Goal: Contribute content

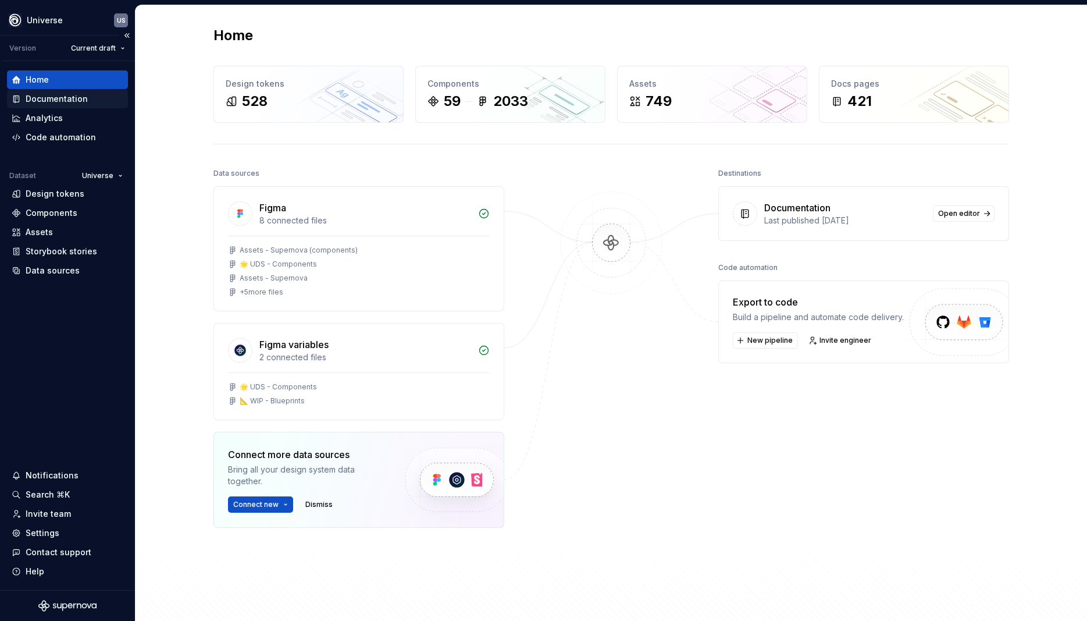
click at [80, 95] on div "Documentation" at bounding box center [57, 99] width 62 height 12
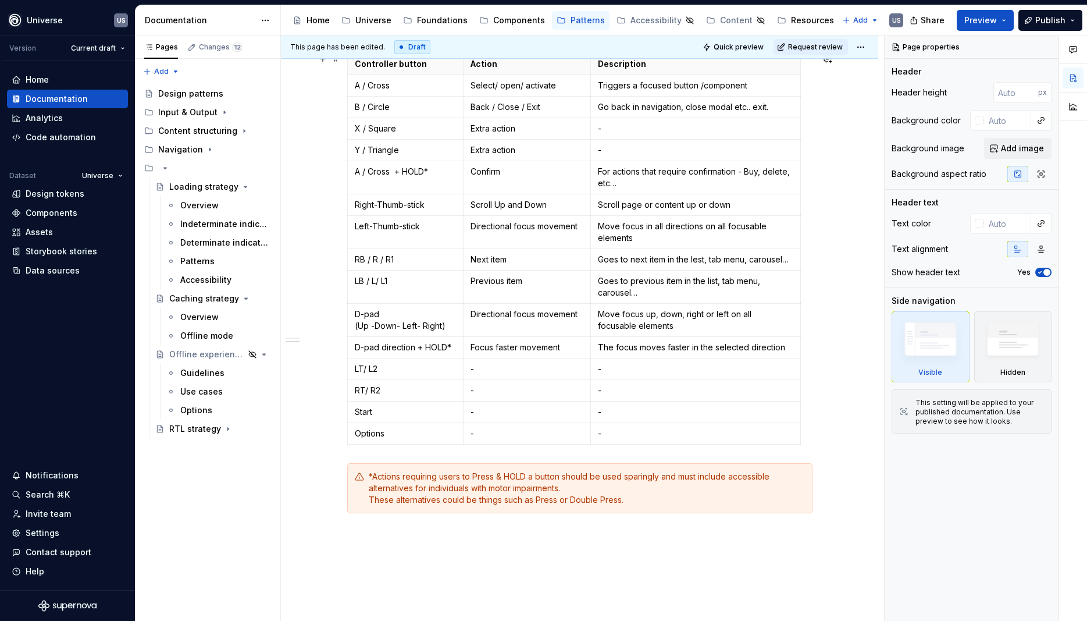
scroll to position [942, 0]
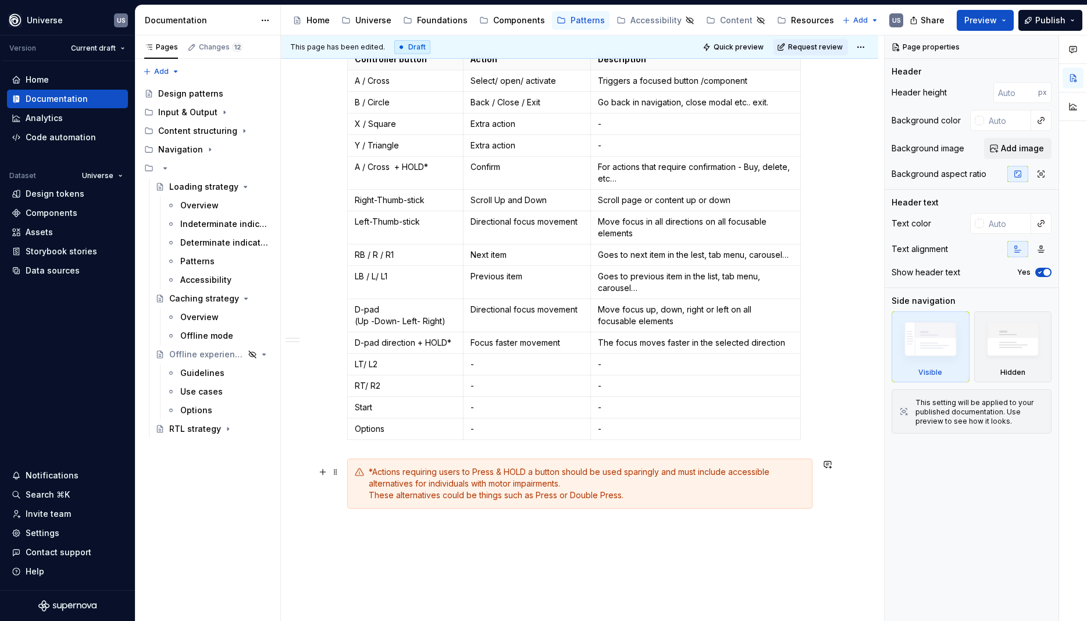
type textarea "*"
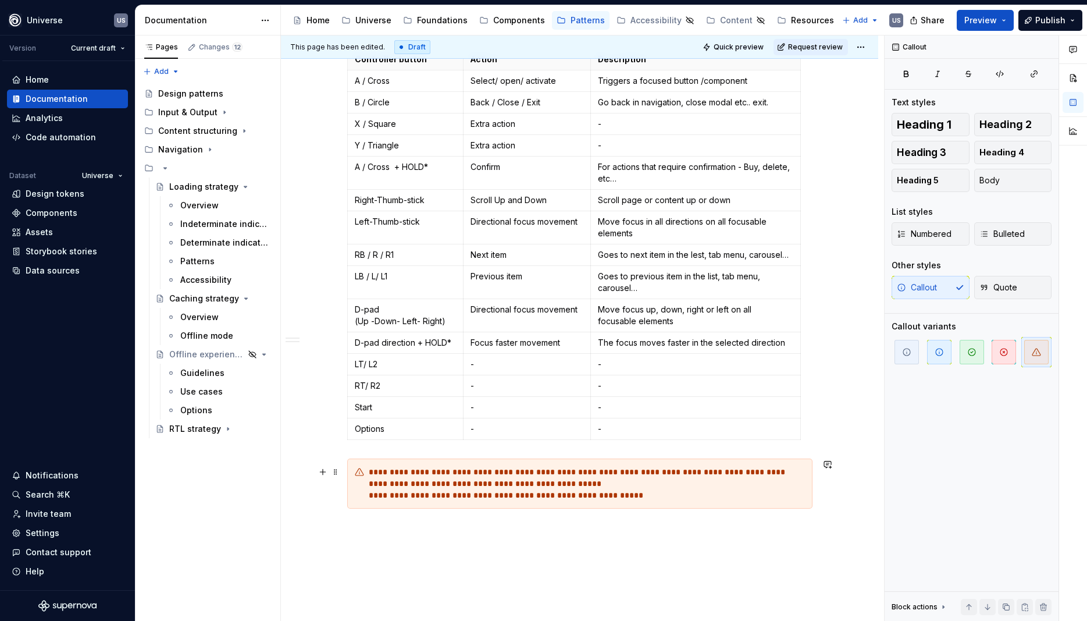
click at [644, 498] on div "**********" at bounding box center [587, 483] width 436 height 35
drag, startPoint x: 630, startPoint y: 493, endPoint x: 371, endPoint y: 498, distance: 259.4
click at [371, 498] on div "**********" at bounding box center [579, 483] width 465 height 50
click at [591, 485] on div "**********" at bounding box center [587, 477] width 436 height 23
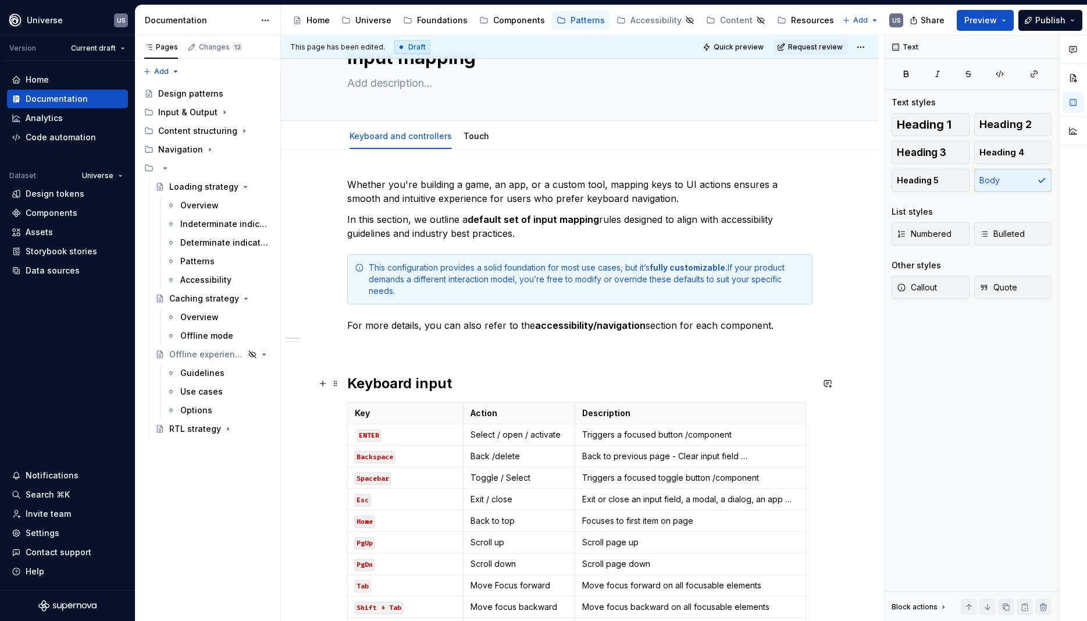
scroll to position [0, 0]
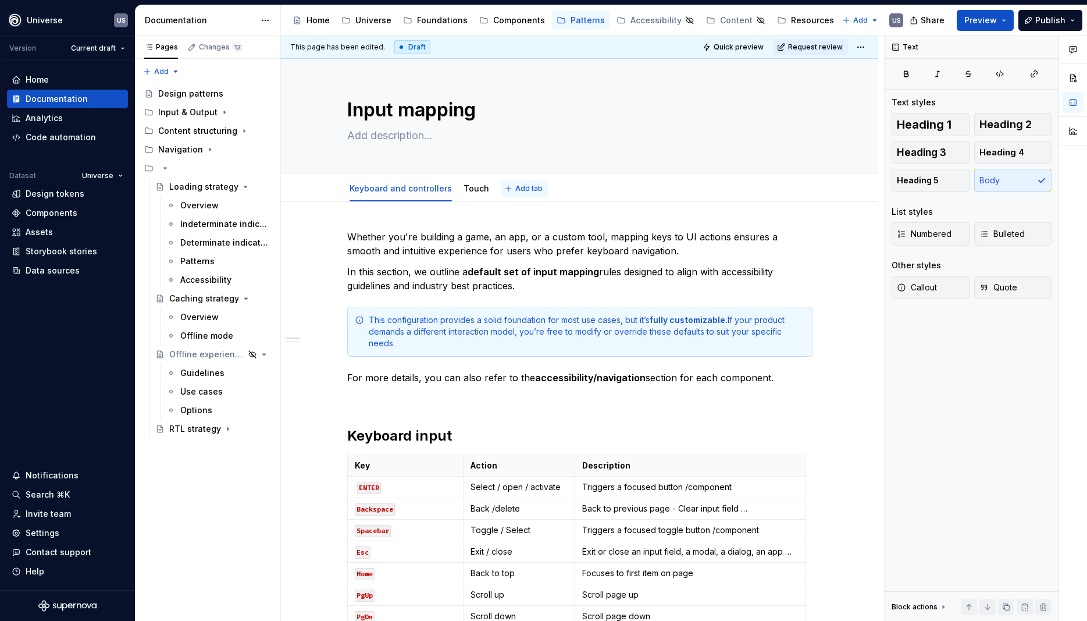
click at [504, 187] on button "Add tab" at bounding box center [524, 188] width 47 height 16
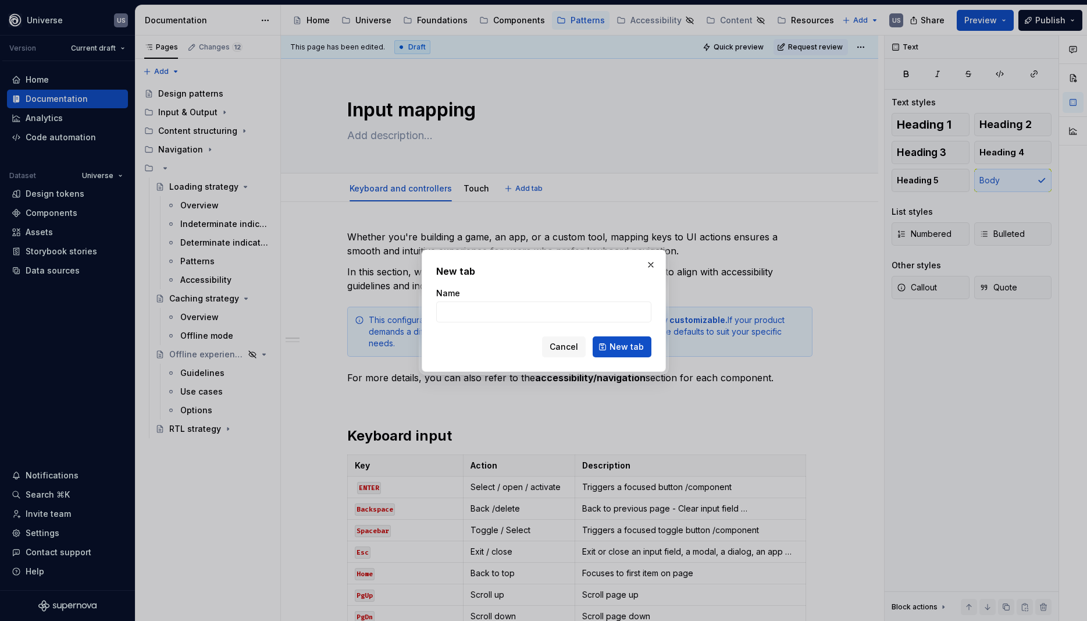
type textarea "*"
type input "Accessibility"
click at [624, 341] on button "New tab" at bounding box center [622, 346] width 59 height 21
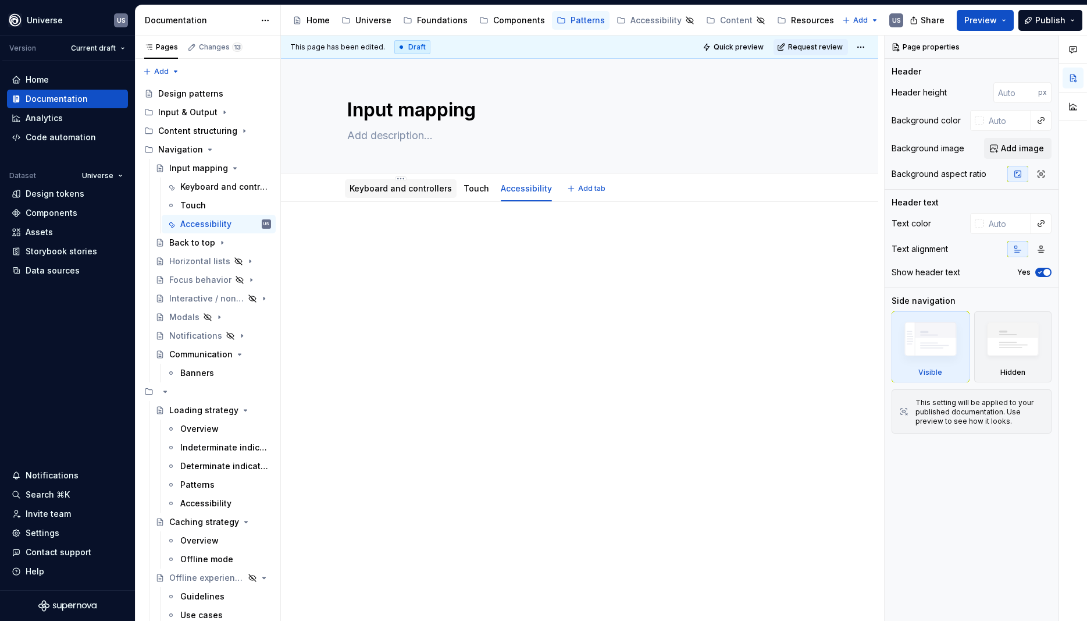
click at [388, 191] on link "Keyboard and controllers" at bounding box center [401, 188] width 102 height 10
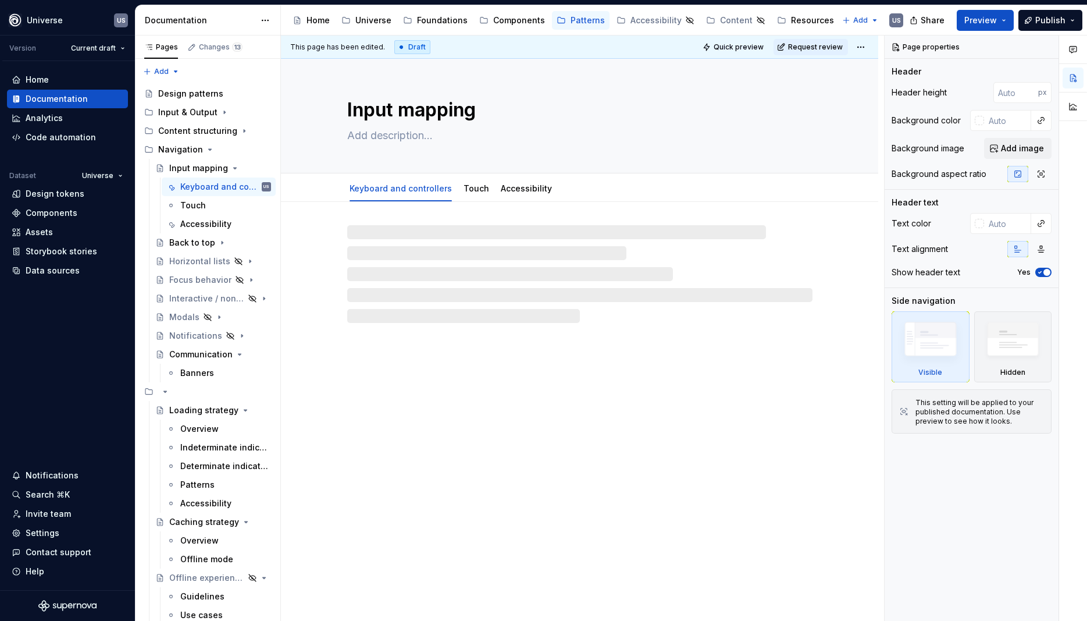
type textarea "*"
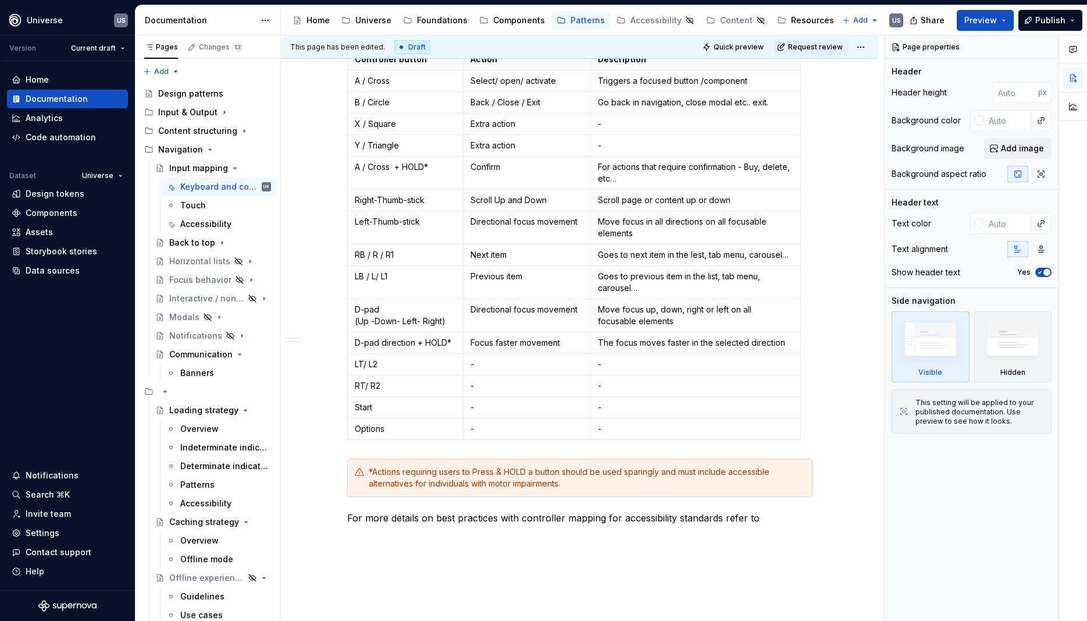
scroll to position [1067, 0]
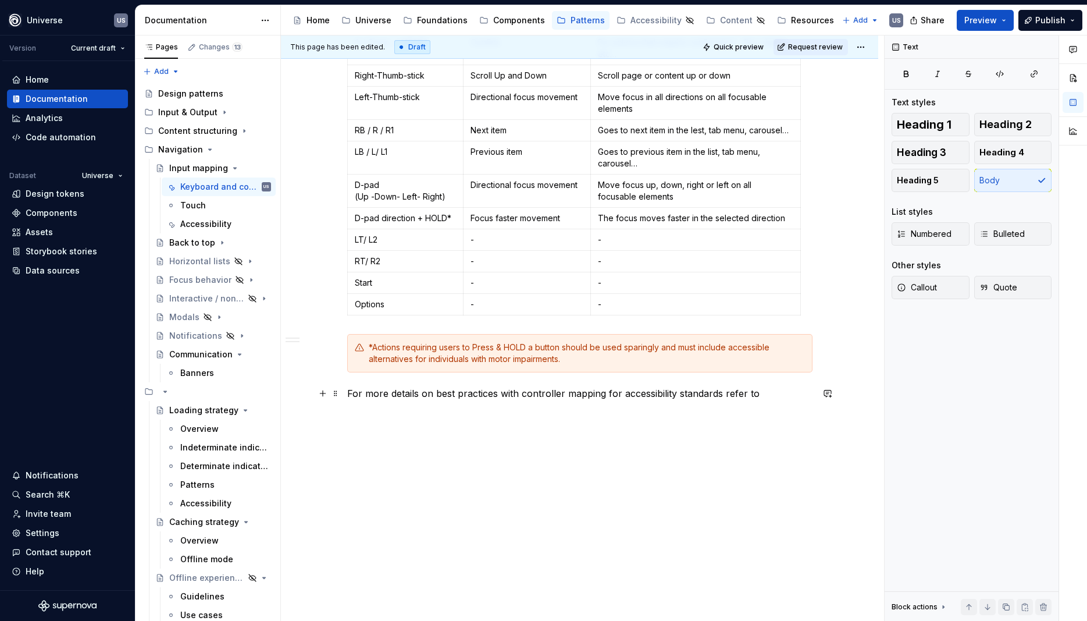
click at [760, 393] on p "For more details on best practices with controller mapping for accessibility st…" at bounding box center [579, 393] width 465 height 14
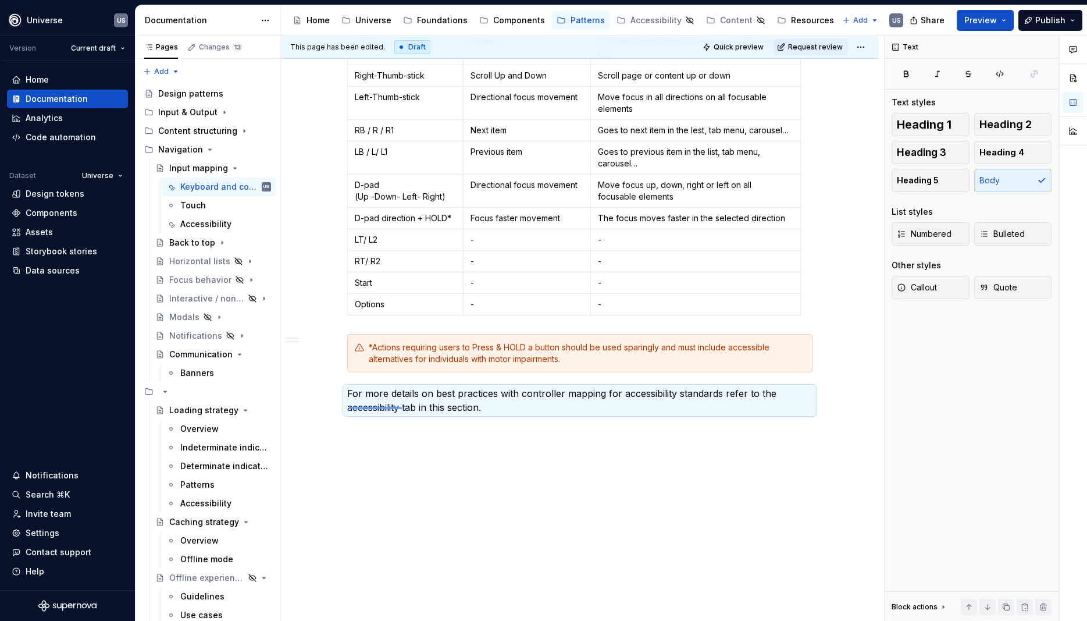
drag, startPoint x: 349, startPoint y: 407, endPoint x: 402, endPoint y: 407, distance: 52.9
click at [402, 407] on div "This page has been edited. Draft Quick preview Request review Input mapping Edi…" at bounding box center [582, 328] width 603 height 586
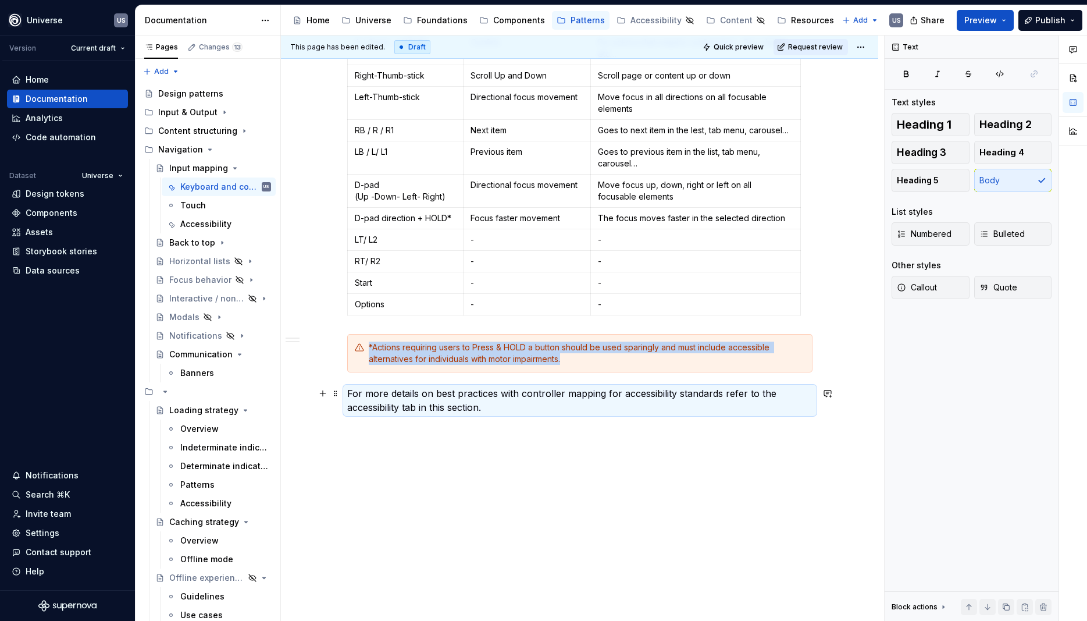
click at [405, 411] on p "For more details on best practices with controller mapping for accessibility st…" at bounding box center [579, 400] width 465 height 28
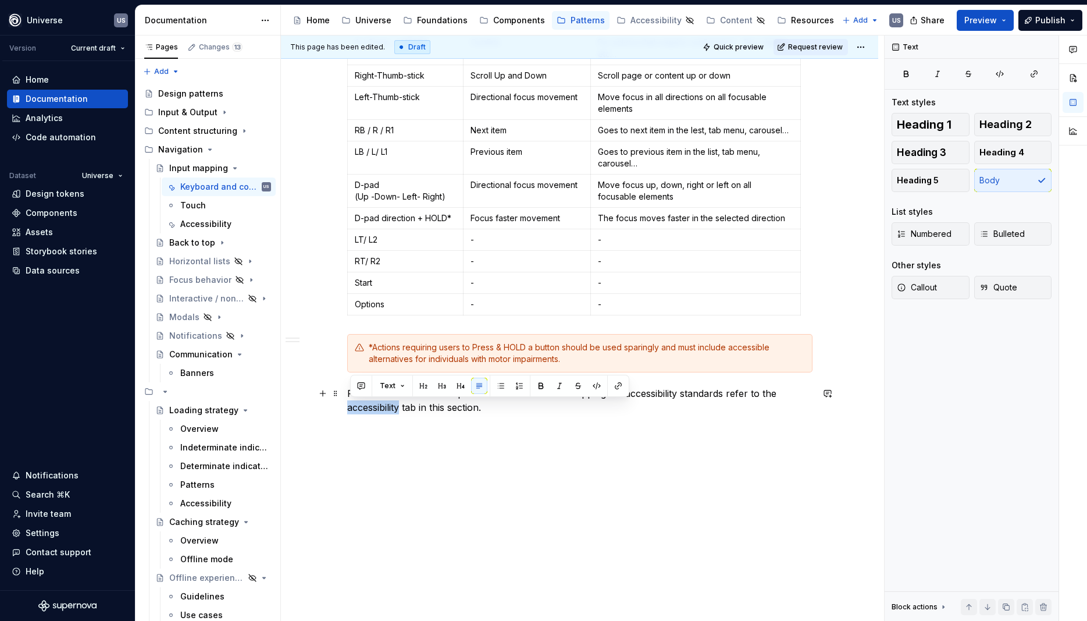
drag, startPoint x: 404, startPoint y: 407, endPoint x: 341, endPoint y: 404, distance: 62.9
click at [1040, 69] on button "button" at bounding box center [1034, 74] width 35 height 16
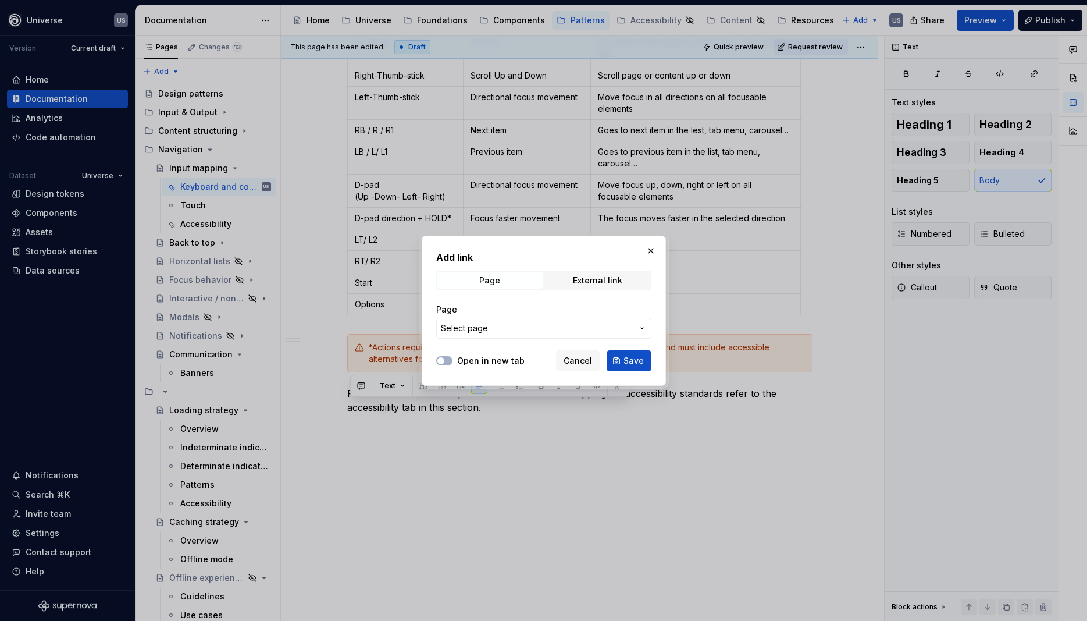
drag, startPoint x: 538, startPoint y: 338, endPoint x: 537, endPoint y: 333, distance: 5.9
click at [538, 338] on div "Page Select page" at bounding box center [543, 321] width 215 height 49
click at [537, 332] on span "Select page" at bounding box center [537, 328] width 192 height 12
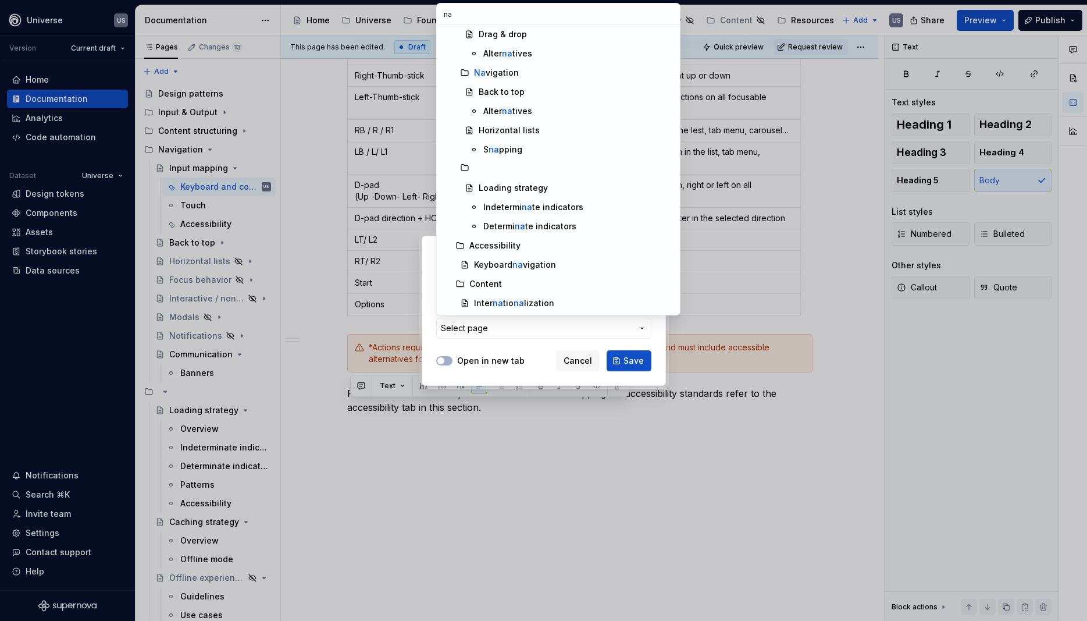
scroll to position [0, 0]
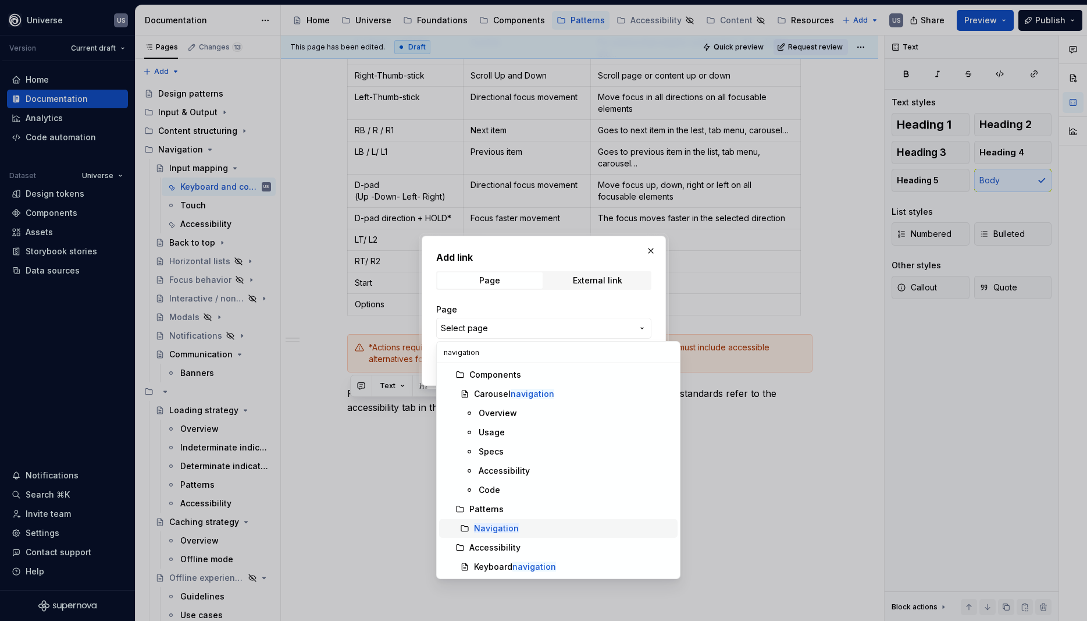
type input "navigation"
click at [495, 529] on mark "Navigation" at bounding box center [496, 528] width 45 height 10
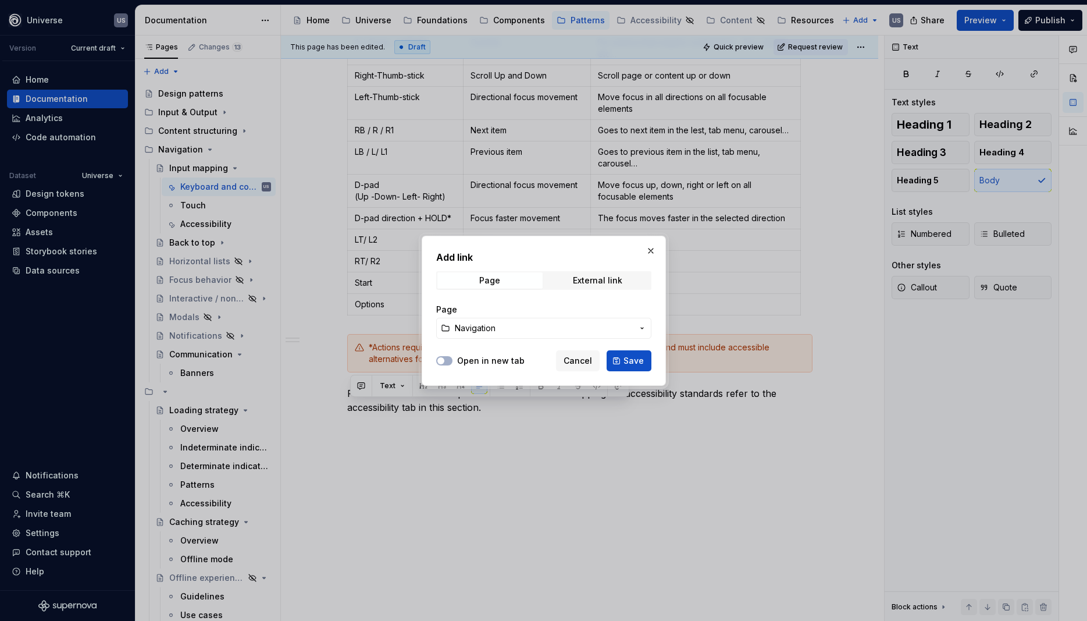
click at [507, 330] on span "Navigation" at bounding box center [544, 328] width 178 height 12
click at [752, 450] on div at bounding box center [543, 310] width 1087 height 621
click at [584, 365] on span "Cancel" at bounding box center [578, 361] width 28 height 12
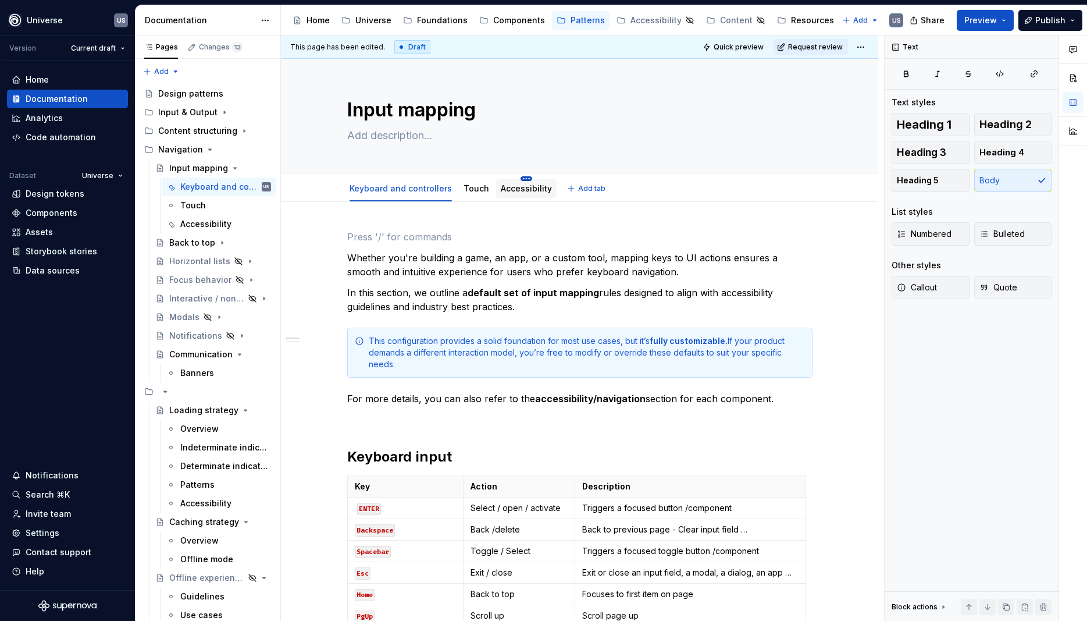
click at [521, 177] on html "Universe US Version Current draft Home Documentation Analytics Code automation …" at bounding box center [543, 310] width 1087 height 621
click at [493, 237] on html "Universe US Version Current draft Home Documentation Analytics Code automation …" at bounding box center [543, 310] width 1087 height 621
click at [517, 190] on link "Accessibility" at bounding box center [526, 188] width 51 height 10
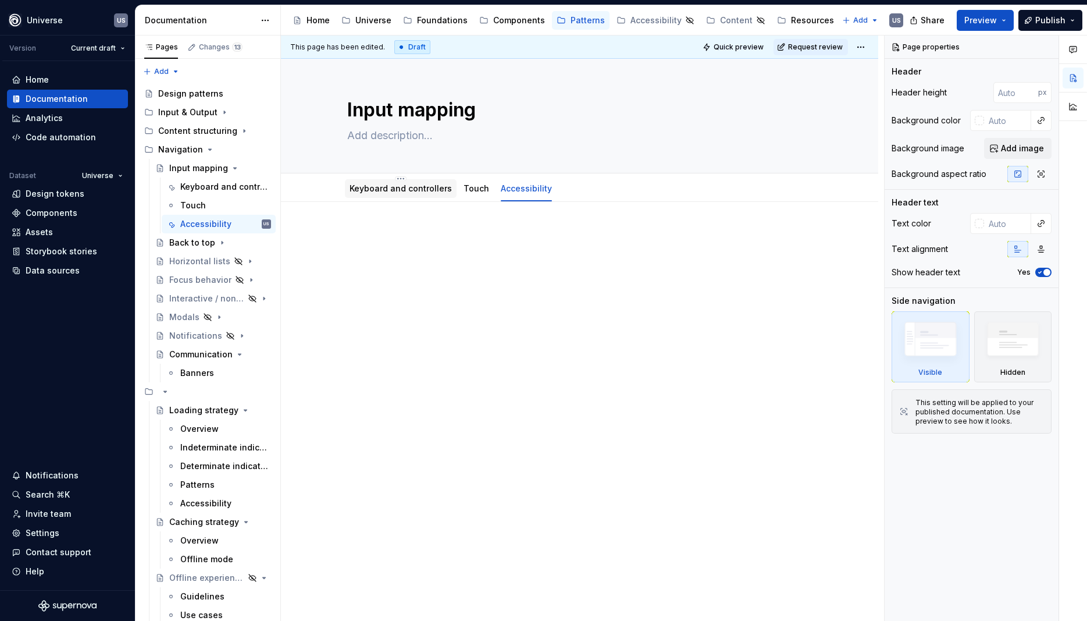
click at [372, 190] on link "Keyboard and controllers" at bounding box center [401, 188] width 102 height 10
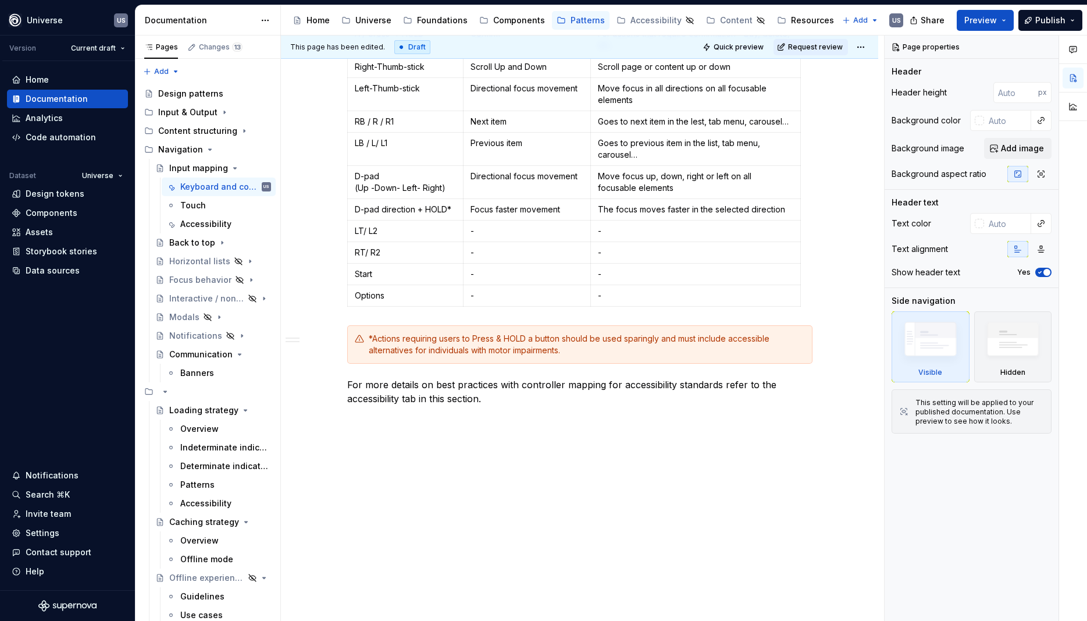
scroll to position [1099, 0]
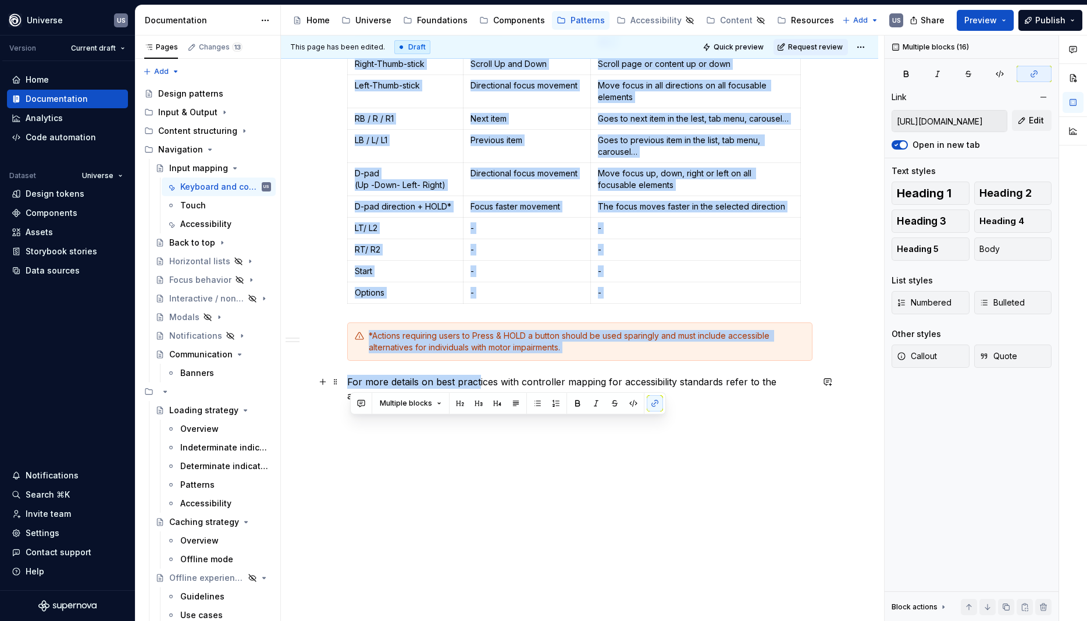
drag, startPoint x: 438, startPoint y: 377, endPoint x: 482, endPoint y: 386, distance: 44.5
click at [482, 386] on p "For more details on best practices with controller mapping for accessibility st…" at bounding box center [579, 389] width 465 height 28
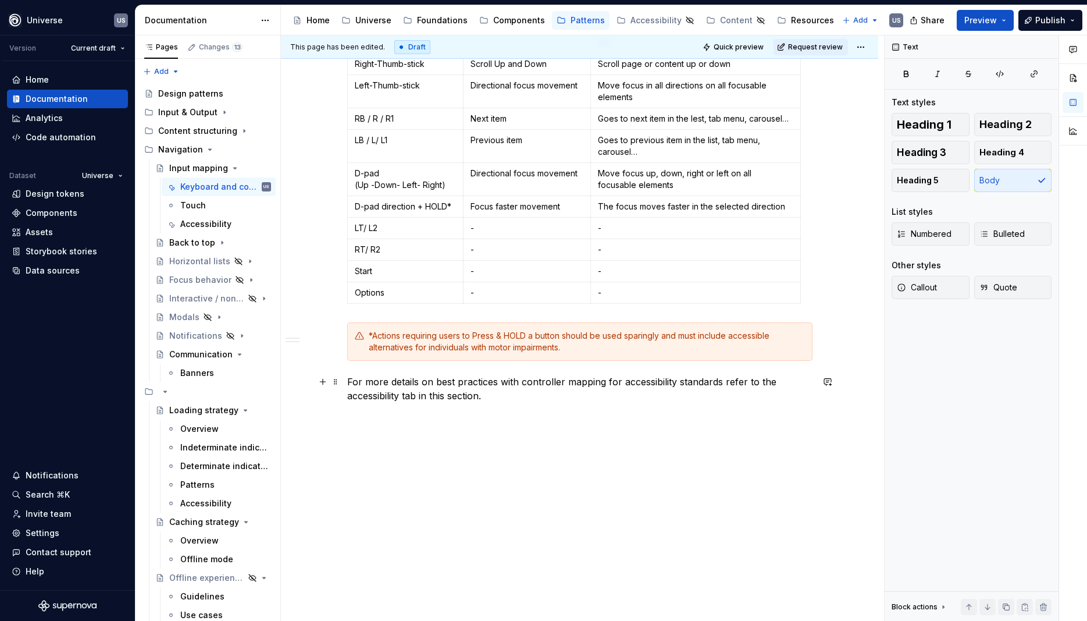
click at [491, 383] on p "For more details on best practices with controller mapping for accessibility st…" at bounding box center [579, 389] width 465 height 28
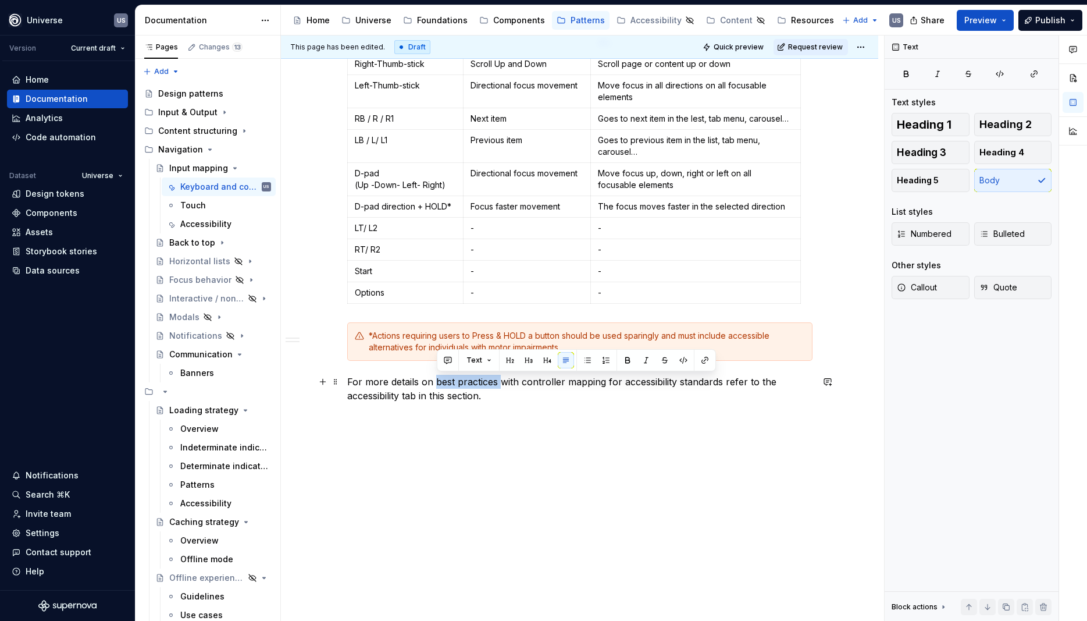
drag, startPoint x: 501, startPoint y: 384, endPoint x: 437, endPoint y: 383, distance: 64.0
click at [437, 383] on p "For more details on best practices with controller mapping for accessibility st…" at bounding box center [579, 389] width 465 height 28
click at [622, 355] on button "button" at bounding box center [627, 360] width 16 height 16
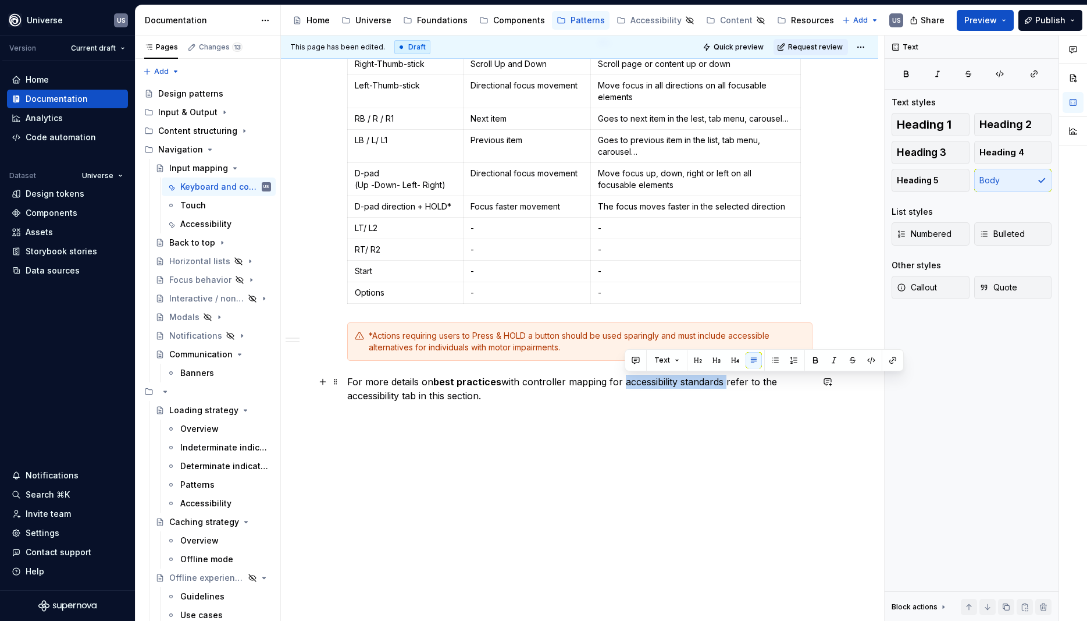
drag, startPoint x: 624, startPoint y: 382, endPoint x: 727, endPoint y: 382, distance: 102.9
click at [727, 382] on p "For more details on best practices with controller mapping for accessibility st…" at bounding box center [579, 389] width 465 height 28
click at [816, 359] on button "button" at bounding box center [815, 360] width 16 height 16
click at [471, 394] on p "For more details on best practices with controller mapping for accessibility st…" at bounding box center [579, 389] width 465 height 28
click at [420, 395] on p "For more details on best practices with controller mapping for accessibility st…" at bounding box center [579, 389] width 465 height 28
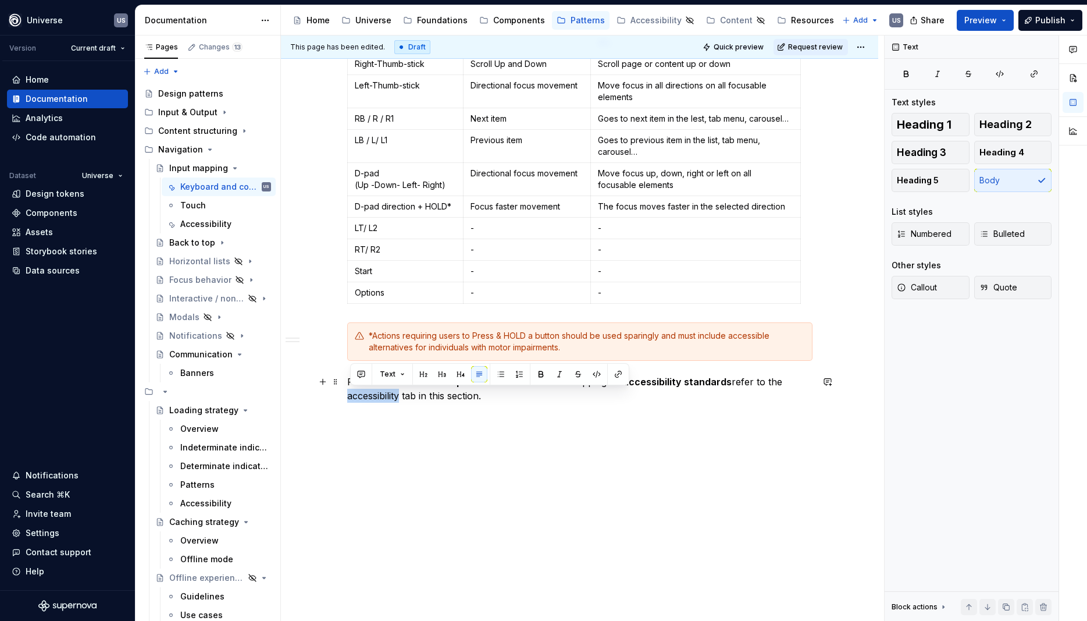
drag, startPoint x: 405, startPoint y: 395, endPoint x: 340, endPoint y: 395, distance: 65.1
click at [485, 395] on p "For more details on best practices with controller mapping for accessibility st…" at bounding box center [579, 389] width 465 height 28
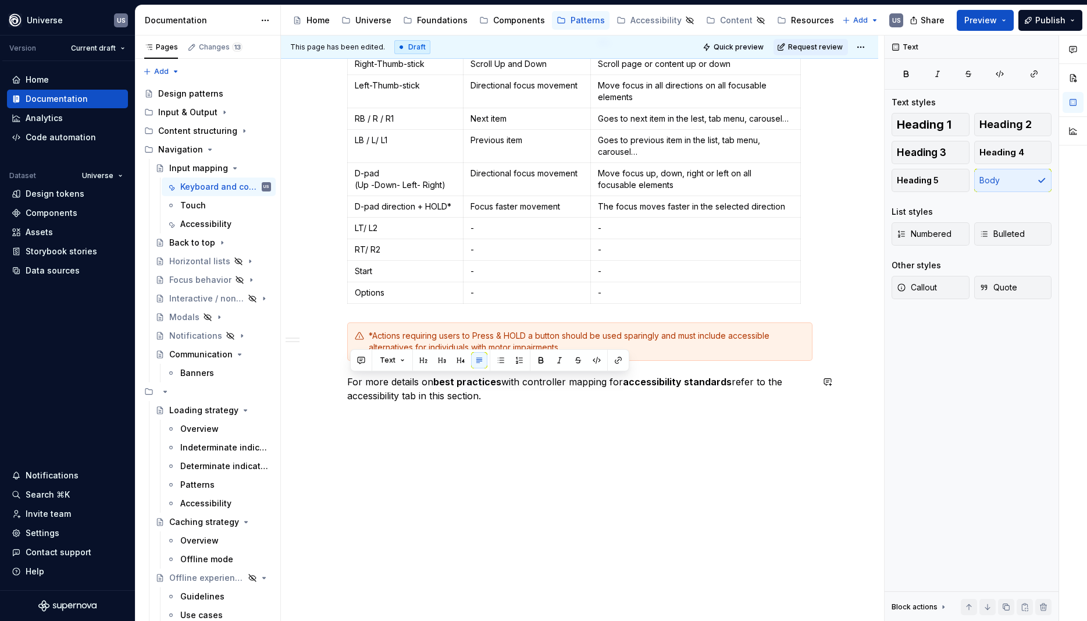
drag, startPoint x: 511, startPoint y: 392, endPoint x: 350, endPoint y: 370, distance: 162.6
copy p "For more details on best practices with controller mapping for accessibility st…"
click at [502, 416] on p at bounding box center [579, 416] width 465 height 14
drag, startPoint x: 495, startPoint y: 398, endPoint x: 330, endPoint y: 380, distance: 166.1
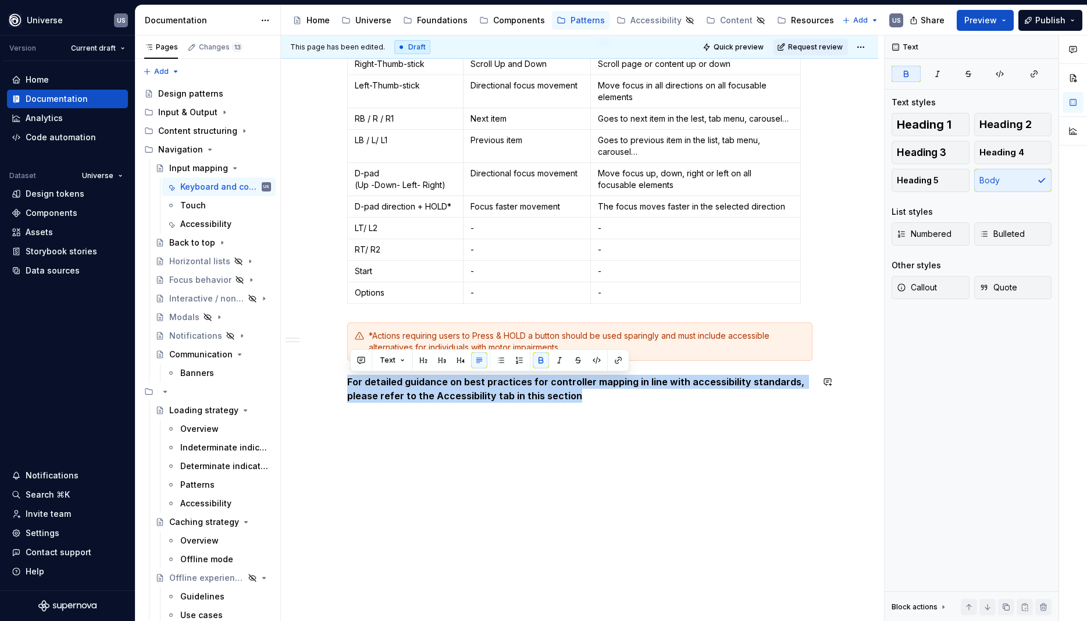
drag, startPoint x: 648, startPoint y: 402, endPoint x: 297, endPoint y: 372, distance: 352.6
click at [543, 358] on button "button" at bounding box center [541, 360] width 16 height 16
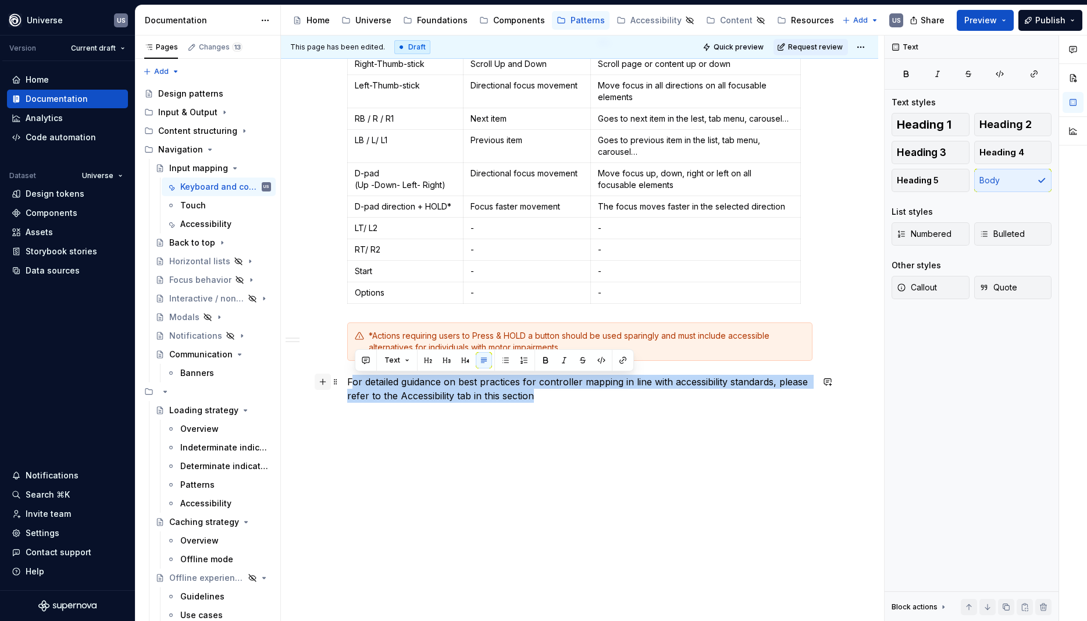
drag, startPoint x: 597, startPoint y: 397, endPoint x: 318, endPoint y: 380, distance: 279.1
click at [405, 361] on button "Text" at bounding box center [396, 360] width 35 height 16
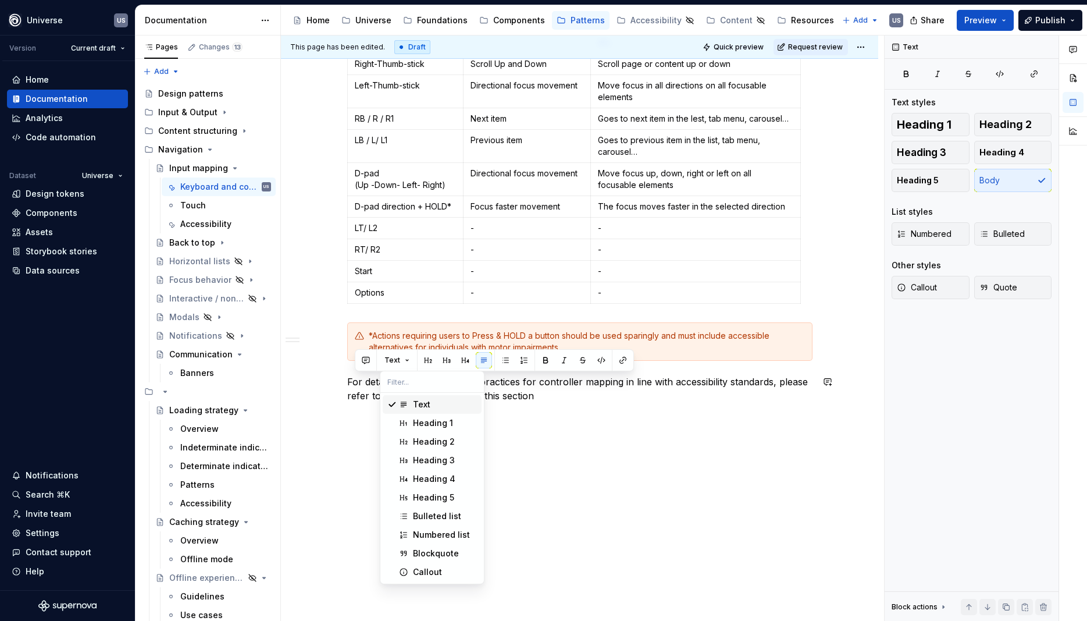
drag, startPoint x: 429, startPoint y: 405, endPoint x: 482, endPoint y: 422, distance: 55.5
click at [429, 405] on div "Text" at bounding box center [421, 404] width 17 height 12
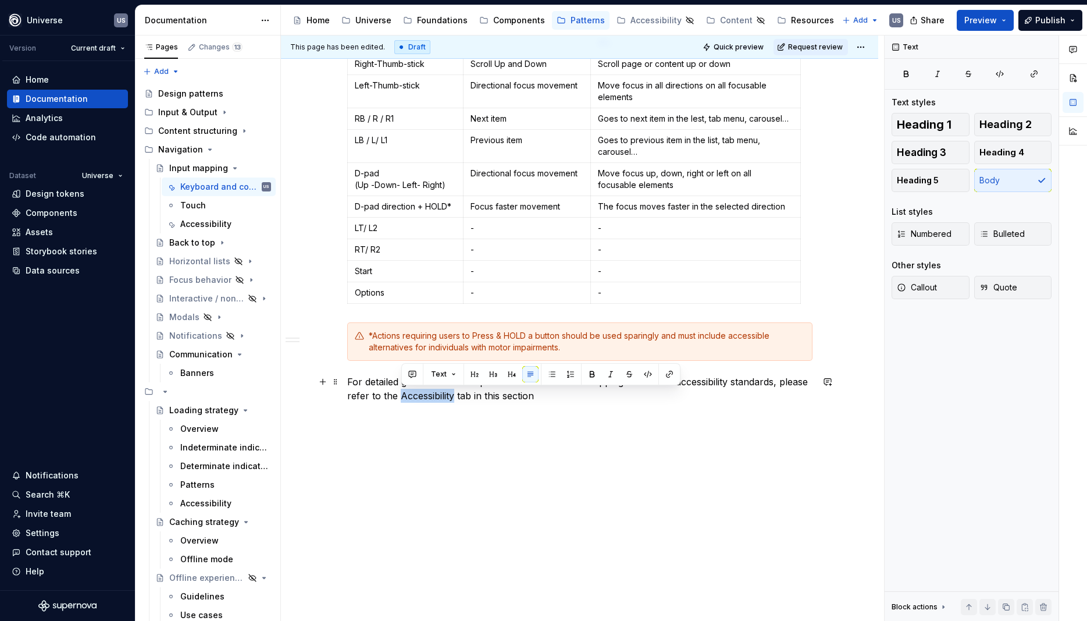
drag, startPoint x: 401, startPoint y: 393, endPoint x: 455, endPoint y: 395, distance: 54.1
click at [455, 395] on p "For detailed guidance on best practices for controller mapping in line with acc…" at bounding box center [579, 389] width 465 height 28
click at [1034, 73] on icon "button" at bounding box center [1033, 73] width 9 height 9
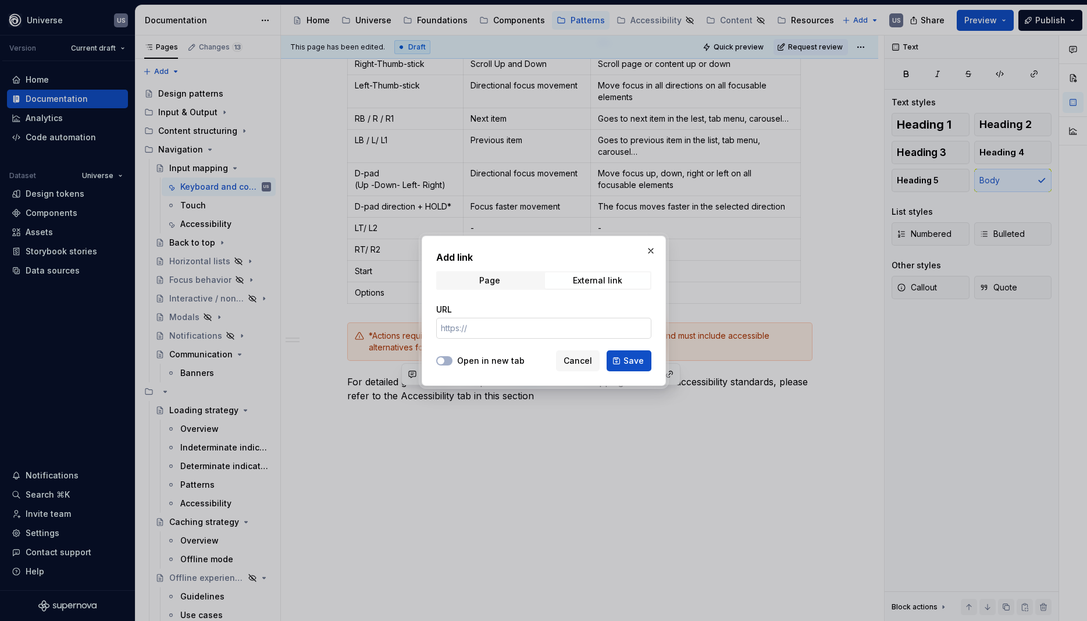
click at [529, 330] on input "URL" at bounding box center [543, 328] width 215 height 21
click at [527, 331] on input "URL" at bounding box center [543, 328] width 215 height 21
click at [505, 272] on span "Page" at bounding box center [489, 280] width 105 height 16
click at [528, 330] on span "Select page" at bounding box center [537, 328] width 192 height 12
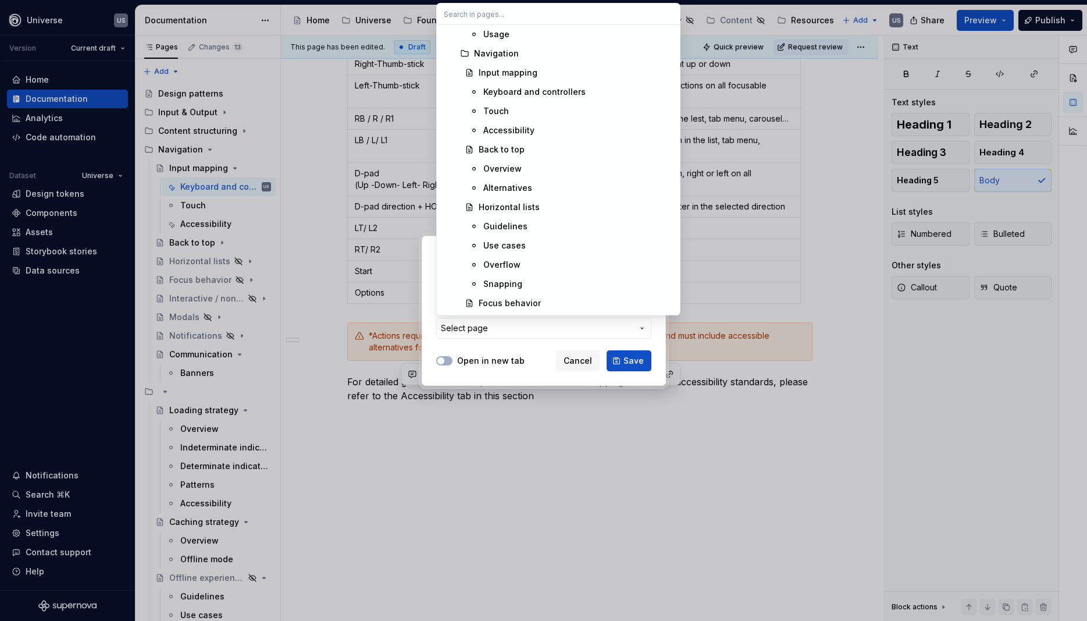
scroll to position [8509, 0]
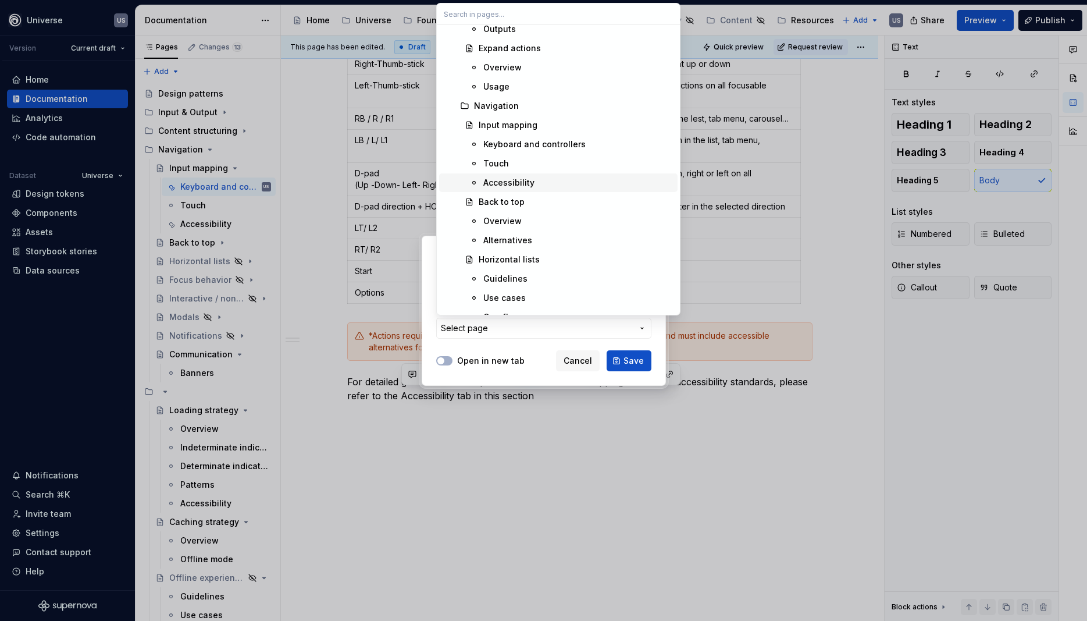
click at [512, 179] on div "Accessibility" at bounding box center [508, 183] width 51 height 12
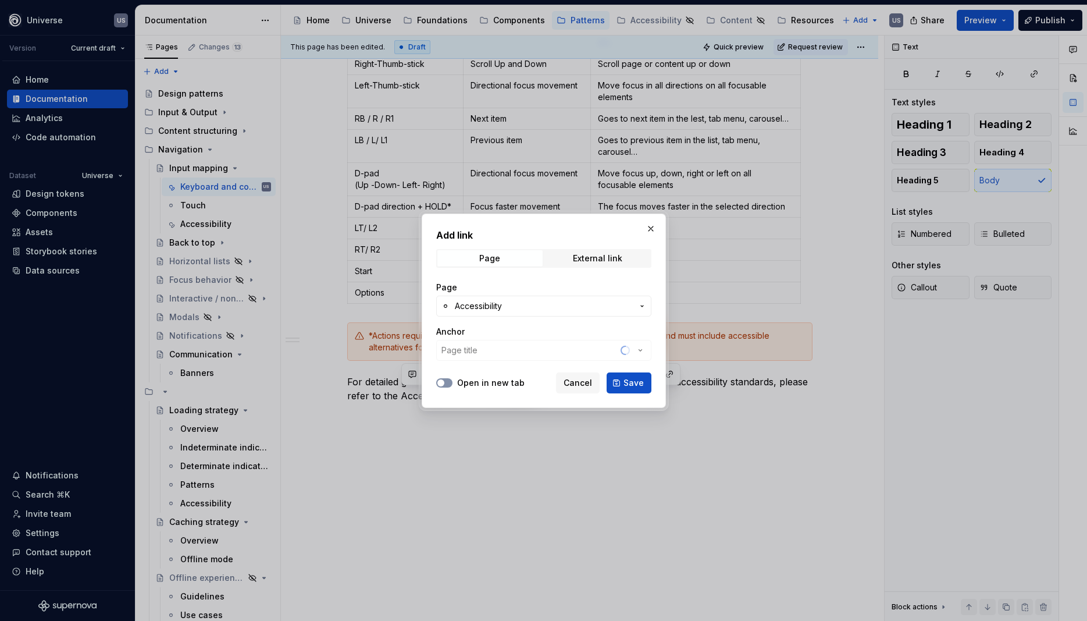
click at [451, 380] on button "Open in new tab" at bounding box center [444, 382] width 16 height 9
click at [441, 378] on button "Open in new tab" at bounding box center [444, 382] width 16 height 9
click at [646, 354] on icon "button" at bounding box center [640, 350] width 12 height 12
click at [646, 354] on div "Add link Page External link Page Accessibility Anchor Page title Open in new ta…" at bounding box center [543, 310] width 1087 height 621
click at [636, 383] on span "Save" at bounding box center [633, 383] width 20 height 12
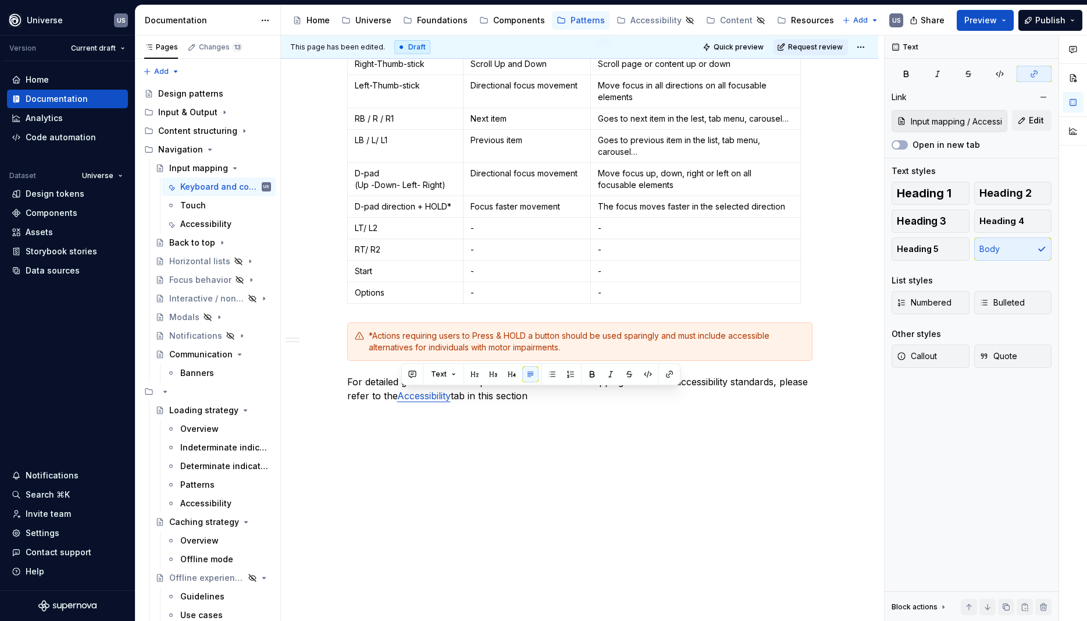
scroll to position [1099, 0]
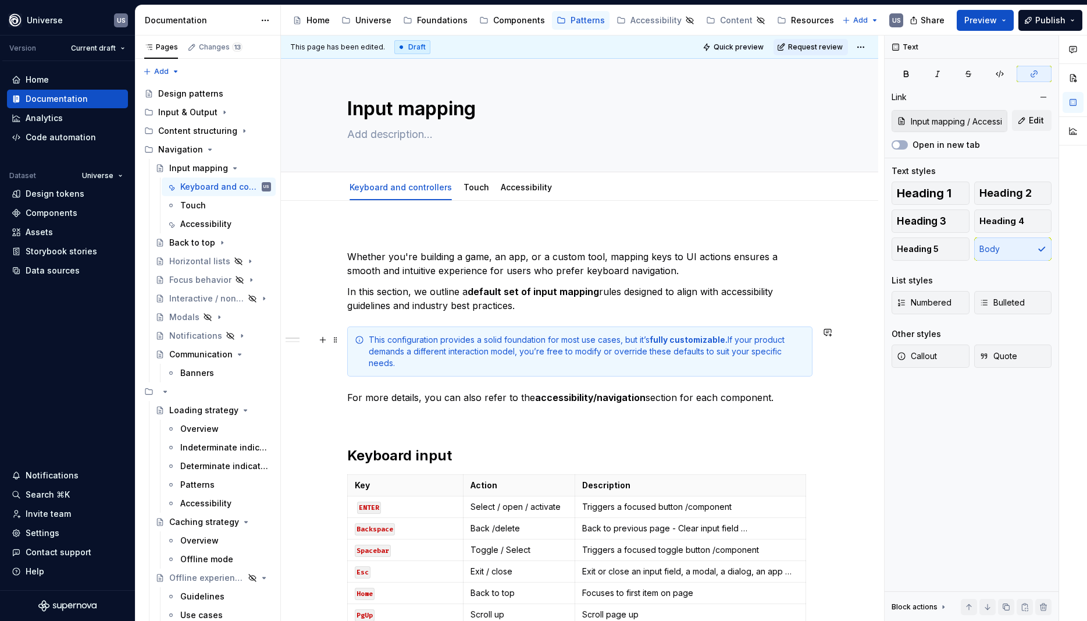
scroll to position [0, 0]
click at [527, 186] on link "Accessibility" at bounding box center [526, 188] width 51 height 10
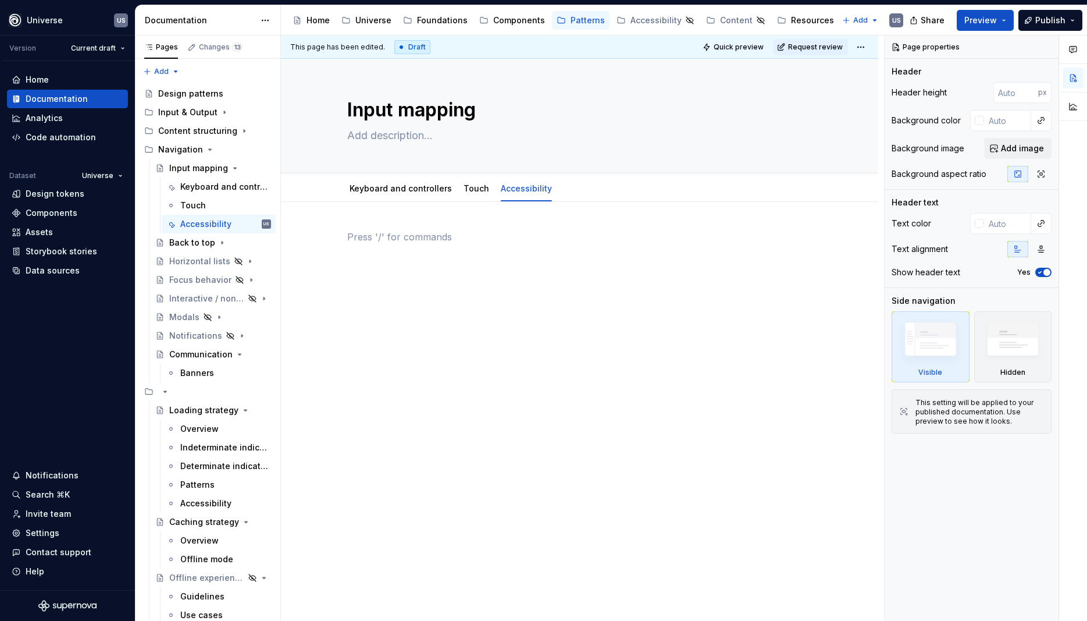
click at [401, 250] on div at bounding box center [579, 252] width 465 height 44
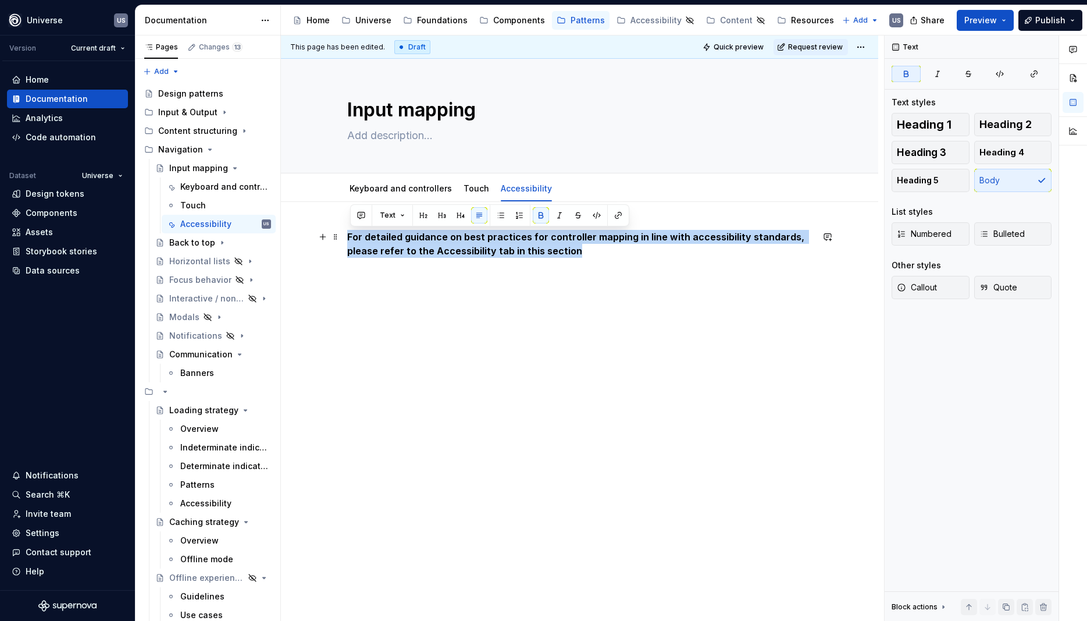
drag, startPoint x: 608, startPoint y: 255, endPoint x: 309, endPoint y: 231, distance: 300.5
click at [309, 231] on div "For detailed guidance on best practices for controller mapping in line with acc…" at bounding box center [579, 338] width 597 height 272
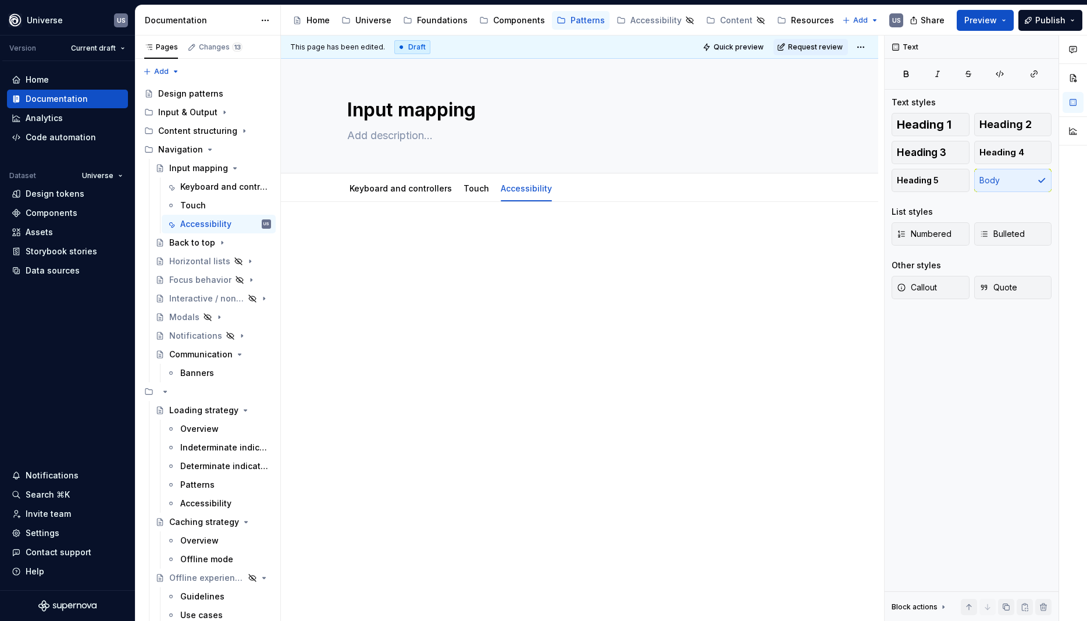
type textarea "*"
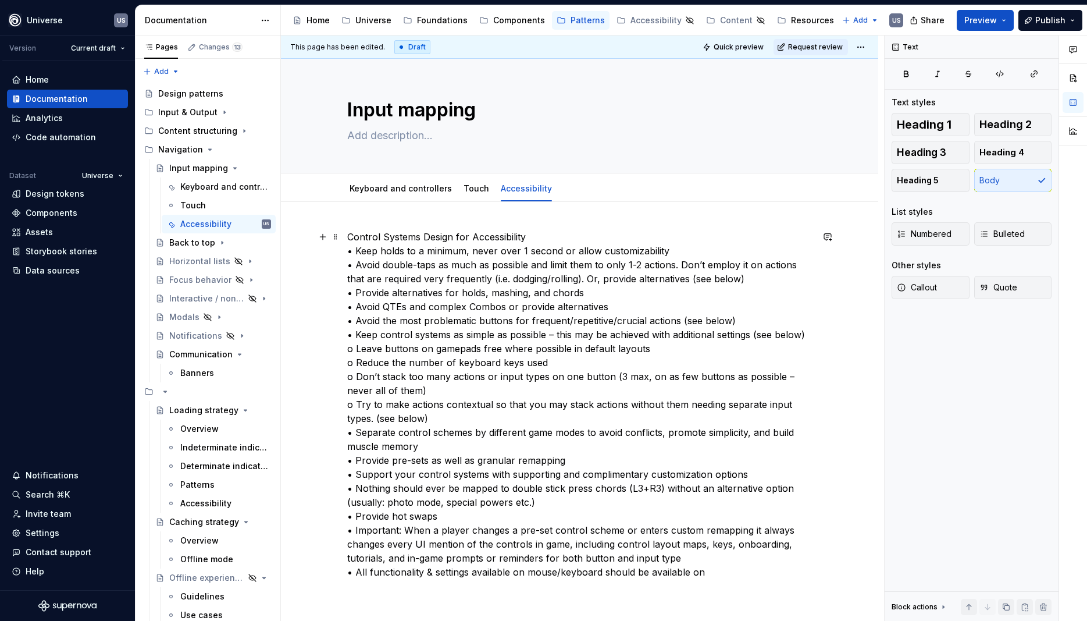
click at [515, 249] on p "Control Systems Design for Accessibility • Keep holds to a minimum, never over …" at bounding box center [579, 404] width 465 height 349
click at [539, 230] on p "Control Systems Design for Accessibility • Keep holds to a minimum, never over …" at bounding box center [579, 404] width 465 height 349
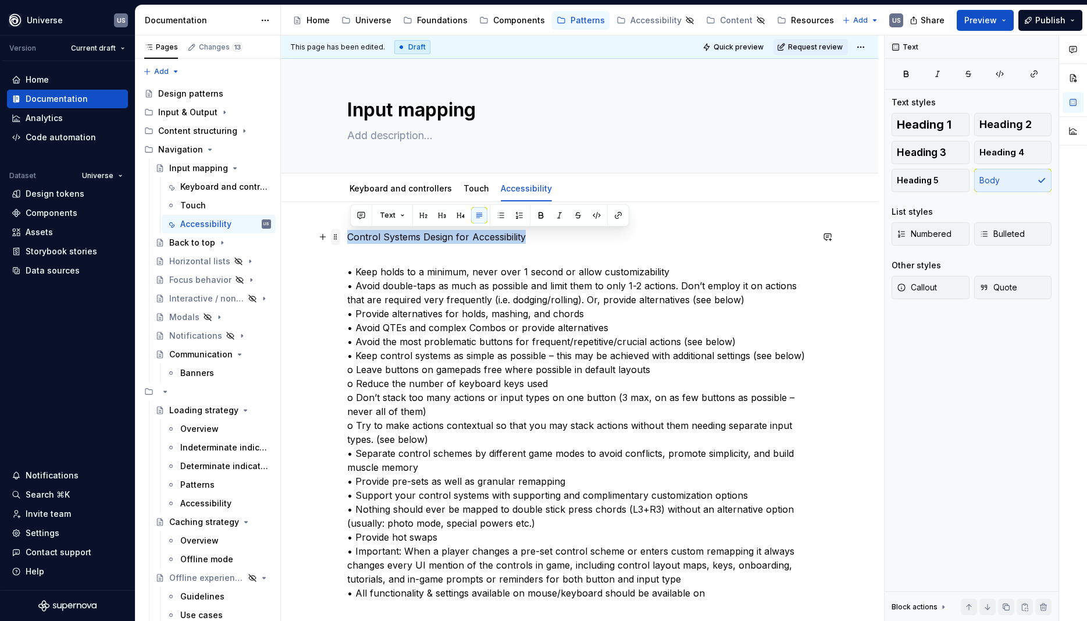
drag, startPoint x: 554, startPoint y: 235, endPoint x: 343, endPoint y: 238, distance: 211.7
click at [347, 238] on div "Control Systems Design for Accessibility • Keep holds to a minimum, never over …" at bounding box center [579, 422] width 465 height 384
click at [538, 216] on button "button" at bounding box center [541, 215] width 16 height 16
click at [425, 214] on button "button" at bounding box center [423, 215] width 16 height 16
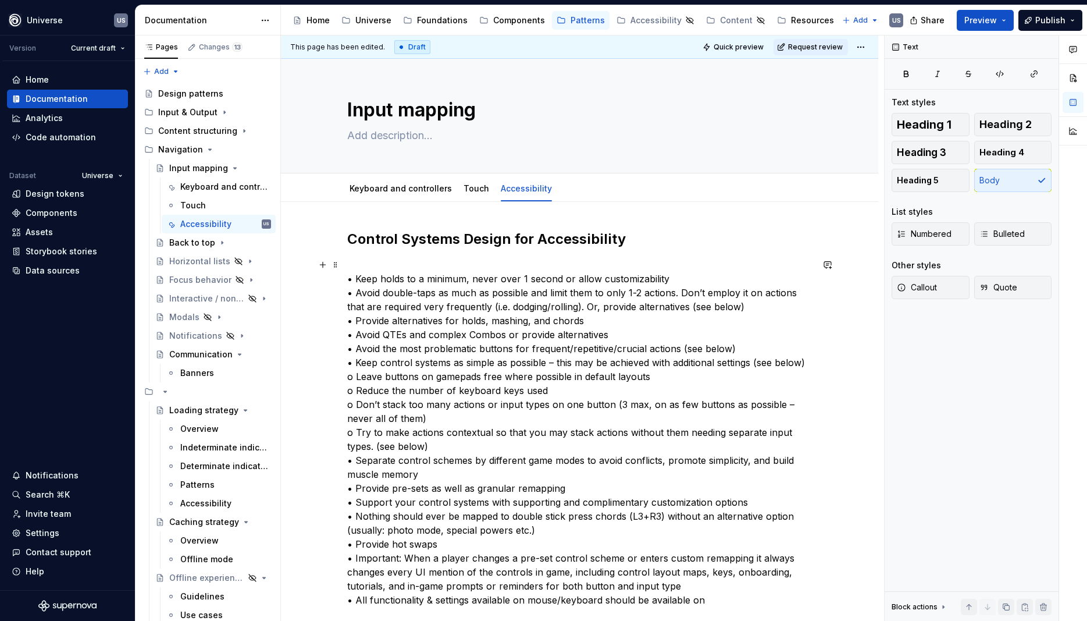
click at [411, 276] on p "• Keep holds to a minimum, never over 1 second or allow customizability • Avoid…" at bounding box center [579, 432] width 465 height 349
click at [425, 302] on p "• Keep holds to a minimum, never over 1 second or allow customizability • Avoid…" at bounding box center [579, 432] width 465 height 349
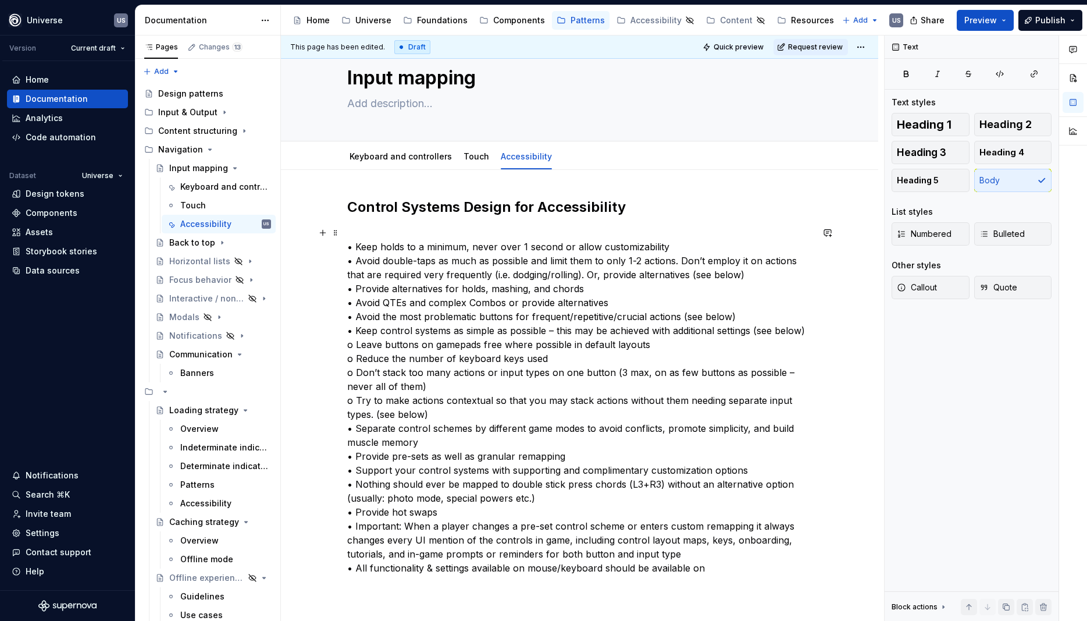
scroll to position [52, 0]
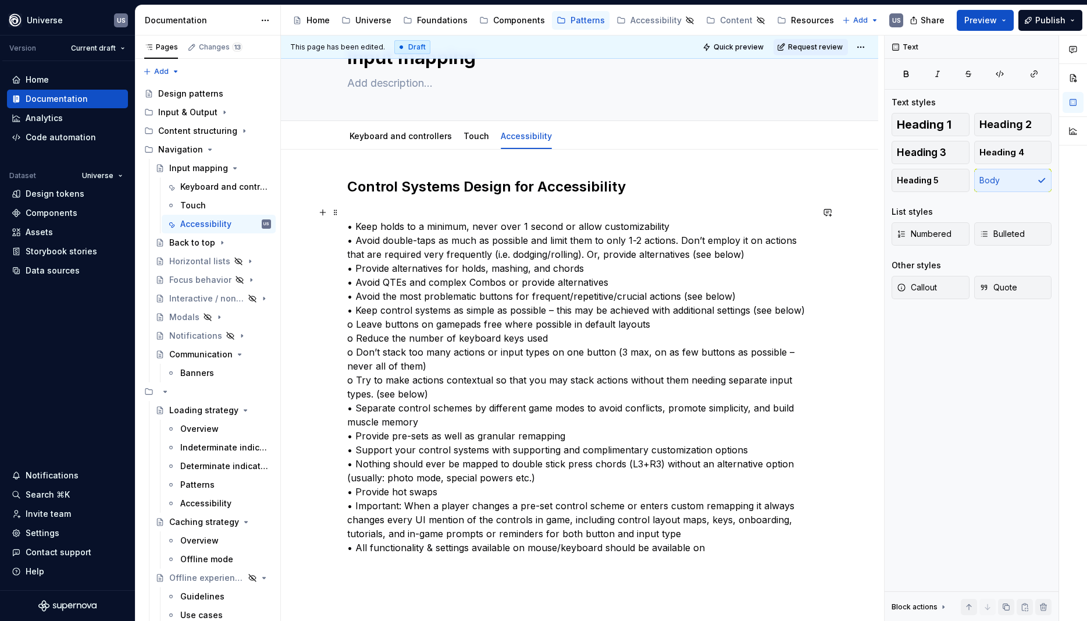
click at [721, 552] on p "• Keep holds to a minimum, never over 1 second or allow customizability • Avoid…" at bounding box center [579, 379] width 465 height 349
click at [665, 529] on p "• Keep holds to a minimum, never over 1 second or allow customizability • Avoid…" at bounding box center [579, 386] width 465 height 363
click at [708, 546] on p "• Keep holds to a minimum, never over 1 second or allow customizability • Avoid…" at bounding box center [579, 386] width 465 height 363
click at [449, 292] on p "• Keep holds to a minimum, never over 1 second or allow customizability • Avoid…" at bounding box center [579, 386] width 465 height 363
click at [647, 220] on p "• Keep holds to a minimum, never over 1 second or allow customizability • Avoid…" at bounding box center [579, 386] width 465 height 363
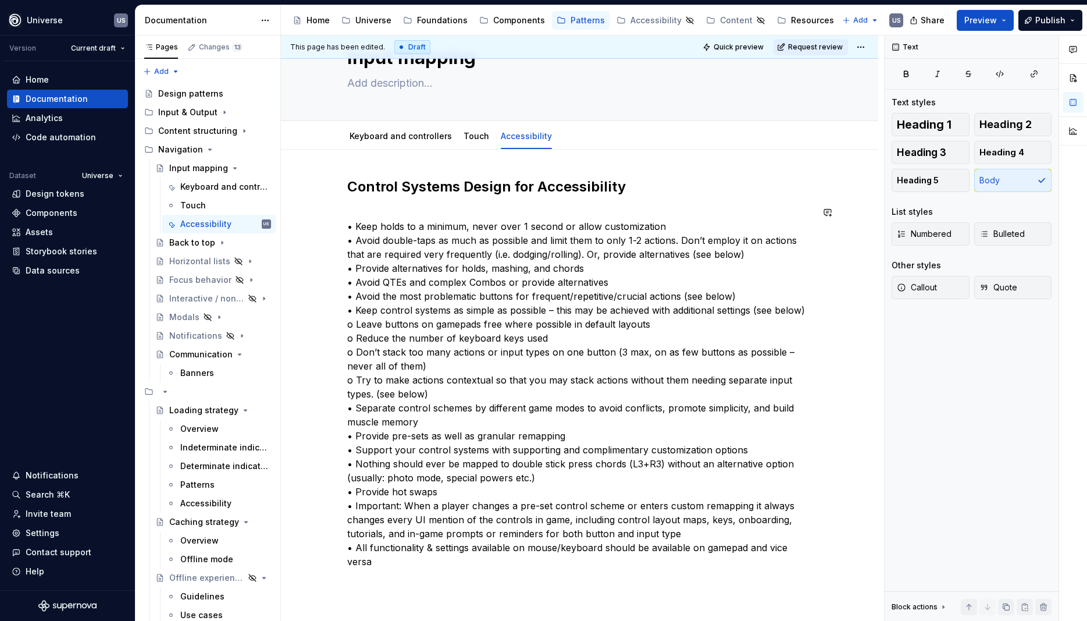
click at [845, 554] on div "This page has been edited. Draft Quick preview Request review Input mapping Edi…" at bounding box center [582, 328] width 603 height 586
click at [825, 544] on div "Control Systems Design for Accessibility • Keep holds to a minimum, never over …" at bounding box center [579, 458] width 597 height 619
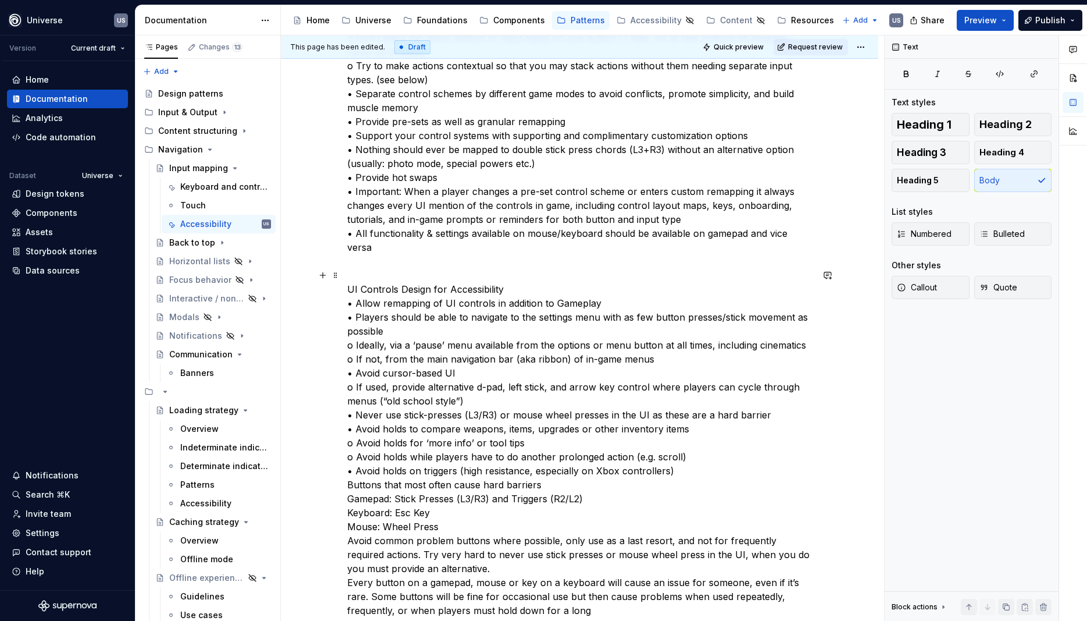
scroll to position [548, 0]
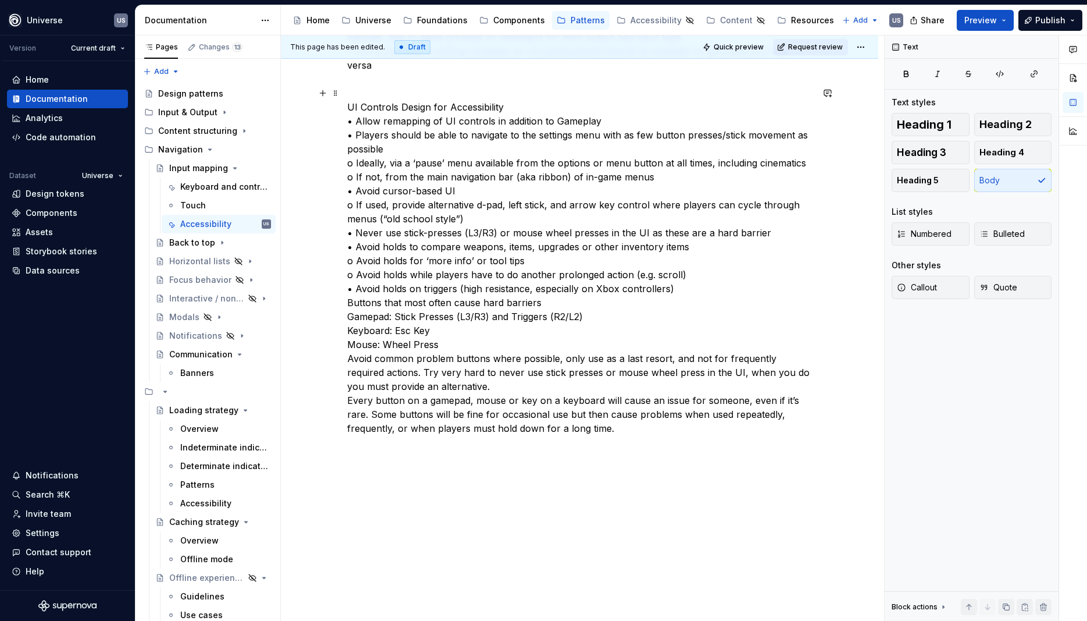
click at [696, 276] on p "UI Controls Design for Accessibility • Allow remapping of UI controls in additi…" at bounding box center [579, 267] width 465 height 335
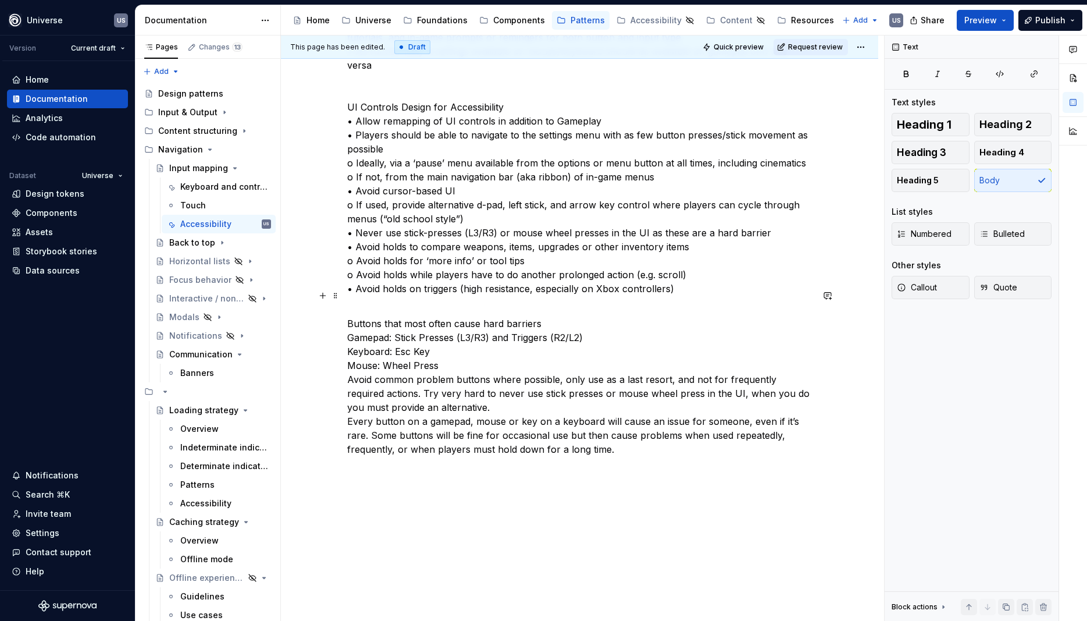
click at [548, 309] on p "Buttons that most often cause hard barriers Gamepad: Stick Presses (L3/R3) and …" at bounding box center [579, 379] width 465 height 154
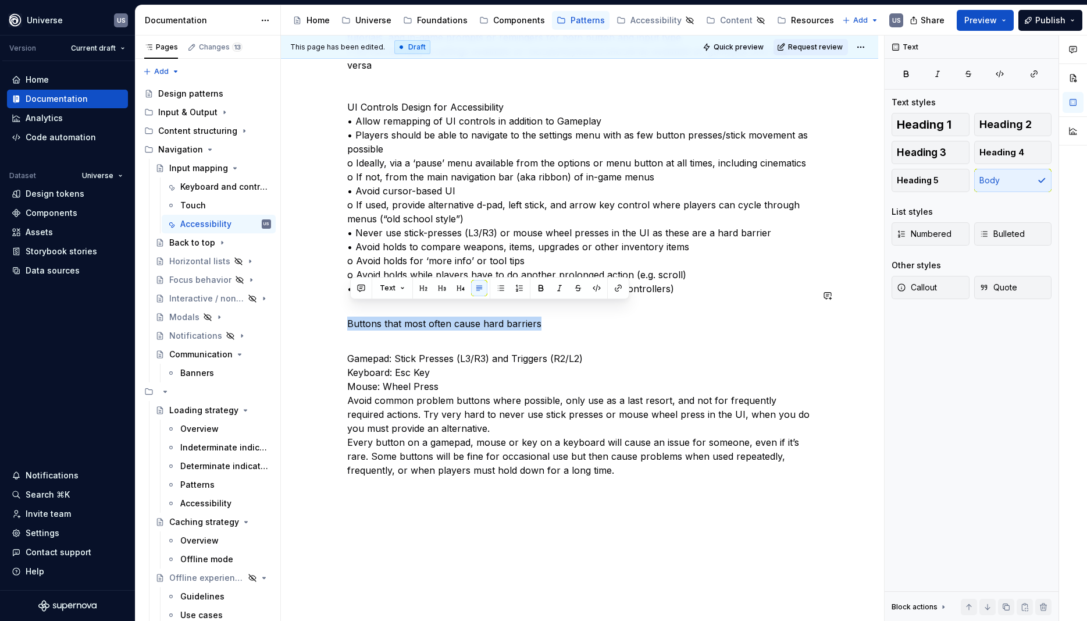
drag, startPoint x: 549, startPoint y: 308, endPoint x: 323, endPoint y: 319, distance: 226.5
click at [323, 319] on div "Control Systems Design for Accessibility • Keep holds to a minimum, never over …" at bounding box center [579, 165] width 597 height 1024
click at [421, 286] on button "button" at bounding box center [423, 288] width 16 height 16
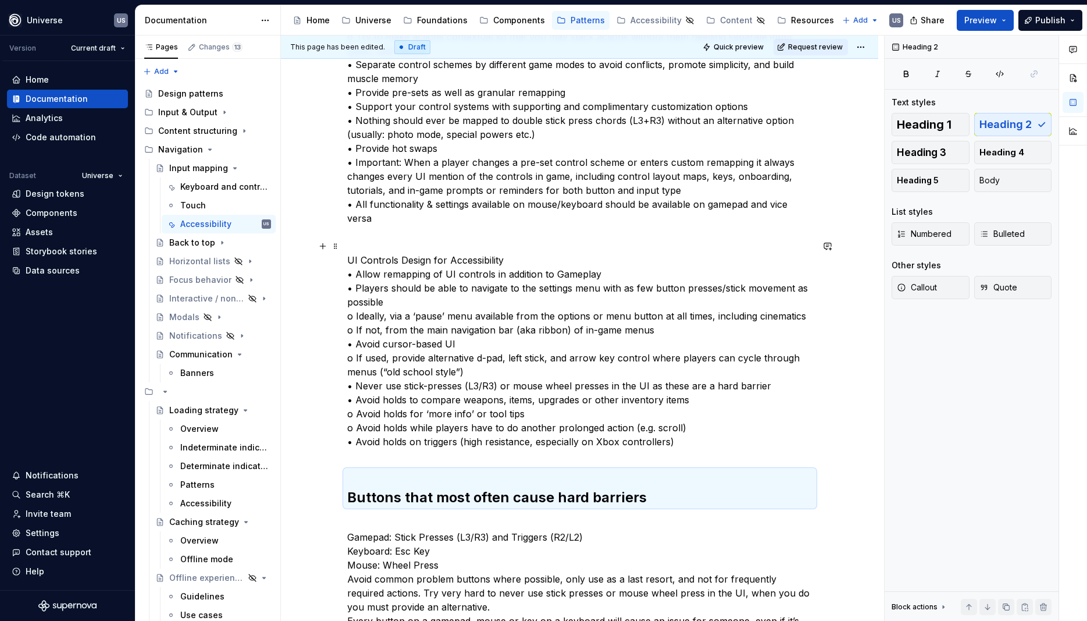
scroll to position [391, 0]
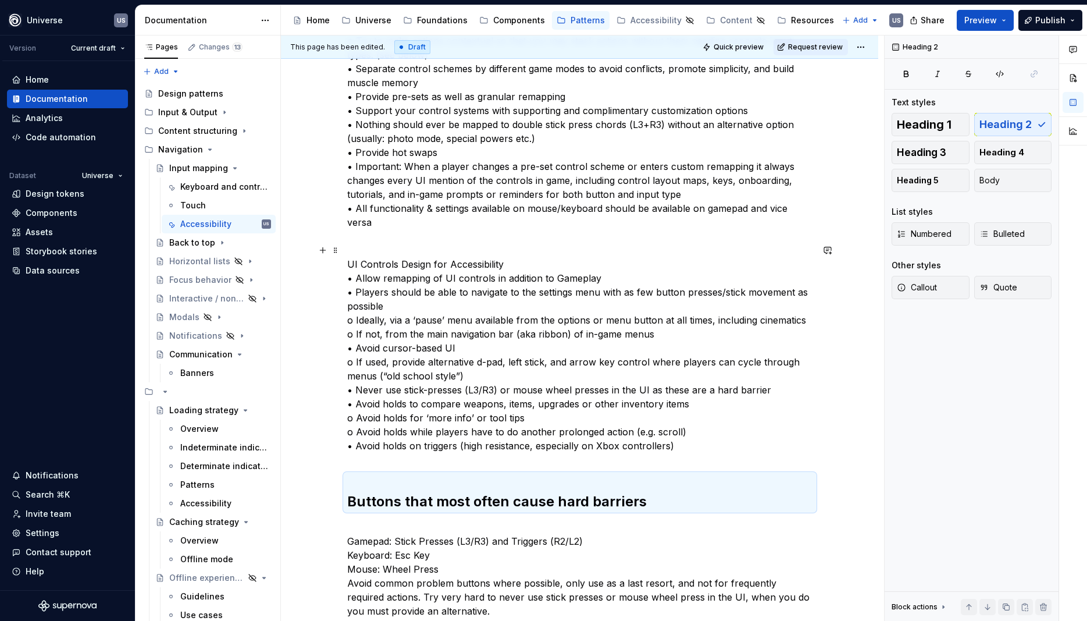
click at [521, 257] on p "UI Controls Design for Accessibility • Allow remapping of UI controls in additi…" at bounding box center [579, 354] width 465 height 195
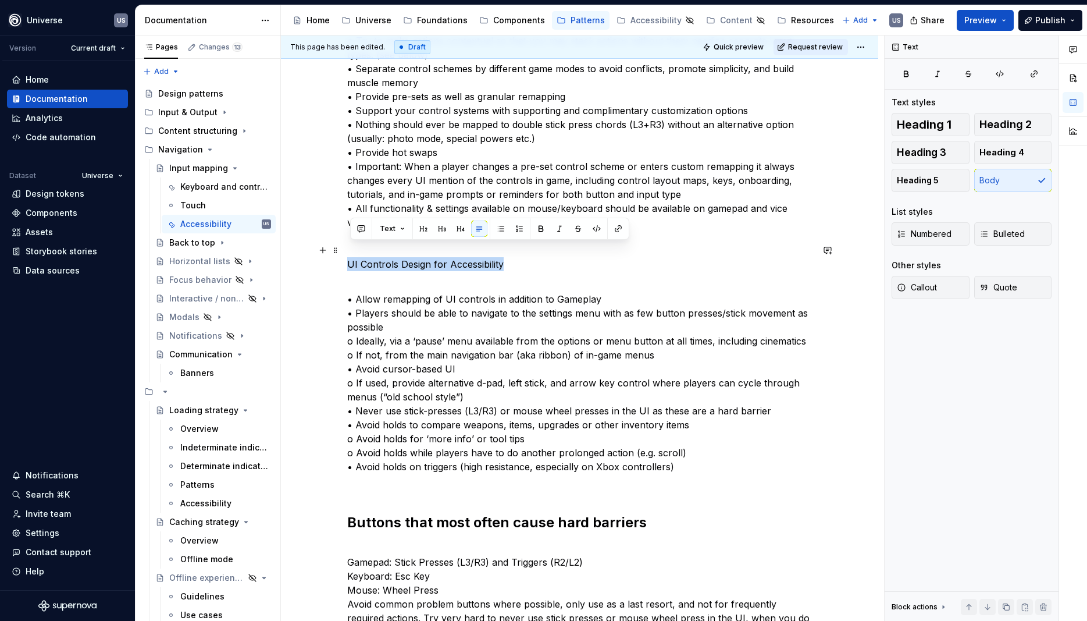
drag, startPoint x: 507, startPoint y: 252, endPoint x: 348, endPoint y: 247, distance: 158.9
click at [305, 248] on div "Control Systems Design for Accessibility • Keep holds to a minimum, never over …" at bounding box center [579, 345] width 597 height 1070
click at [423, 227] on button "button" at bounding box center [423, 228] width 16 height 16
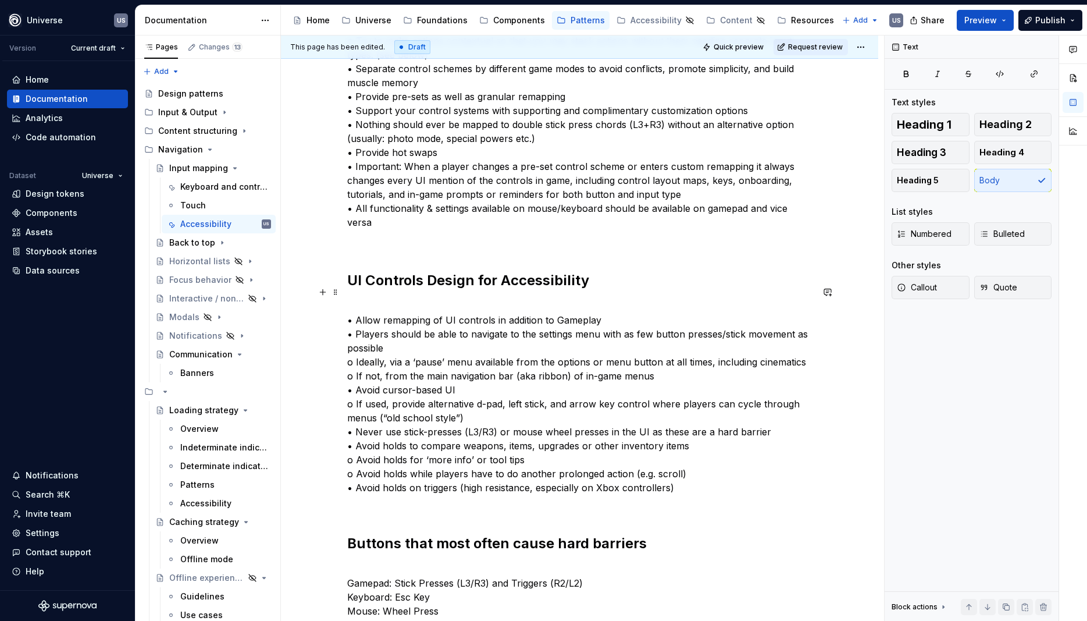
click at [479, 382] on p "• Allow remapping of UI controls in addition to Gameplay • Players should be ab…" at bounding box center [579, 396] width 465 height 195
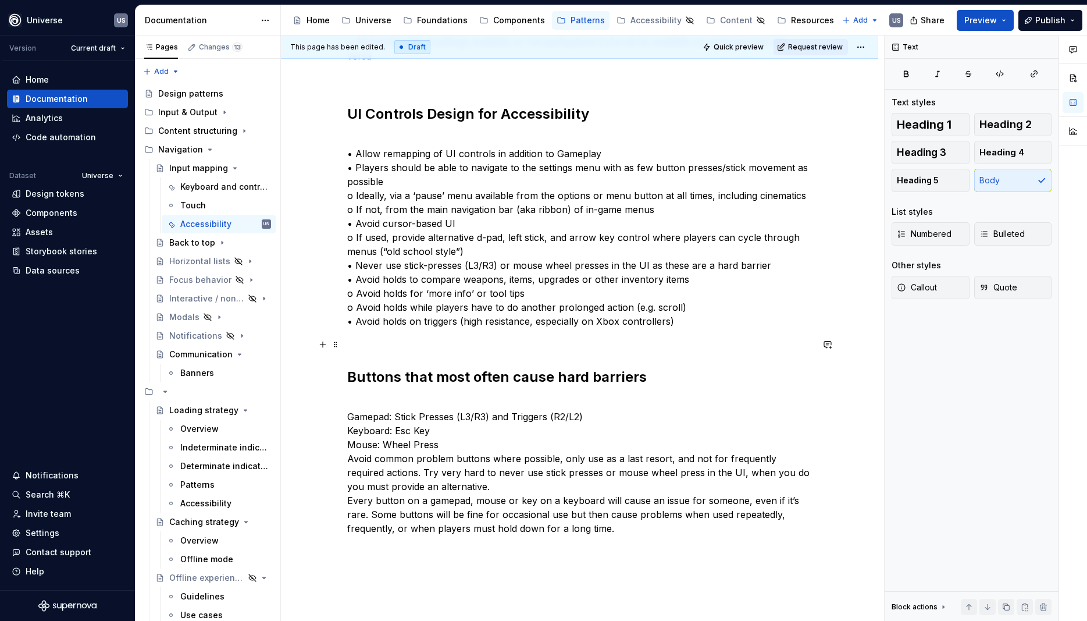
scroll to position [601, 0]
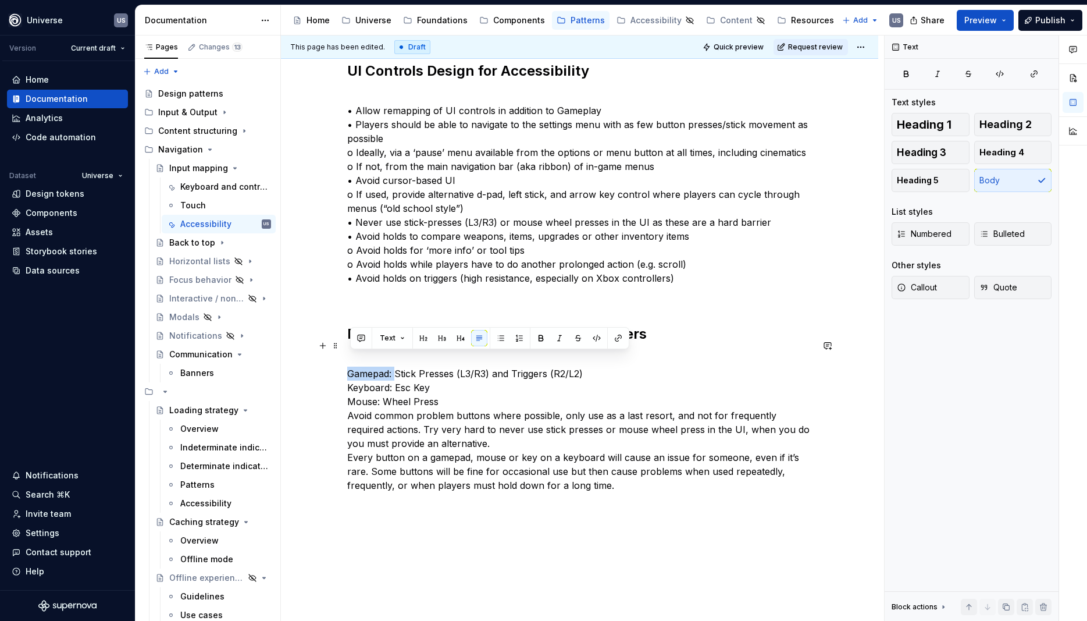
drag, startPoint x: 398, startPoint y: 359, endPoint x: 340, endPoint y: 359, distance: 58.7
click at [340, 359] on div "Control Systems Design for Accessibility • Keep holds to a minimum, never over …" at bounding box center [579, 146] width 597 height 1091
click at [539, 336] on button "button" at bounding box center [541, 338] width 16 height 16
drag, startPoint x: 395, startPoint y: 376, endPoint x: 479, endPoint y: 355, distance: 86.3
click at [325, 367] on div "Control Systems Design for Accessibility • Keep holds to a minimum, never over …" at bounding box center [579, 146] width 597 height 1091
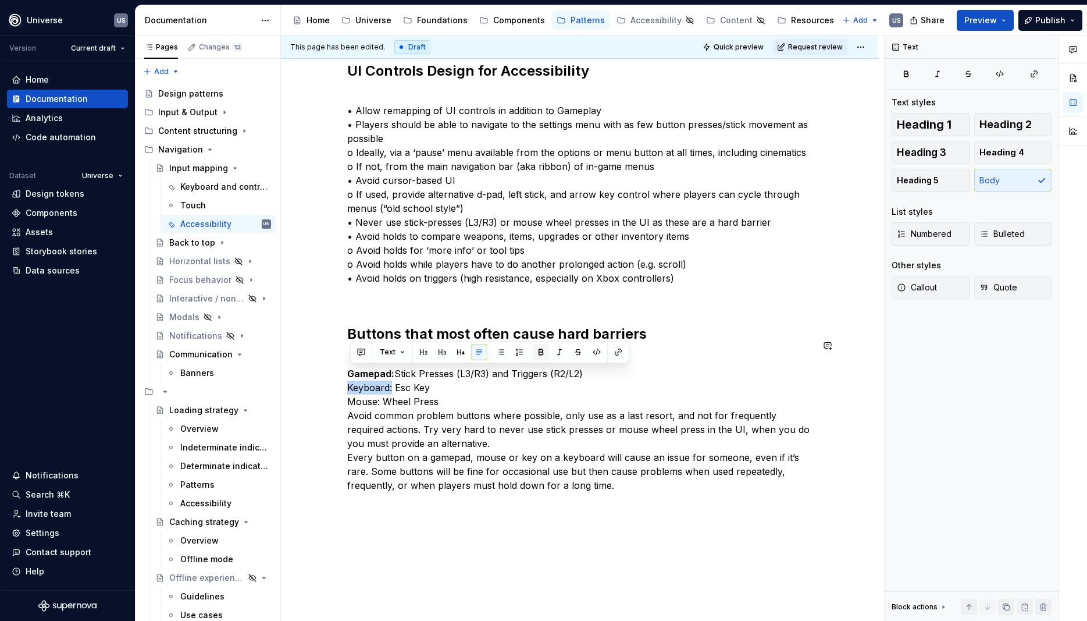
click at [542, 350] on button "button" at bounding box center [541, 352] width 16 height 16
drag, startPoint x: 381, startPoint y: 389, endPoint x: 343, endPoint y: 386, distance: 38.5
click at [343, 386] on div "Control Systems Design for Accessibility • Keep holds to a minimum, never over …" at bounding box center [579, 146] width 597 height 1091
click at [539, 362] on button "button" at bounding box center [541, 366] width 16 height 16
click at [474, 420] on p "Gamepad: Stick Presses (L3/R3) and Triggers (R2/L2) Keyboard: Esc Key Mouse: Wh…" at bounding box center [579, 422] width 465 height 140
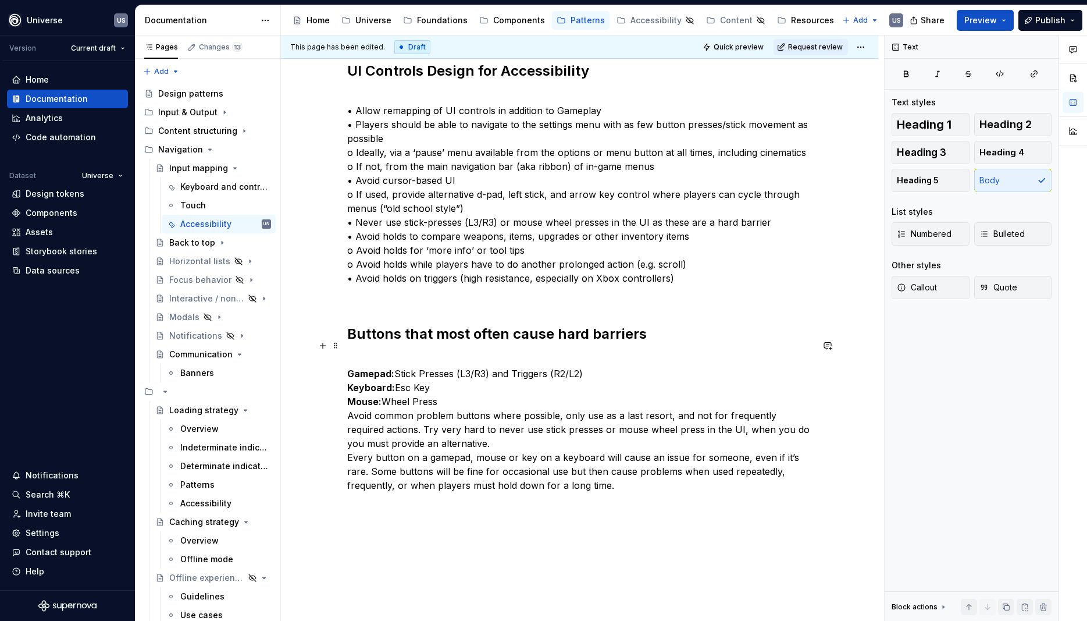
click at [446, 386] on p "Gamepad: Stick Presses (L3/R3) and Triggers (R2/L2) Keyboard: Esc Key Mouse: Wh…" at bounding box center [579, 422] width 465 height 140
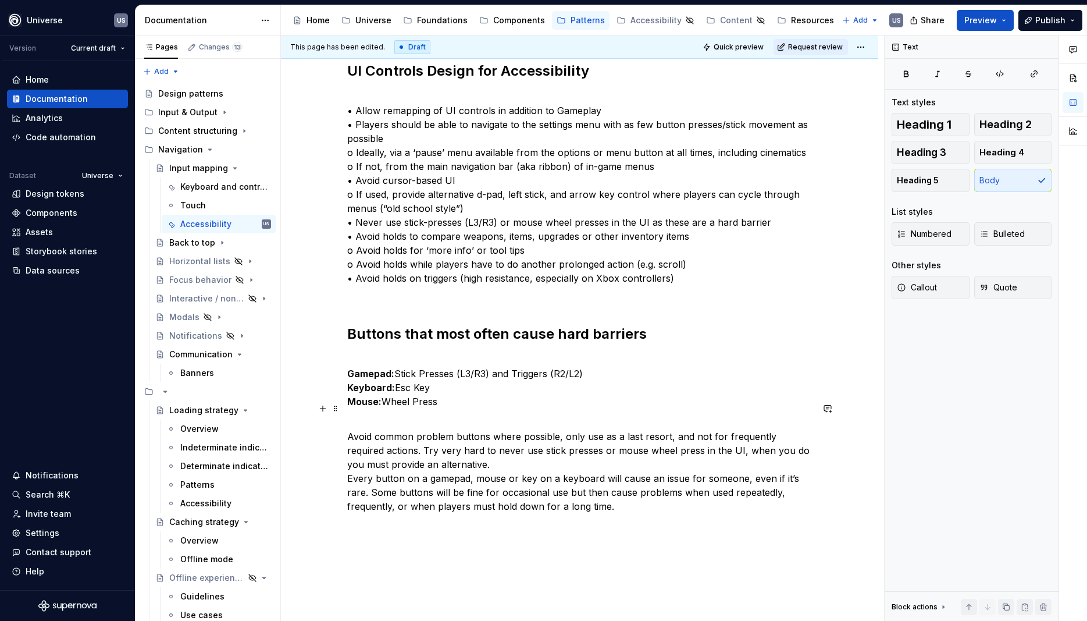
click at [466, 450] on p "Avoid common problem buttons where possible, only use as a last resort, and not…" at bounding box center [579, 464] width 465 height 98
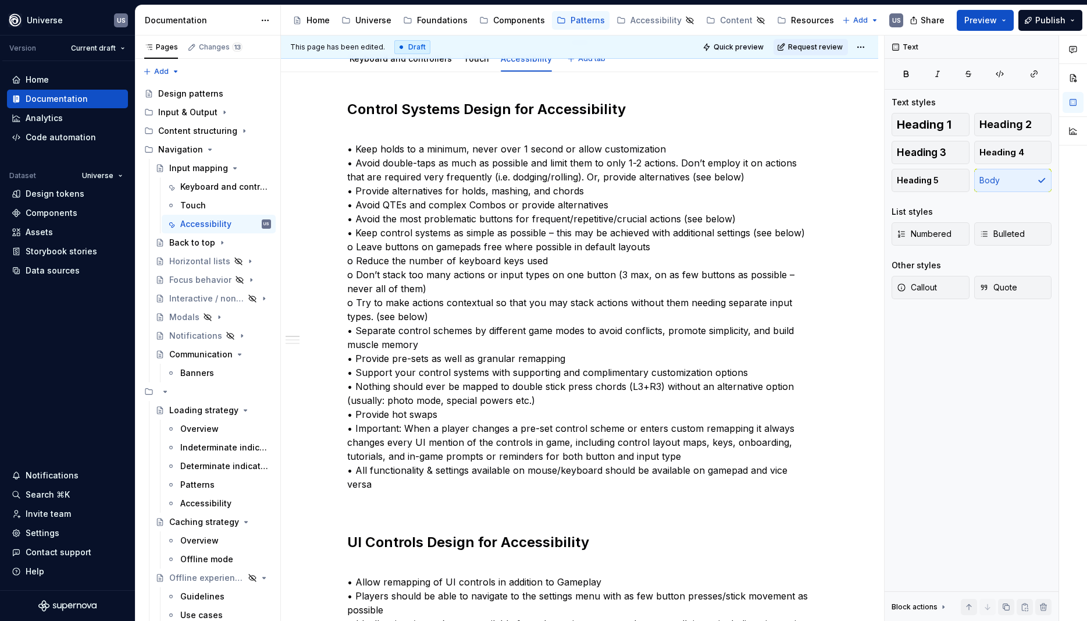
scroll to position [0, 0]
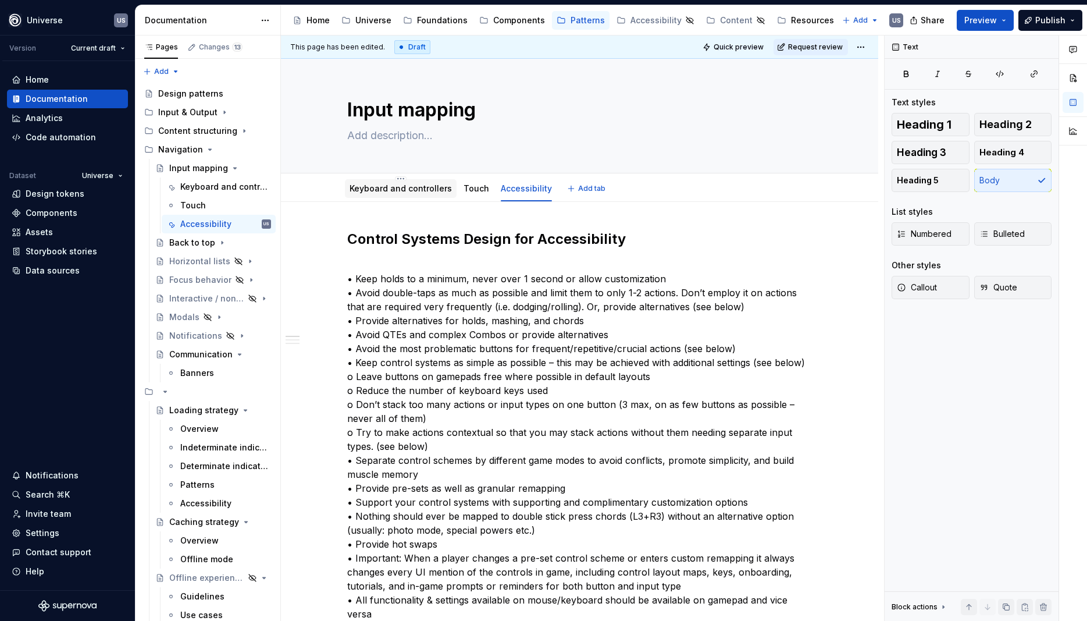
click at [395, 183] on div "Keyboard and controllers" at bounding box center [401, 189] width 102 height 12
click at [386, 190] on link "Keyboard and controllers" at bounding box center [401, 188] width 102 height 10
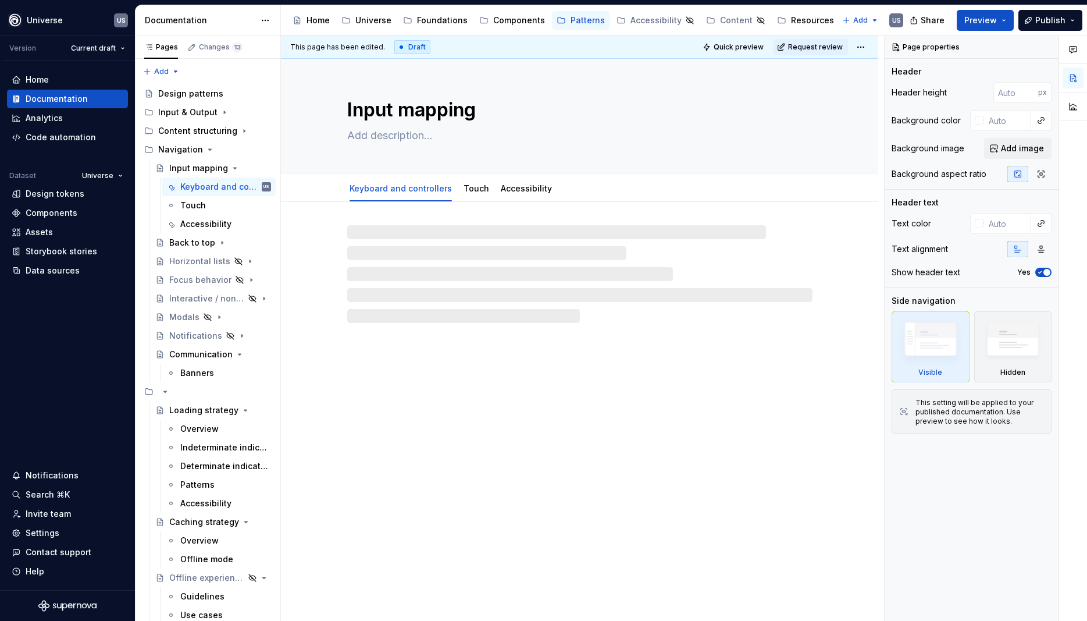
type textarea "*"
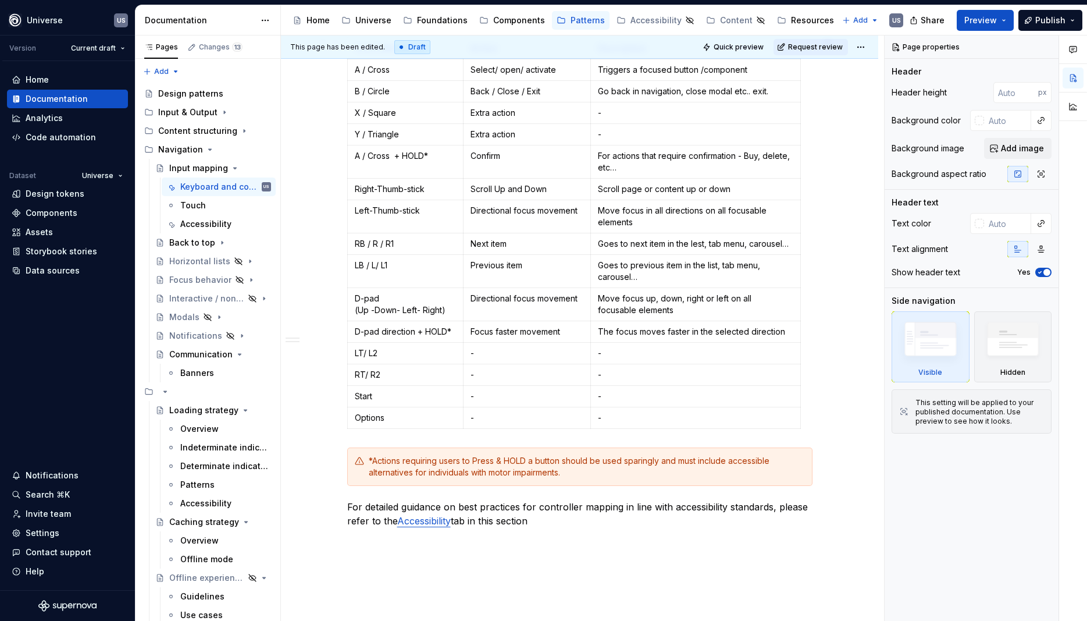
scroll to position [1047, 0]
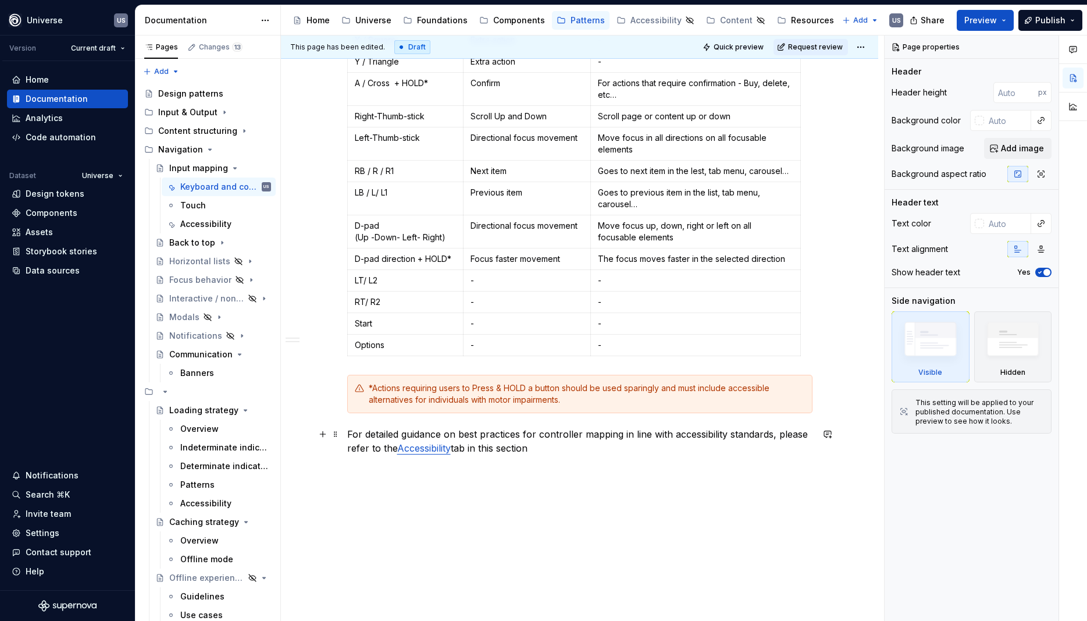
drag, startPoint x: 348, startPoint y: 433, endPoint x: 354, endPoint y: 437, distance: 7.1
click at [347, 433] on div "This page has been edited. Draft Quick preview Request review Input mapping Edi…" at bounding box center [582, 328] width 603 height 586
click at [354, 431] on p "For detailed guidance on best practices for controller mapping in line with acc…" at bounding box center [579, 441] width 465 height 28
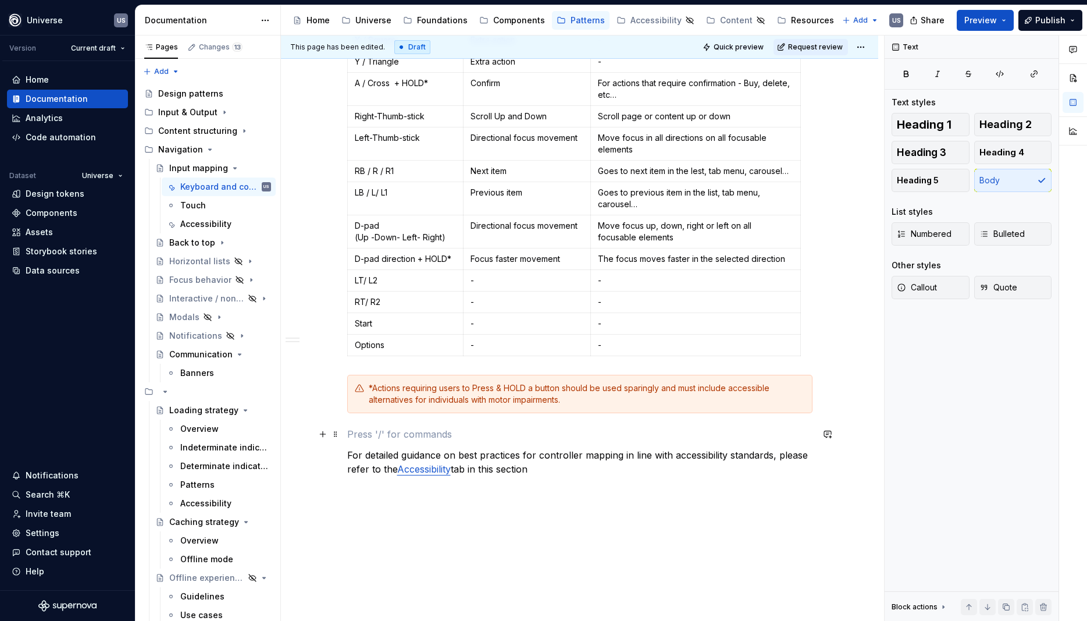
click at [359, 433] on p at bounding box center [579, 434] width 465 height 14
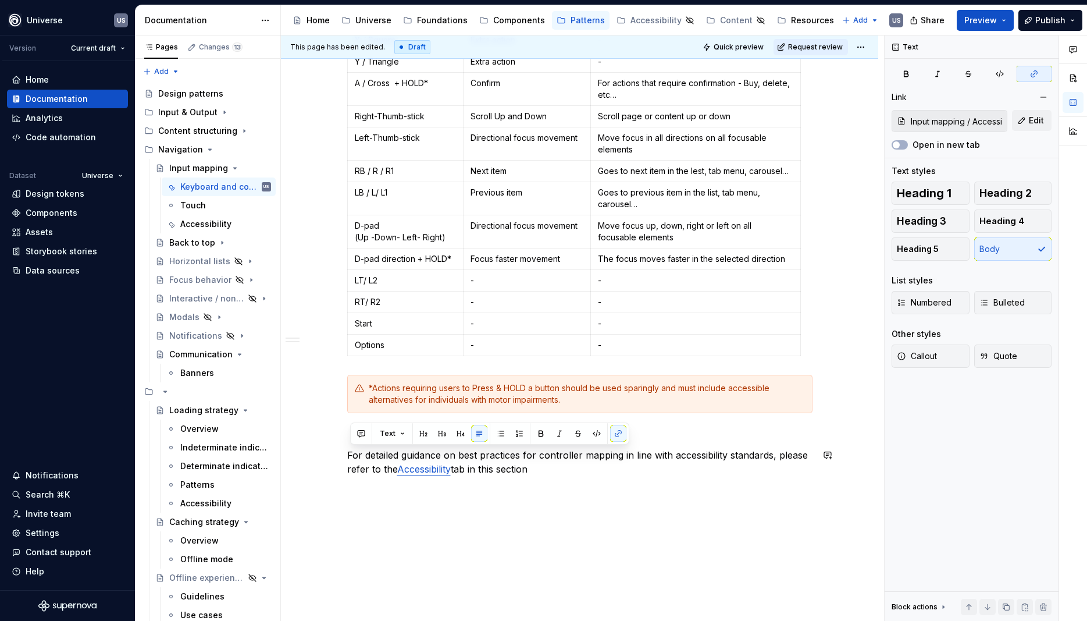
drag, startPoint x: 571, startPoint y: 468, endPoint x: 363, endPoint y: 435, distance: 210.8
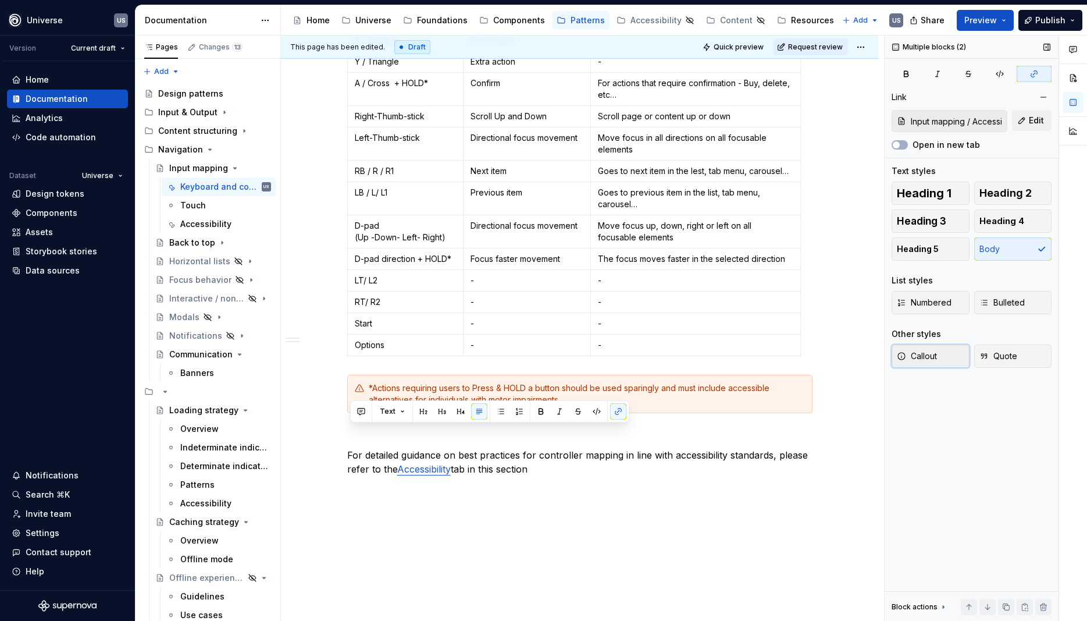
click at [928, 352] on span "Callout" at bounding box center [917, 356] width 40 height 12
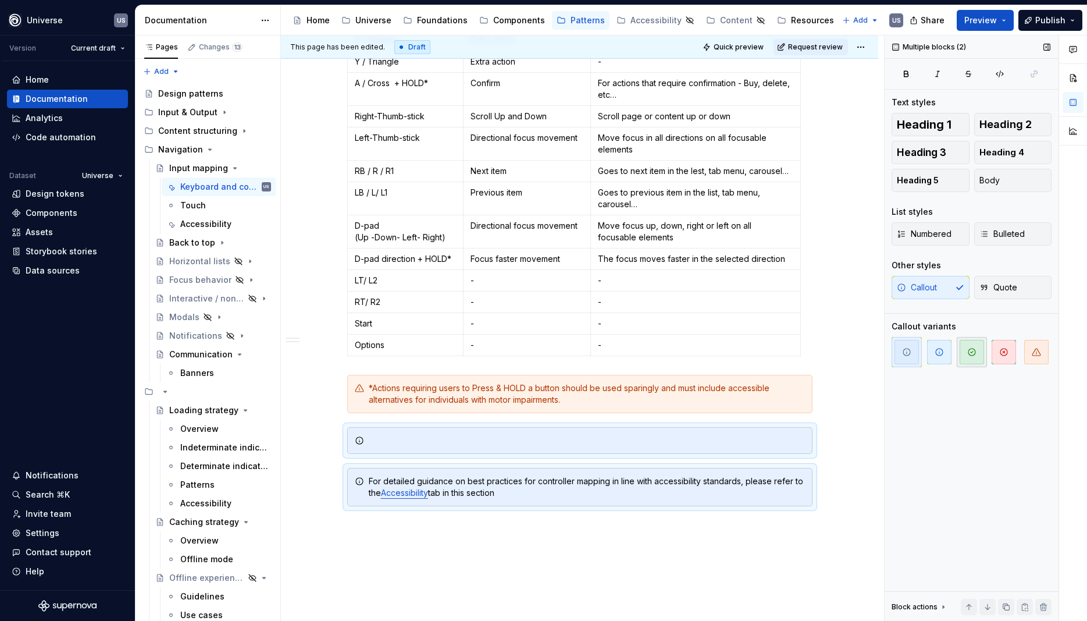
click at [973, 355] on icon "button" at bounding box center [971, 351] width 7 height 7
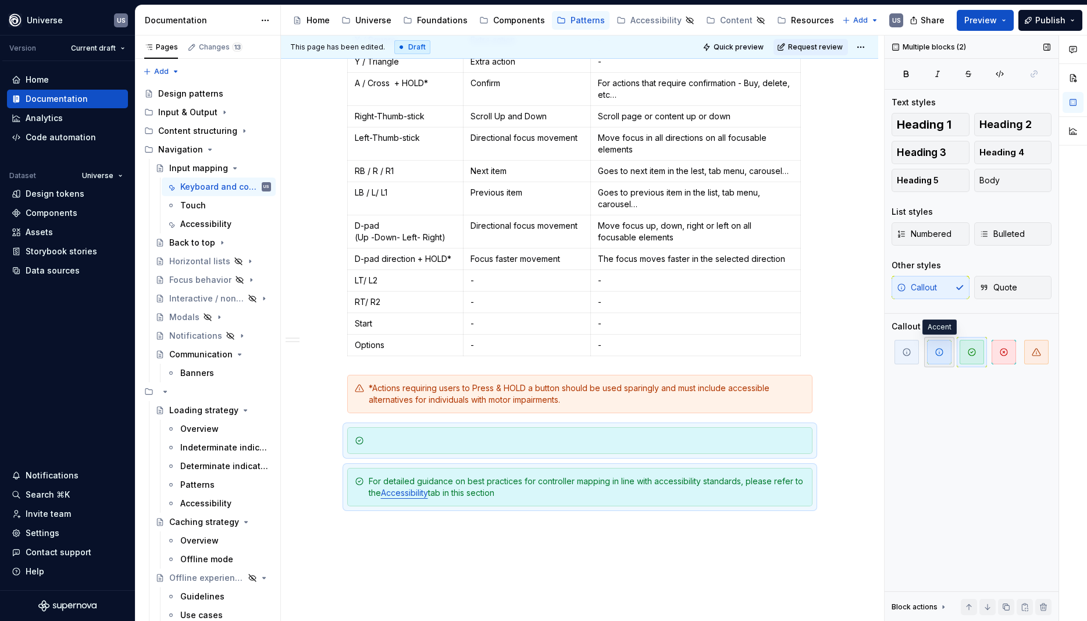
click at [938, 351] on icon "button" at bounding box center [939, 351] width 9 height 9
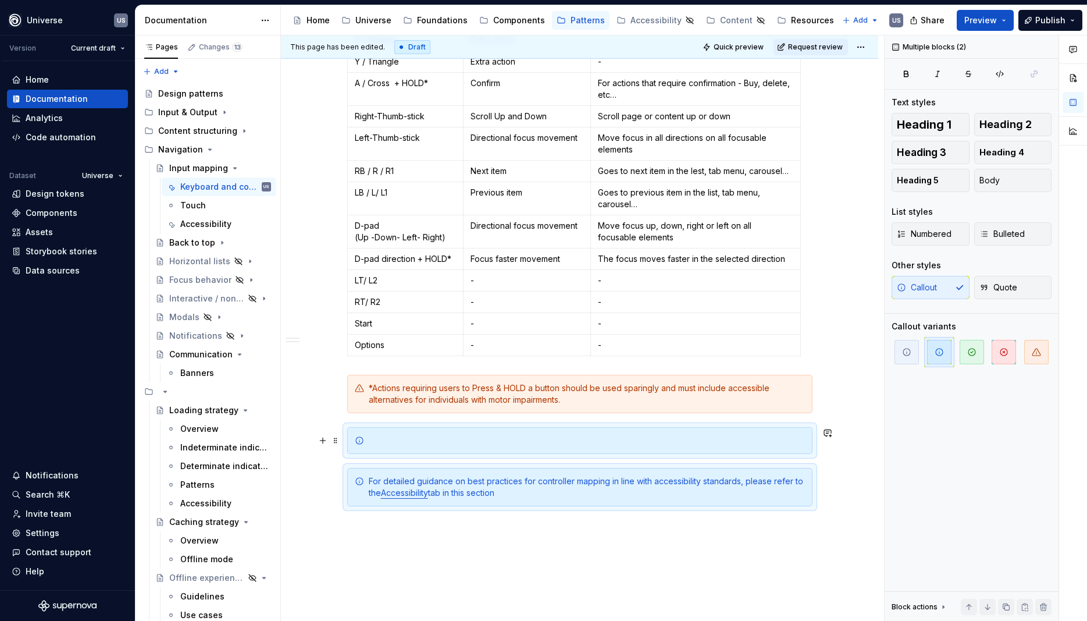
click at [383, 438] on div at bounding box center [587, 440] width 436 height 12
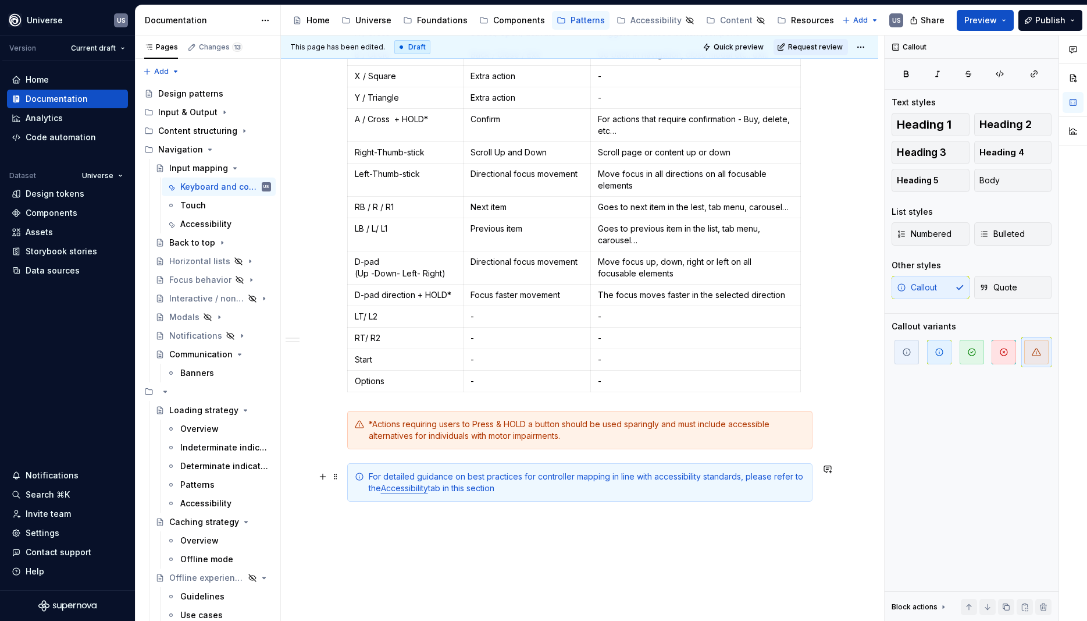
scroll to position [994, 0]
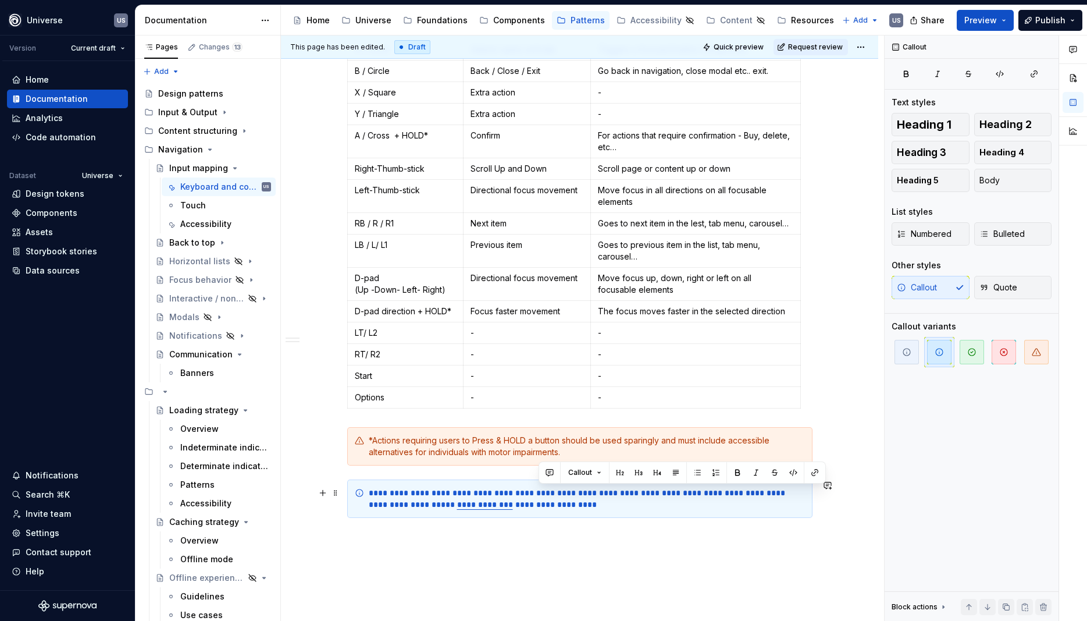
drag, startPoint x: 539, startPoint y: 495, endPoint x: 577, endPoint y: 497, distance: 37.8
click at [577, 497] on div "**********" at bounding box center [587, 498] width 436 height 23
click at [615, 541] on p at bounding box center [579, 539] width 465 height 14
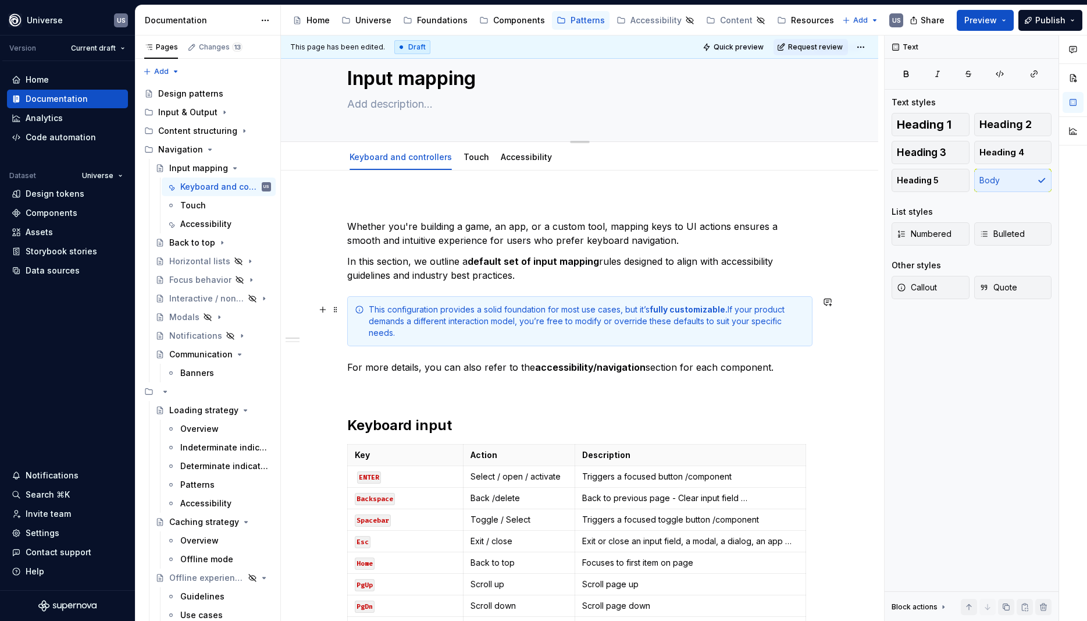
scroll to position [0, 0]
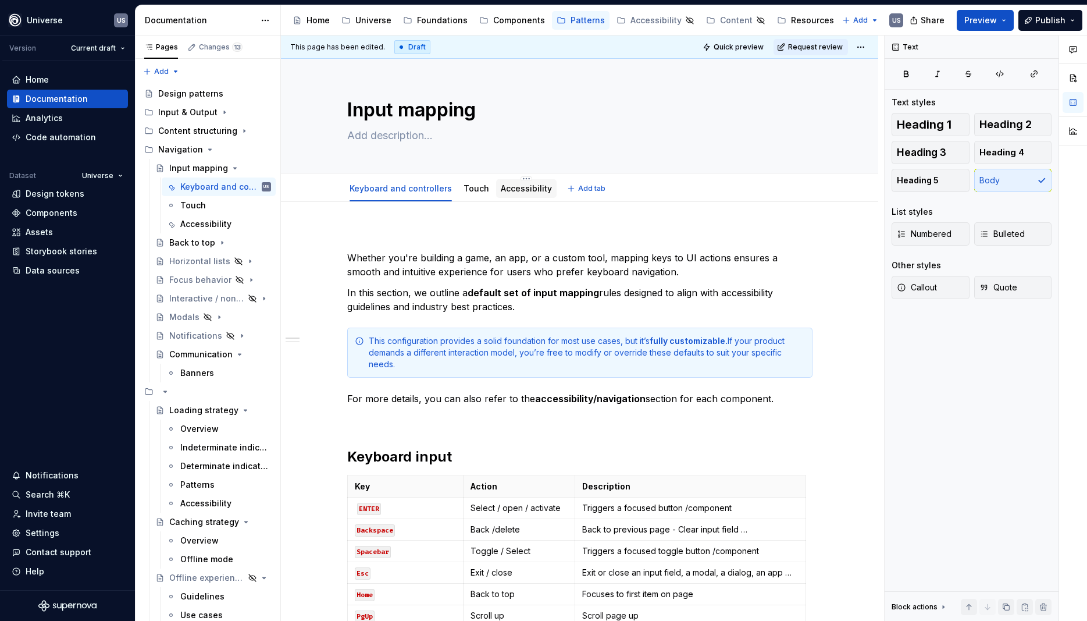
click at [517, 194] on div "Accessibility" at bounding box center [526, 189] width 51 height 12
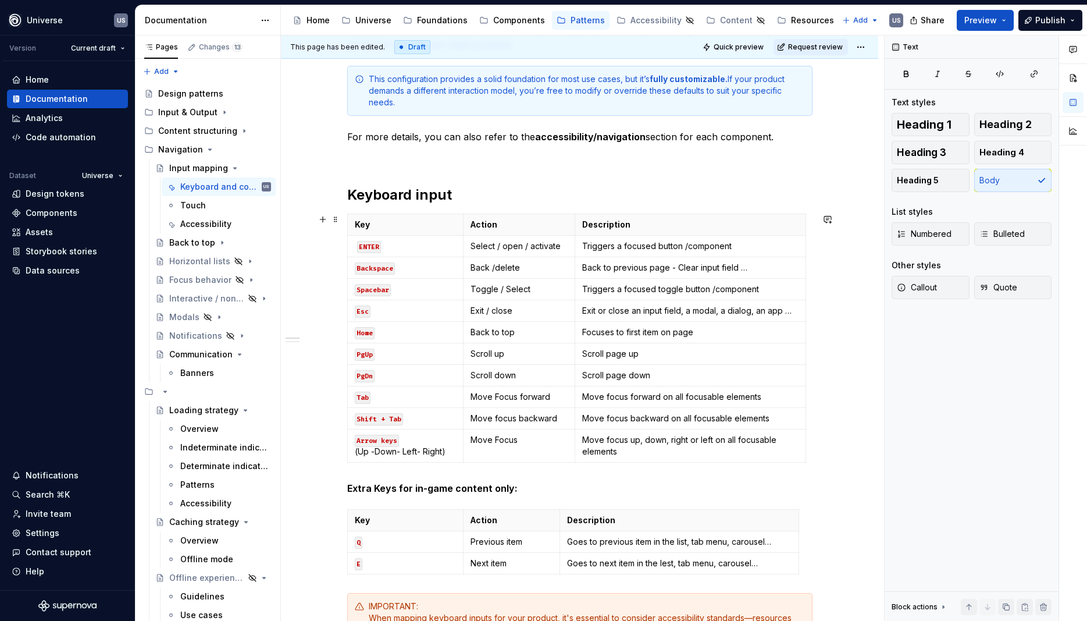
scroll to position [52, 0]
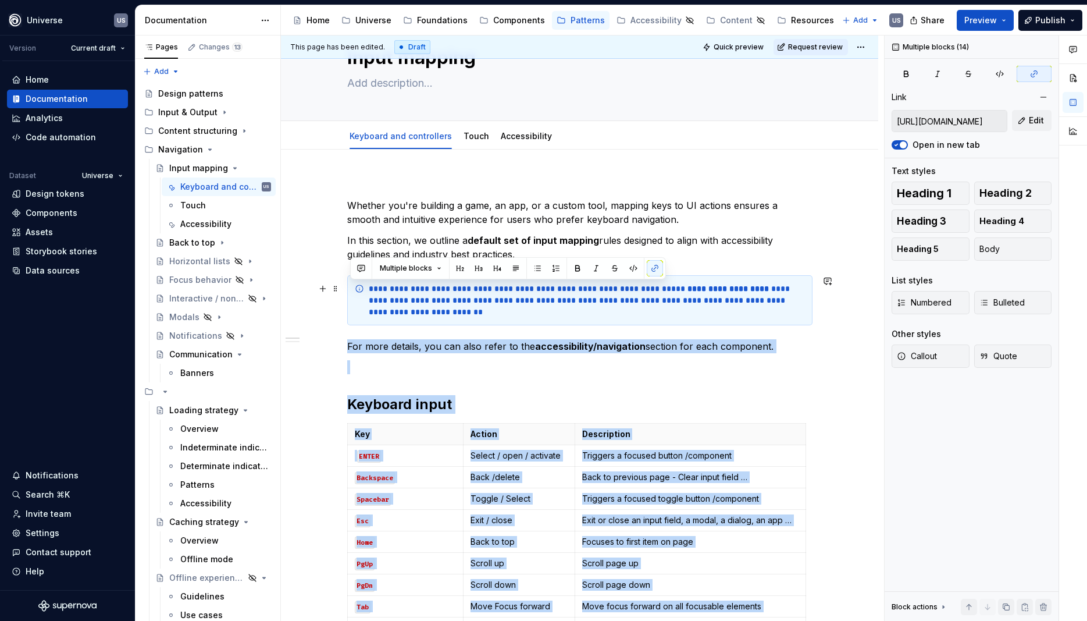
drag, startPoint x: 409, startPoint y: 309, endPoint x: 373, endPoint y: 295, distance: 38.1
click at [372, 294] on div "**********" at bounding box center [587, 300] width 436 height 35
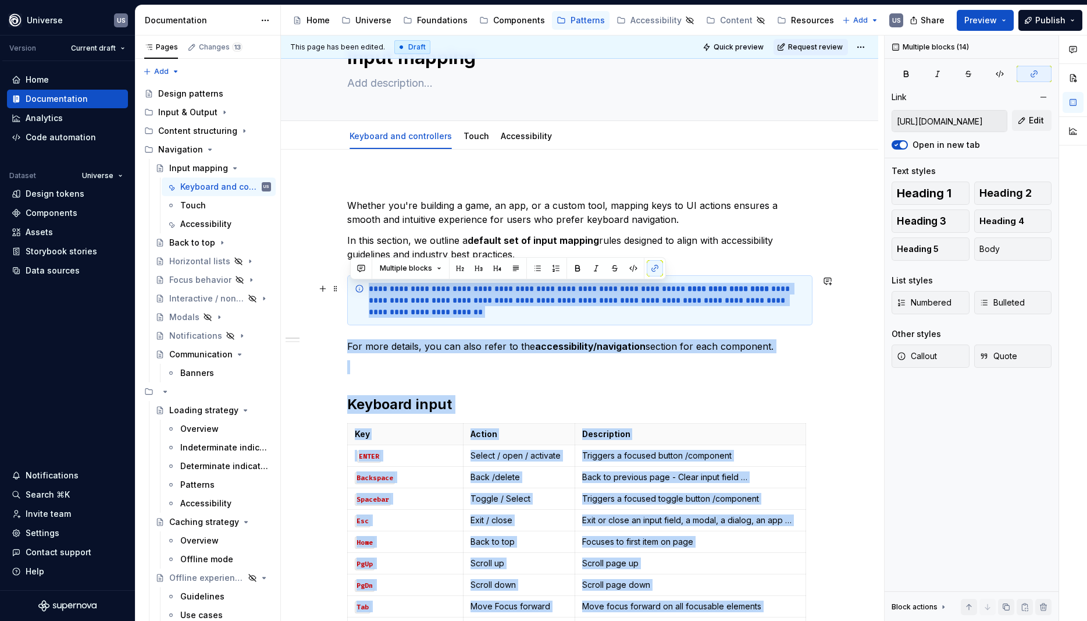
click at [397, 312] on div "**********" at bounding box center [587, 300] width 436 height 35
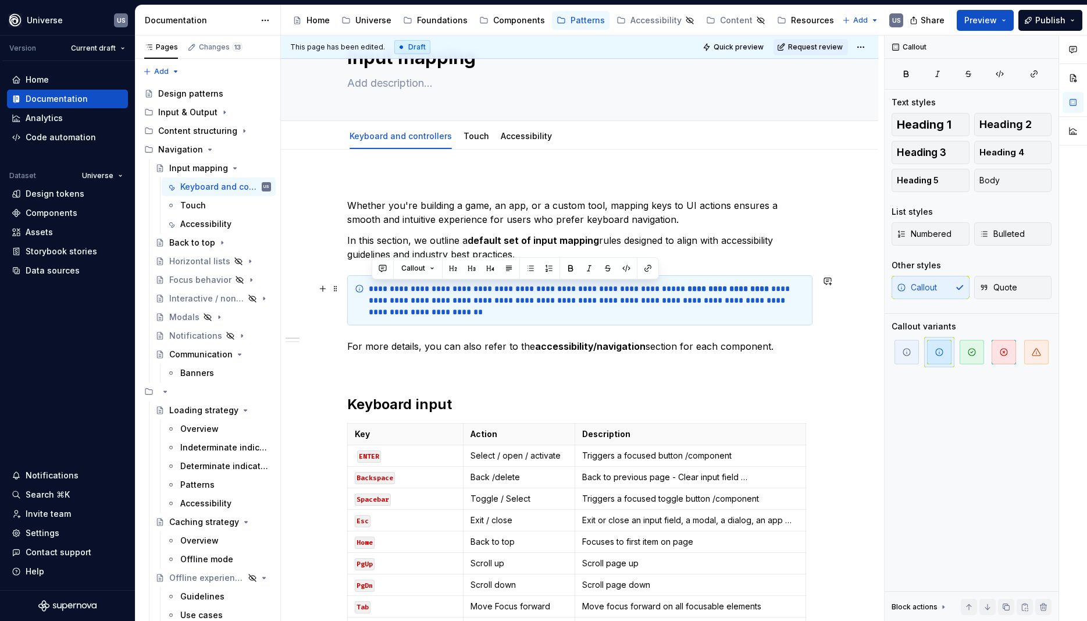
drag, startPoint x: 406, startPoint y: 312, endPoint x: 368, endPoint y: 287, distance: 45.6
click at [368, 286] on div "**********" at bounding box center [579, 300] width 465 height 50
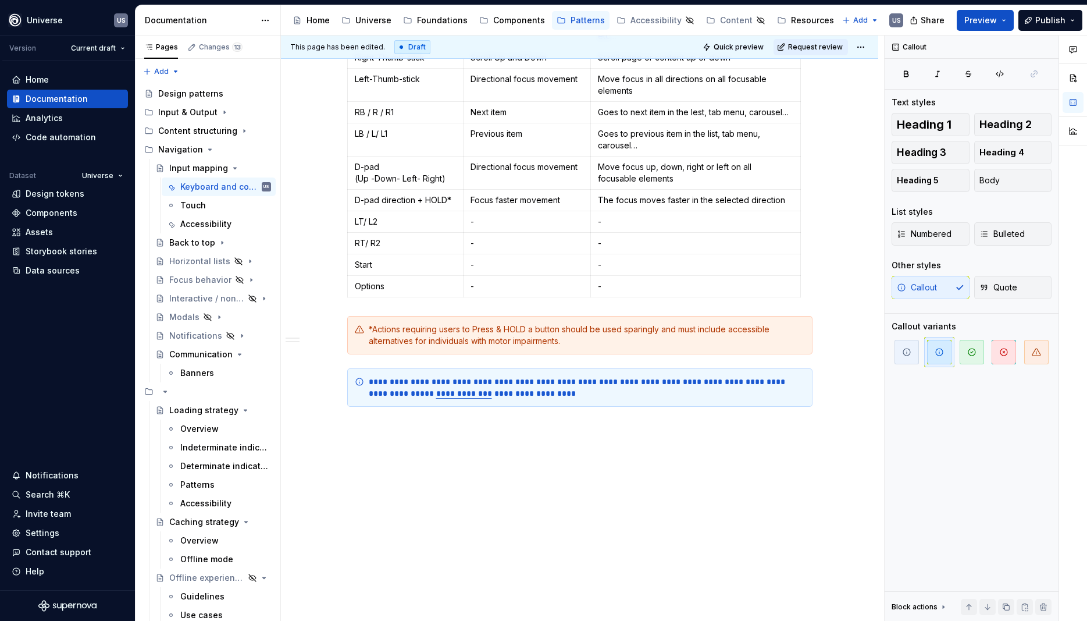
scroll to position [1119, 0]
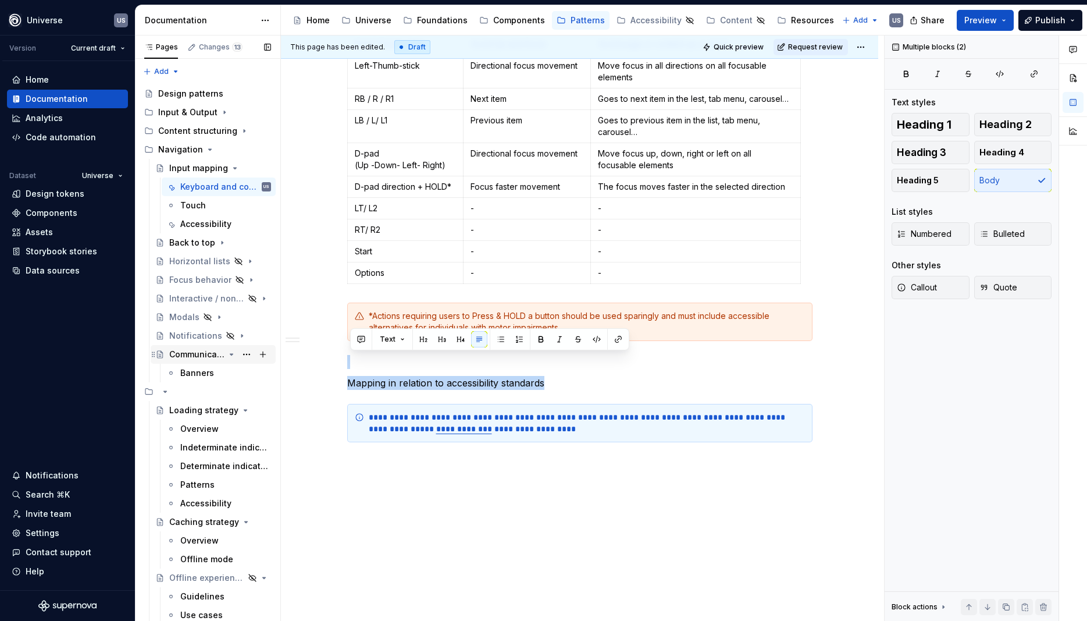
drag, startPoint x: 572, startPoint y: 378, endPoint x: 195, endPoint y: 356, distance: 378.1
click at [422, 336] on button "button" at bounding box center [423, 339] width 16 height 16
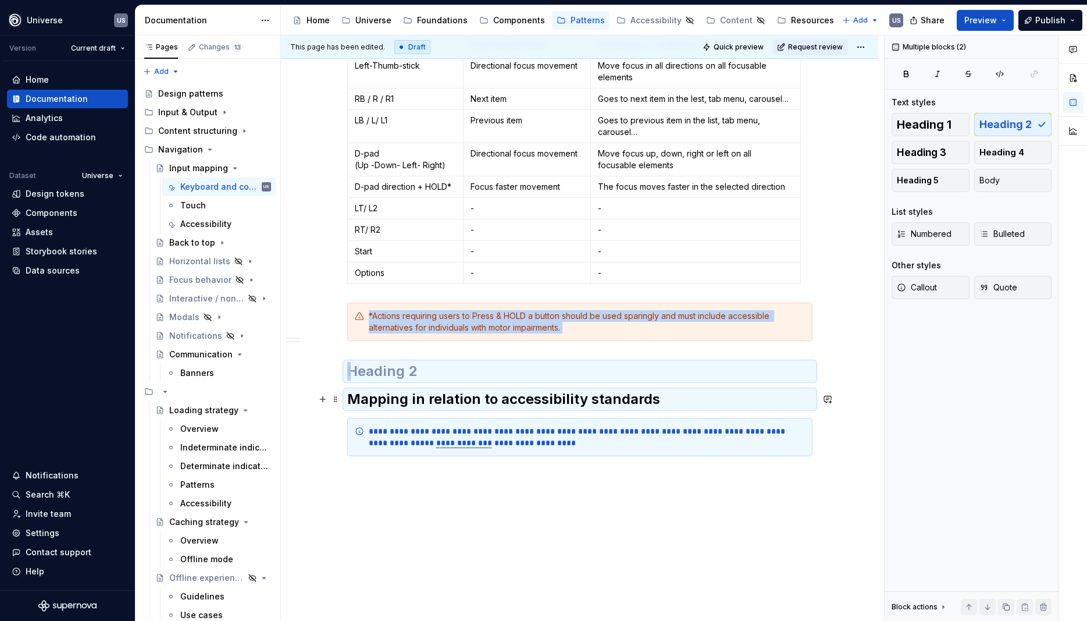
click at [464, 408] on h2 "Mapping in relation to accessibility standards" at bounding box center [579, 399] width 465 height 19
click at [413, 408] on h2 "Mapping in relation to accessibility standards" at bounding box center [579, 399] width 465 height 19
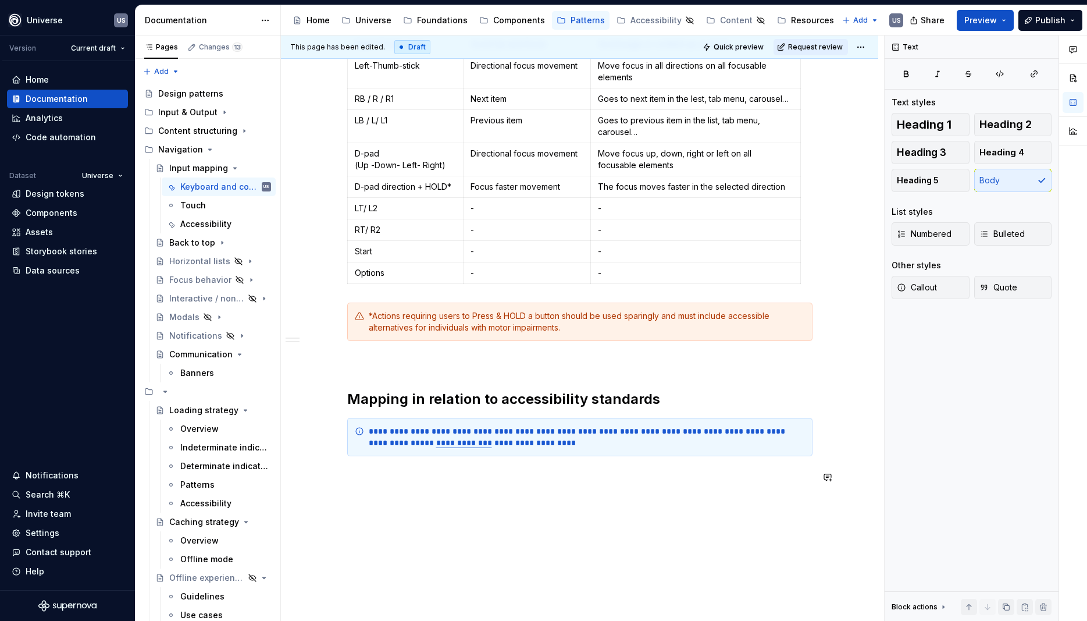
click at [680, 394] on h2 "Mapping in relation to accessibility standards" at bounding box center [579, 399] width 465 height 19
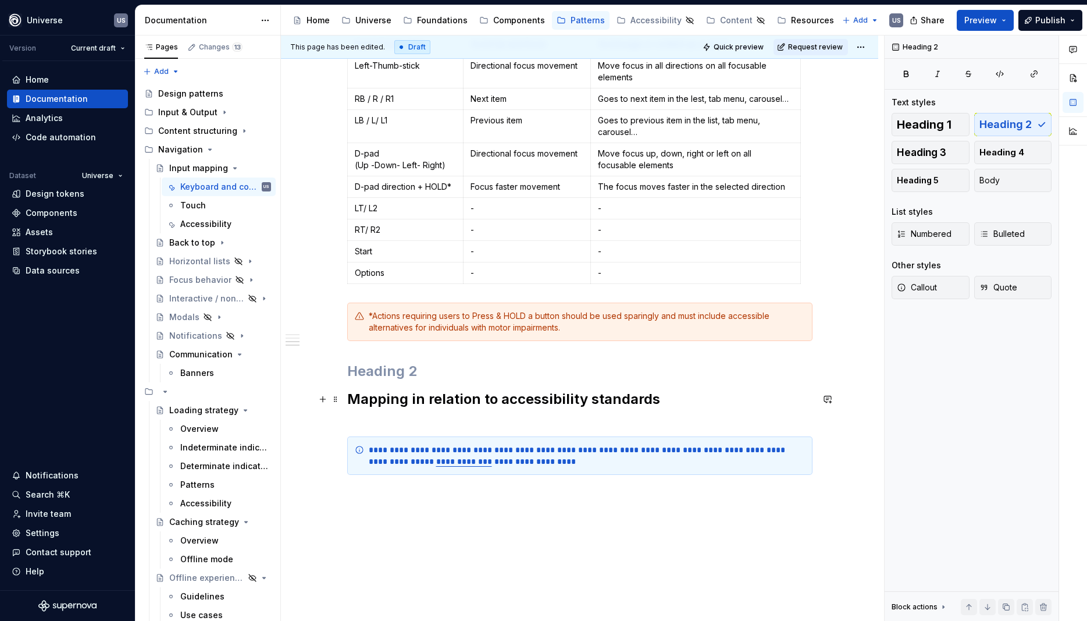
click at [692, 407] on h2 "Mapping in relation to accessibility standards" at bounding box center [579, 408] width 465 height 37
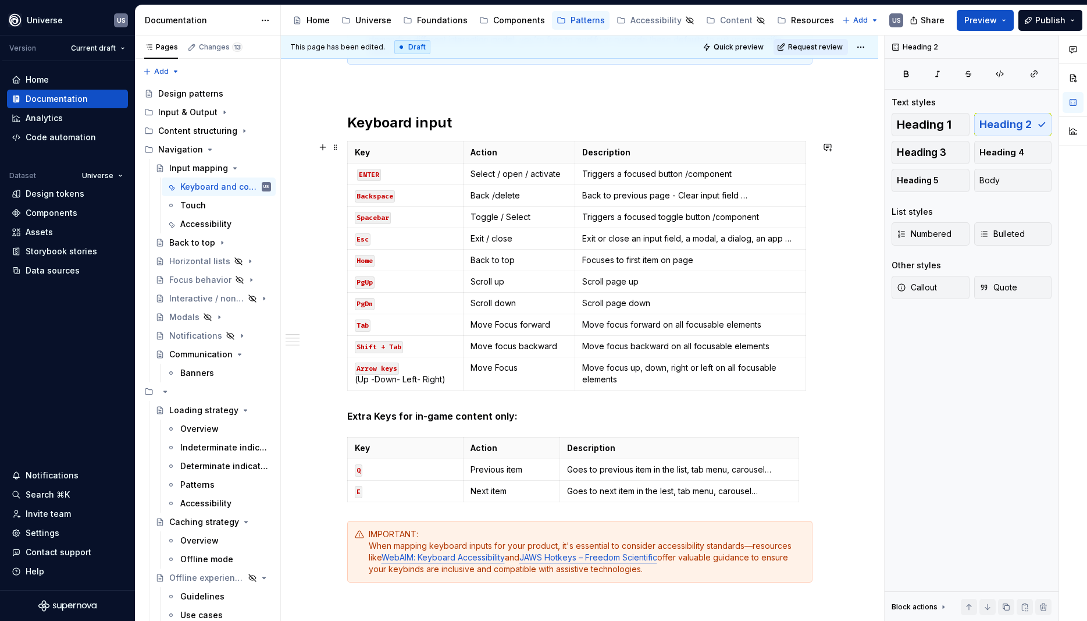
scroll to position [0, 0]
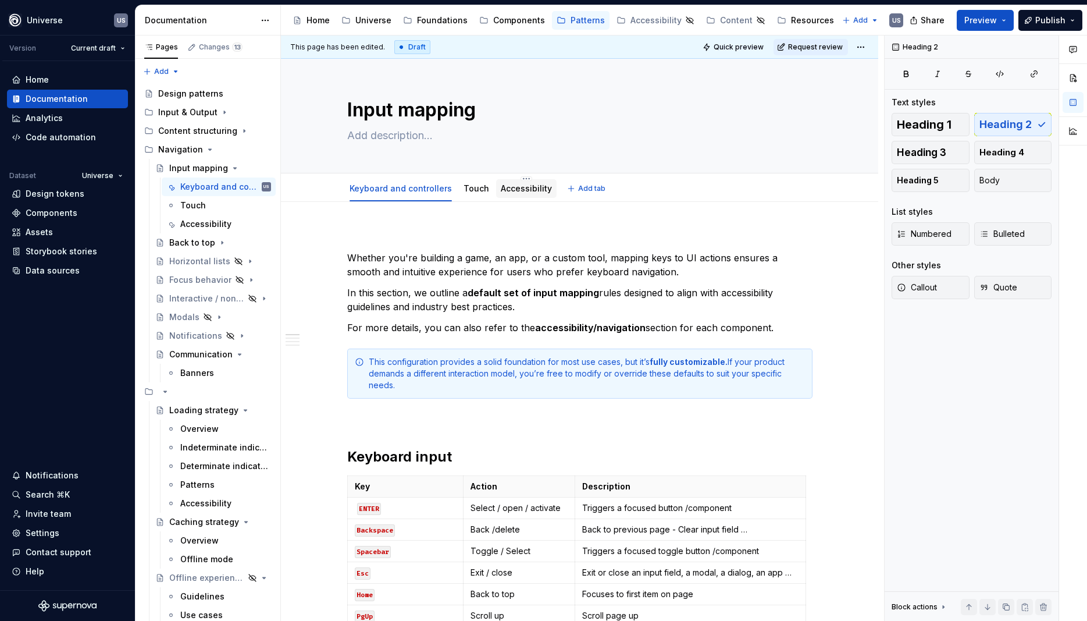
click at [527, 195] on div "Accessibility" at bounding box center [526, 188] width 60 height 19
click at [512, 190] on link "Accessibility" at bounding box center [526, 188] width 51 height 10
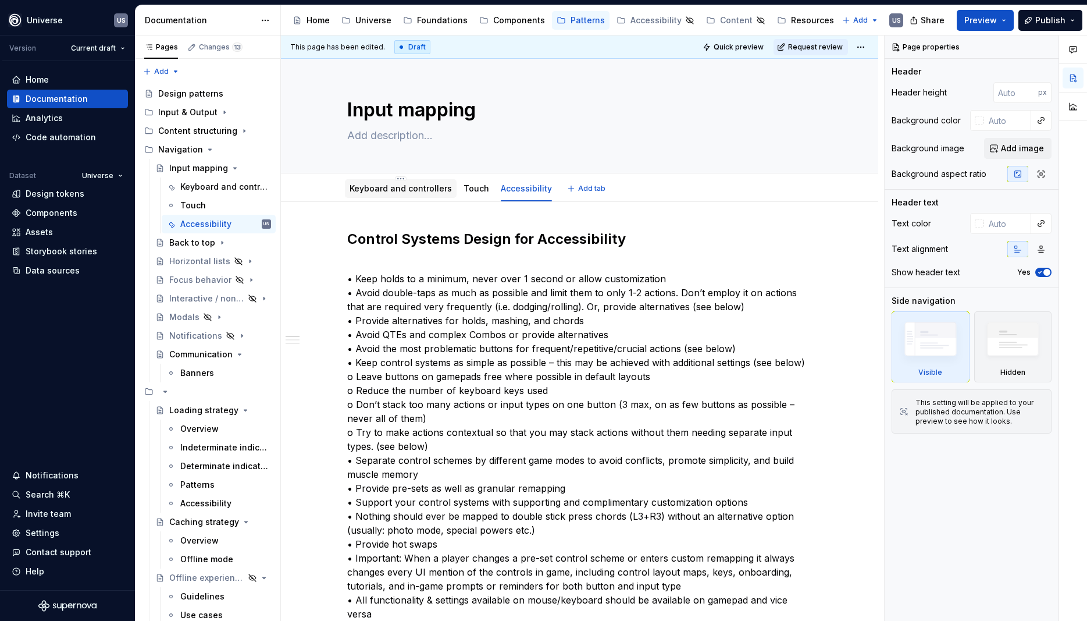
click at [384, 186] on link "Keyboard and controllers" at bounding box center [401, 188] width 102 height 10
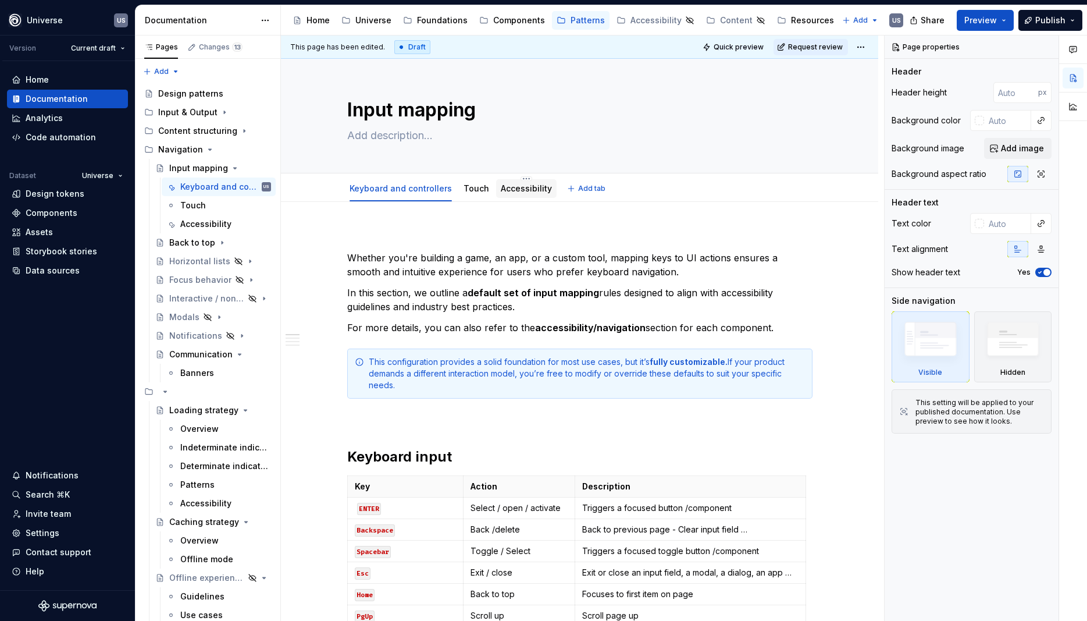
click at [518, 190] on link "Accessibility" at bounding box center [526, 188] width 51 height 10
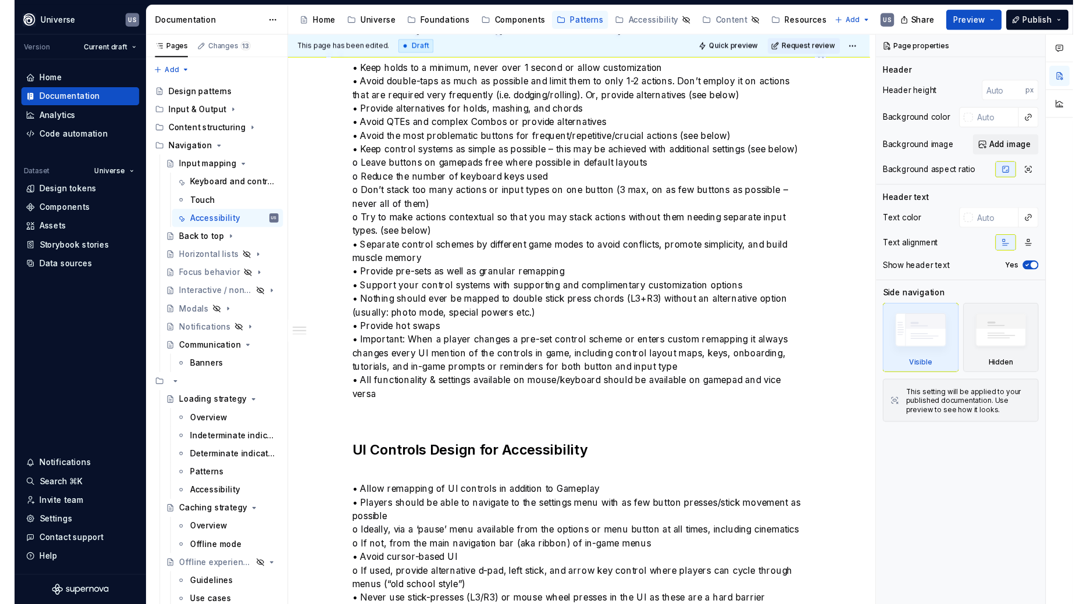
scroll to position [105, 0]
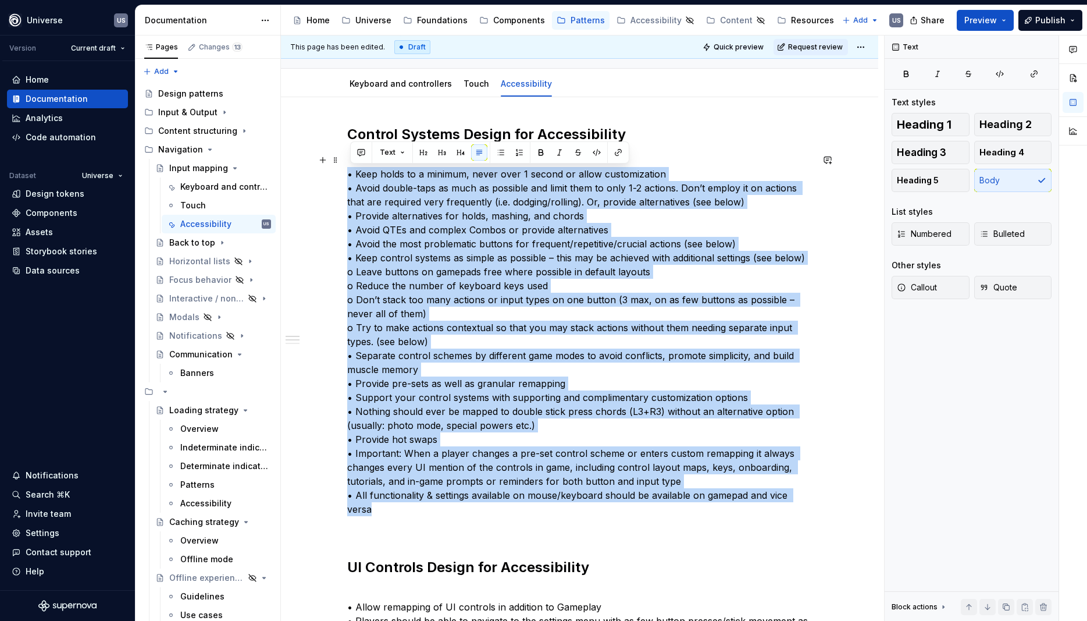
drag, startPoint x: 815, startPoint y: 495, endPoint x: 329, endPoint y: 170, distance: 584.7
click at [1006, 230] on span "Bulleted" at bounding box center [1001, 234] width 45 height 12
type textarea "*"
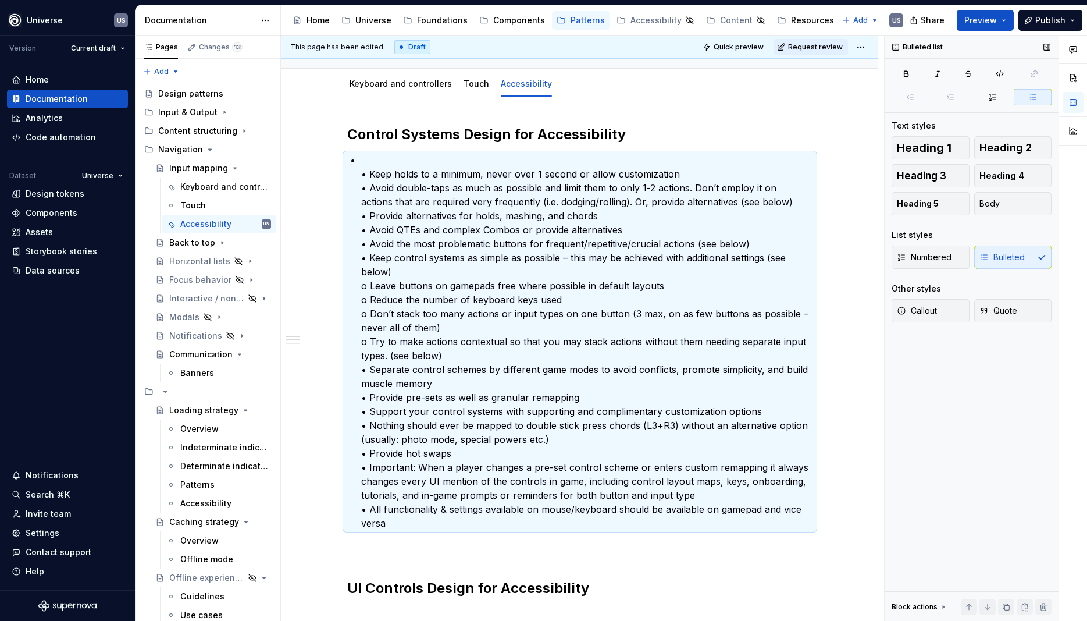
click at [1006, 230] on div "List styles" at bounding box center [972, 235] width 160 height 12
click at [996, 260] on div "Numbered Bulleted" at bounding box center [972, 256] width 160 height 23
click at [997, 256] on div "Numbered Bulleted" at bounding box center [972, 256] width 160 height 23
click at [910, 256] on span "Numbered" at bounding box center [924, 257] width 55 height 12
click at [922, 256] on div "Numbered Bulleted" at bounding box center [972, 256] width 160 height 23
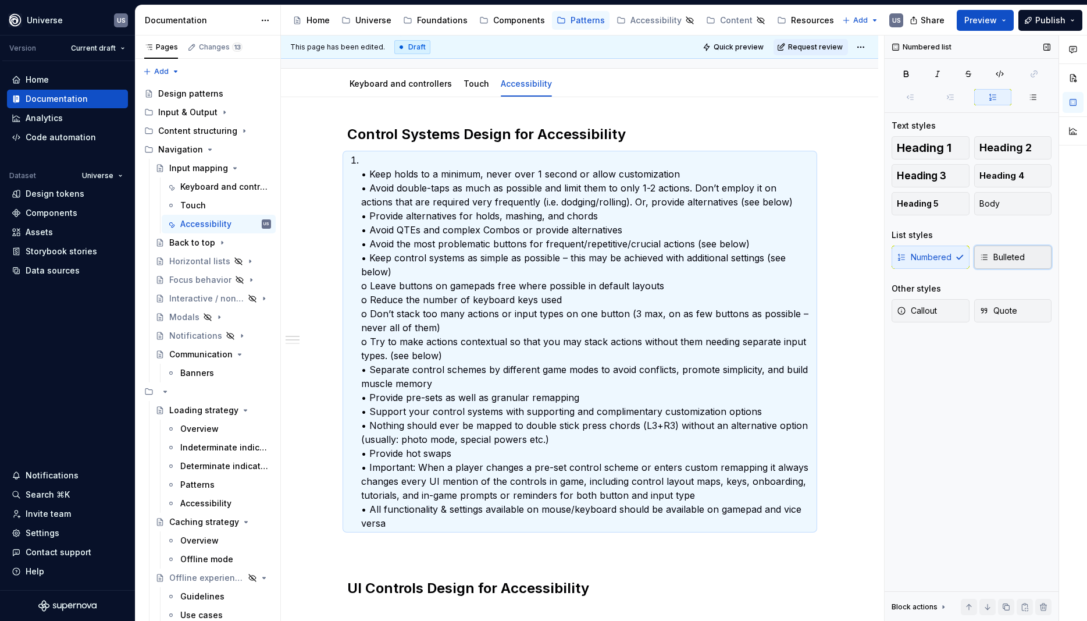
click at [987, 259] on icon "button" at bounding box center [984, 257] width 6 height 5
click at [983, 203] on span "Body" at bounding box center [989, 204] width 20 height 12
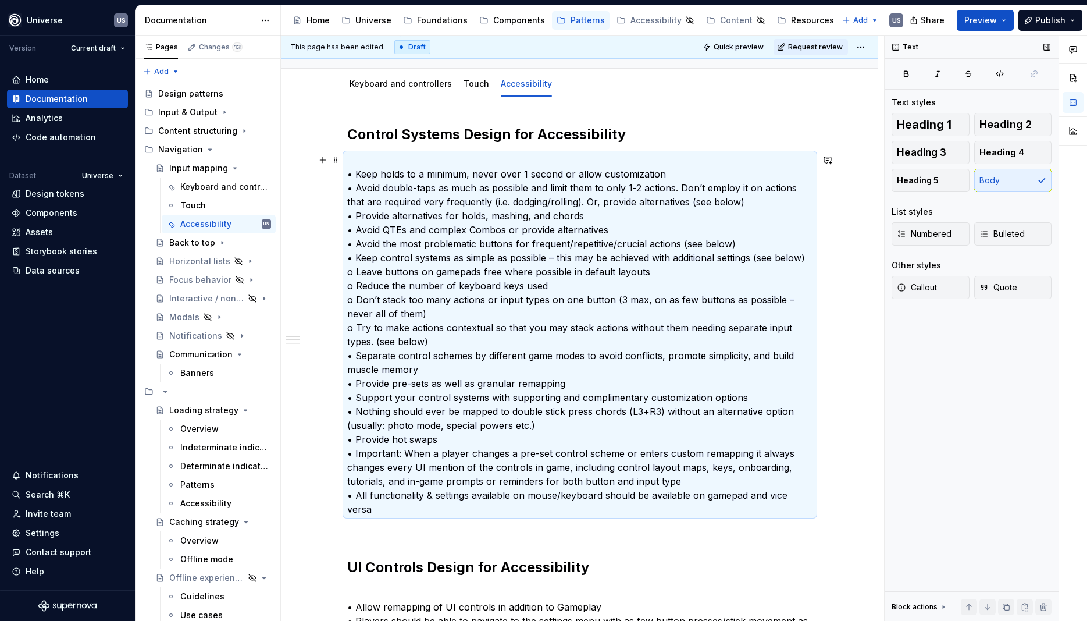
click at [355, 163] on p "• Keep holds to a minimum, never over 1 second or allow customization • Avoid d…" at bounding box center [579, 334] width 465 height 363
click at [358, 161] on p "• Keep holds to a minimum, never over 1 second or allow customization • Avoid d…" at bounding box center [579, 334] width 465 height 363
click at [356, 272] on p "• Keep holds to a minimum, never over 1 second or allow customization • Avoid d…" at bounding box center [579, 334] width 465 height 363
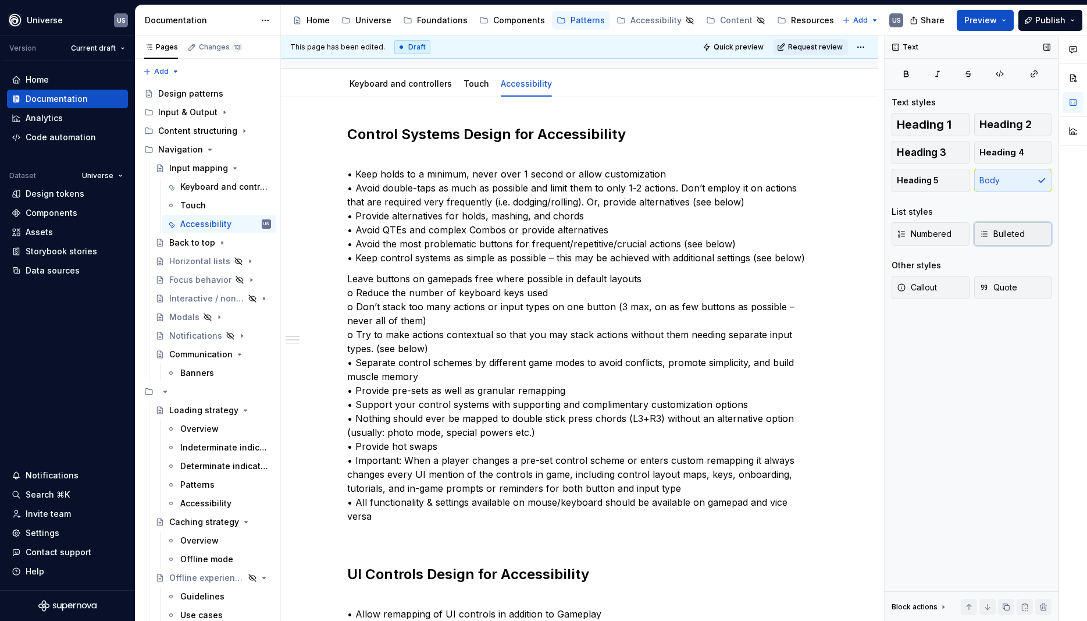
click at [1023, 229] on span "Bulleted" at bounding box center [1001, 234] width 45 height 12
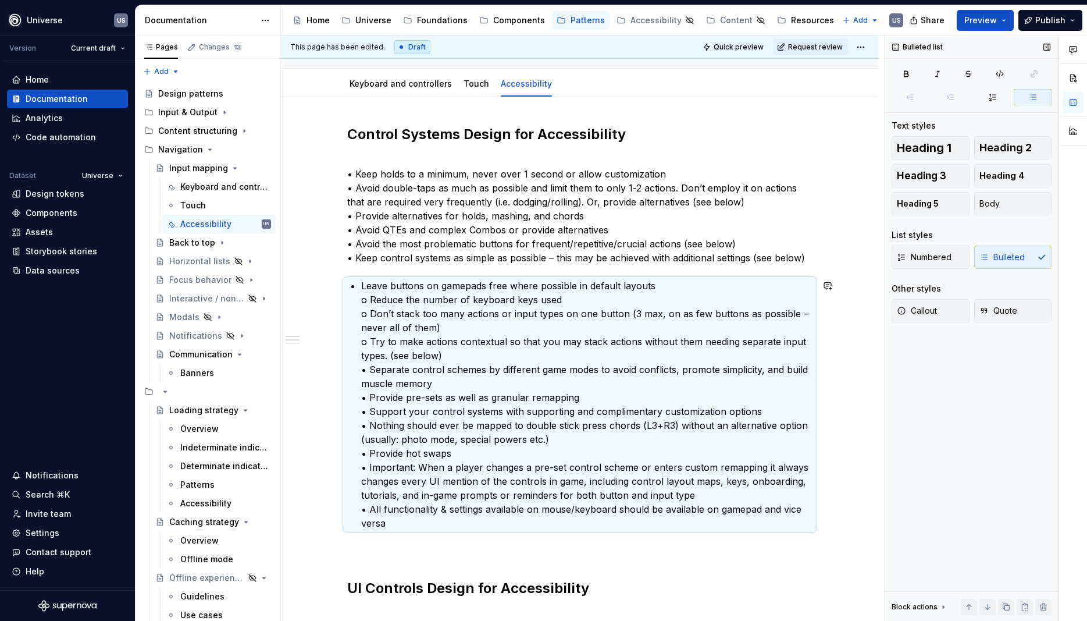
click at [362, 272] on div "Control Systems Design for Accessibility • Keep holds to a minimum, never over …" at bounding box center [579, 588] width 465 height 926
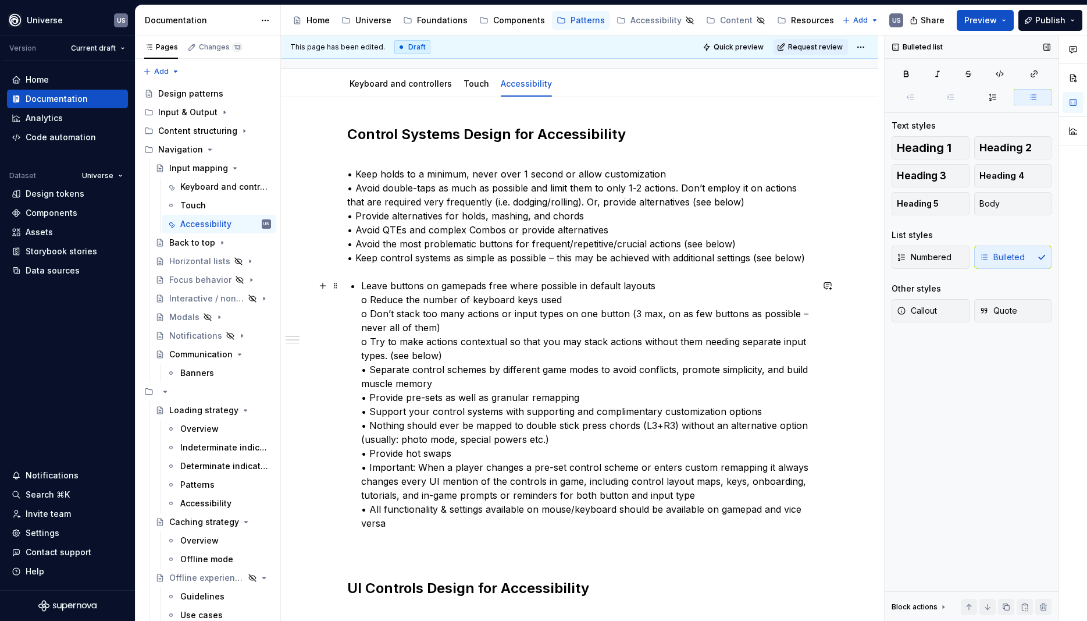
click at [365, 286] on li "Leave buttons on gamepads free where possible in default layouts o Reduce the n…" at bounding box center [586, 404] width 451 height 251
click at [370, 297] on p "Leave buttons on gamepads free where possible in default layouts o Reduce the n…" at bounding box center [586, 404] width 451 height 251
click at [374, 298] on p "Leave buttons on gamepads free where possible in default layouts o Reduce the n…" at bounding box center [586, 404] width 451 height 251
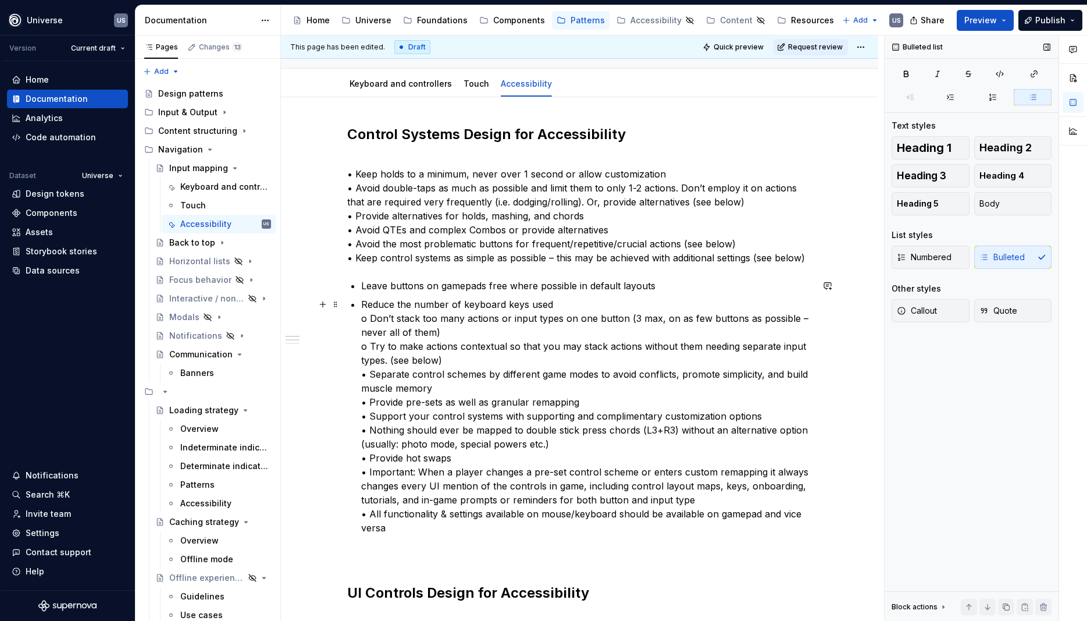
click at [373, 317] on p "Reduce the number of keyboard keys used o Don’t stack too many actions or input…" at bounding box center [586, 415] width 451 height 237
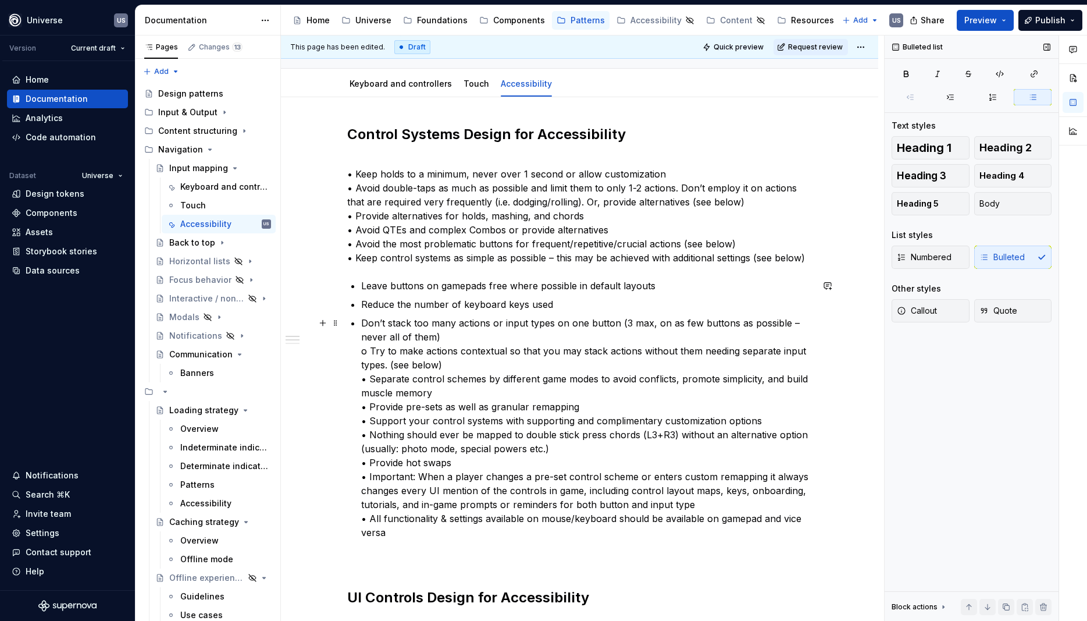
click at [372, 350] on p "Don’t stack too many actions or input types on one button (3 max, on as few but…" at bounding box center [586, 427] width 451 height 223
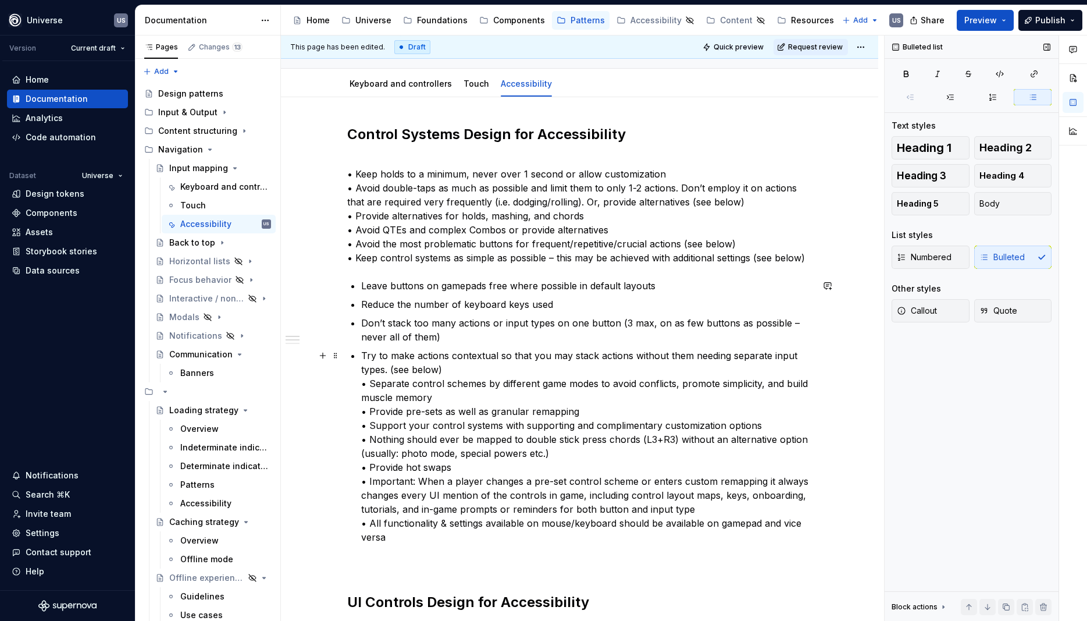
click at [374, 377] on p "Try to make actions contextual so that you may stack actions without them needi…" at bounding box center [586, 445] width 451 height 195
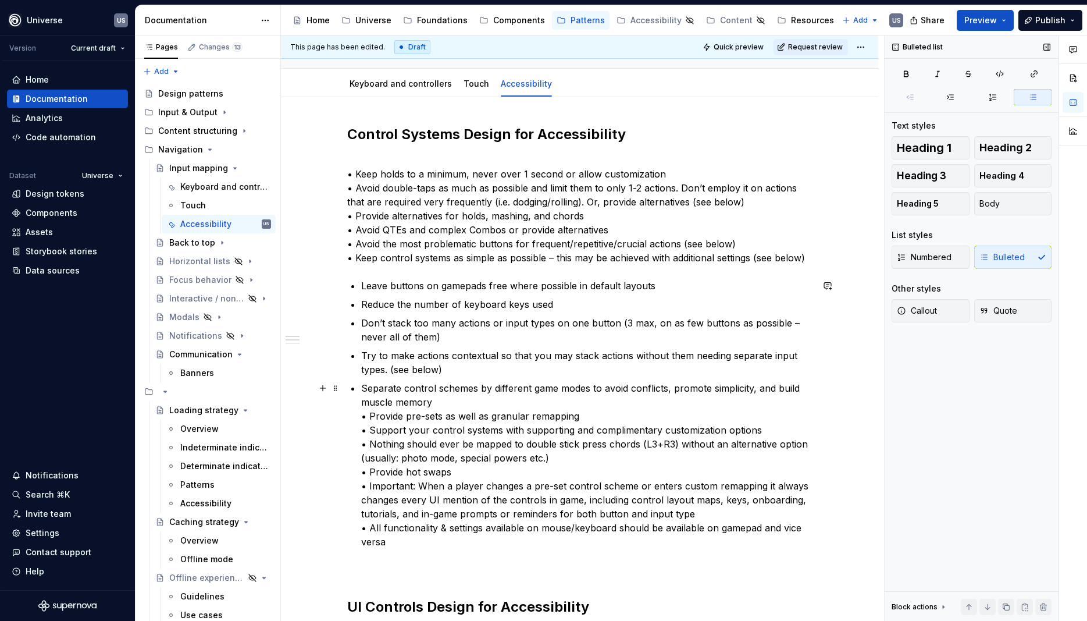
click at [373, 415] on p "Separate control schemes by different game modes to avoid conflicts, promote si…" at bounding box center [586, 464] width 451 height 167
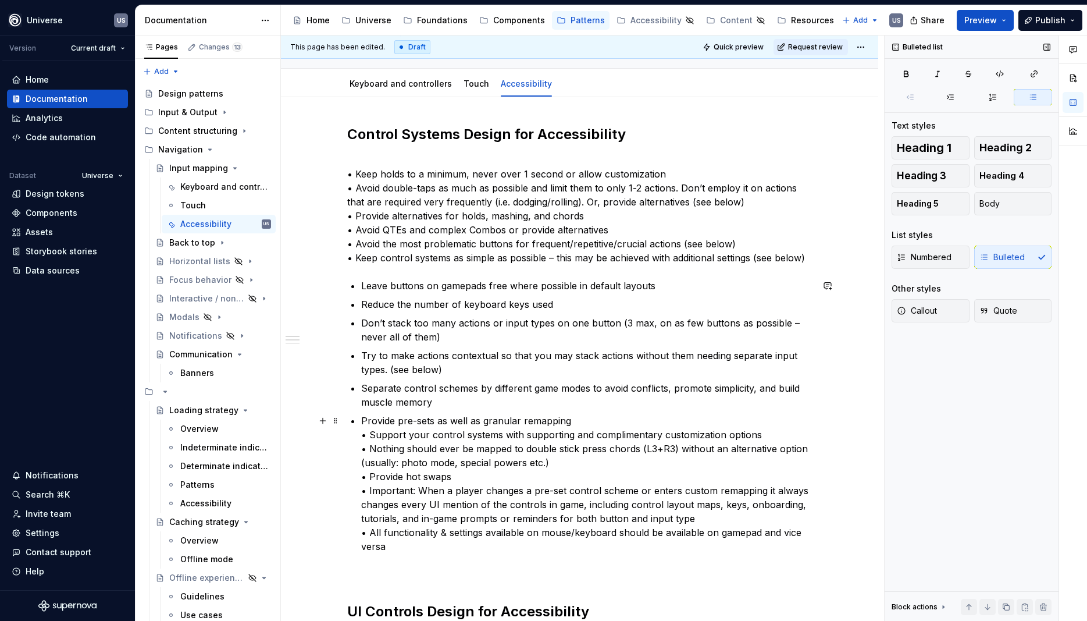
click at [373, 433] on p "Provide pre-sets as well as granular remapping • Support your control systems w…" at bounding box center [586, 483] width 451 height 140
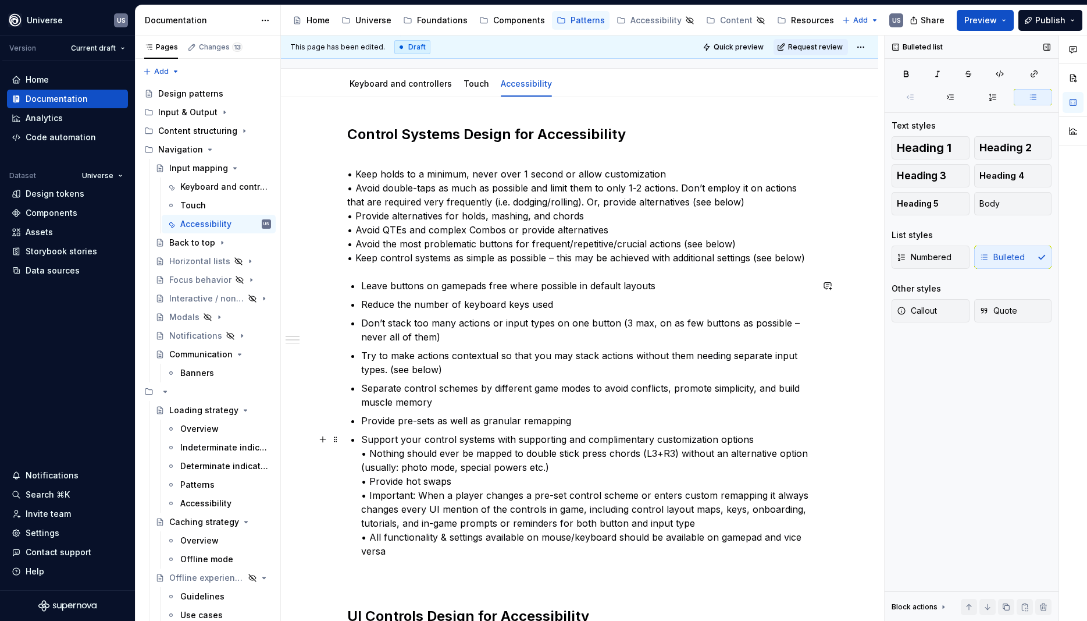
click at [373, 452] on p "Support your control systems with supporting and complimentary customization op…" at bounding box center [586, 495] width 451 height 126
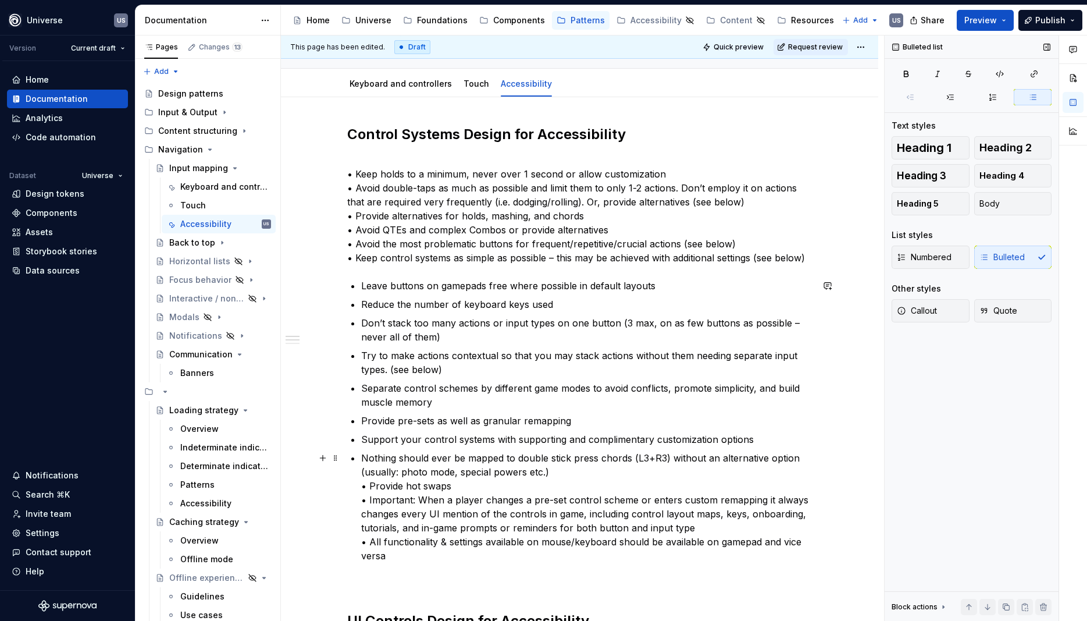
click at [374, 486] on p "Nothing should ever be mapped to double stick press chords (L3+R3) without an a…" at bounding box center [586, 507] width 451 height 112
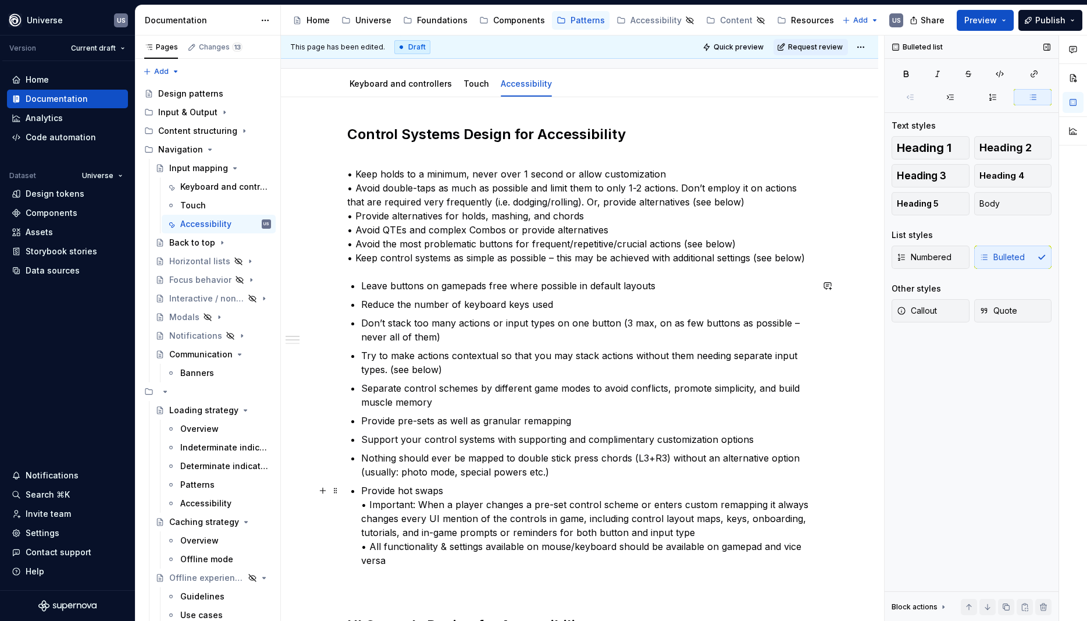
click at [370, 505] on p "Provide hot swaps • Important: When a player changes a pre-set control scheme o…" at bounding box center [586, 525] width 451 height 84
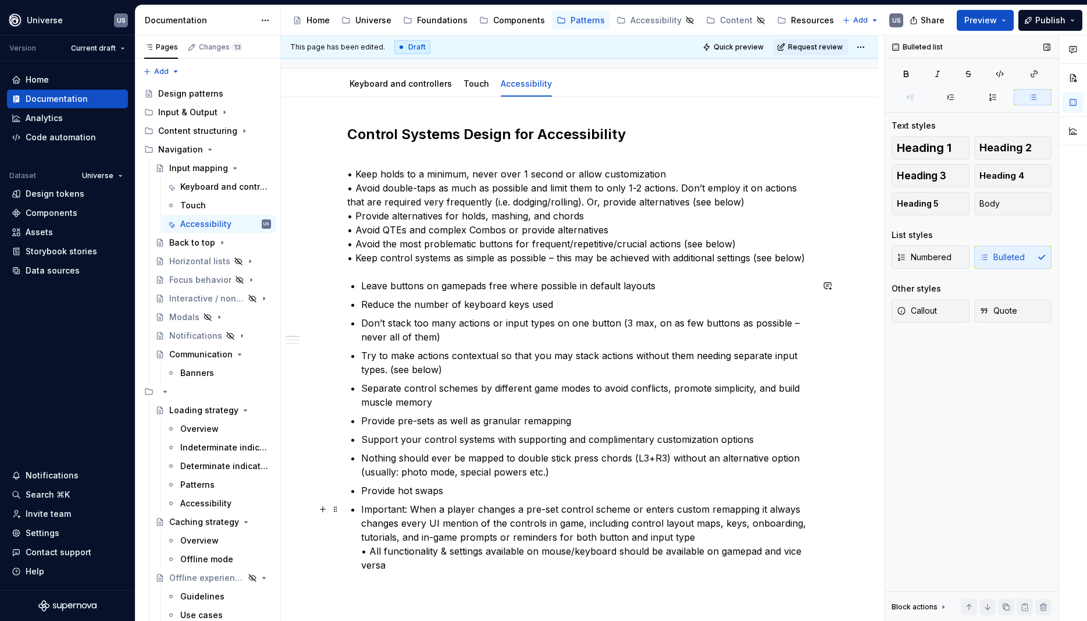
click at [371, 555] on p "Important: When a player changes a pre-set control scheme or enters custom rema…" at bounding box center [586, 537] width 451 height 70
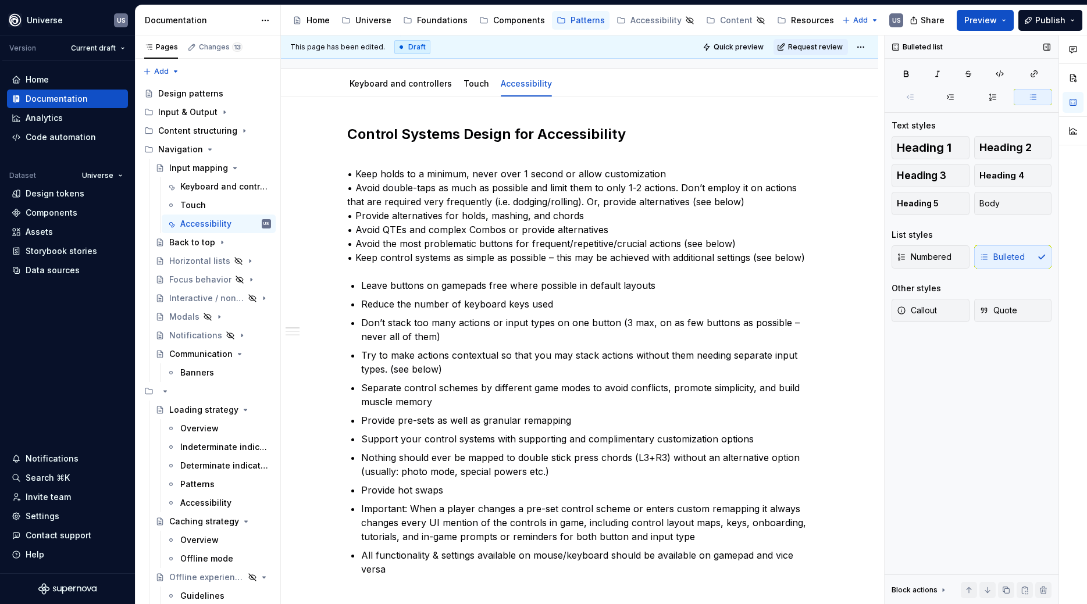
type textarea "*"
